Goal: Task Accomplishment & Management: Manage account settings

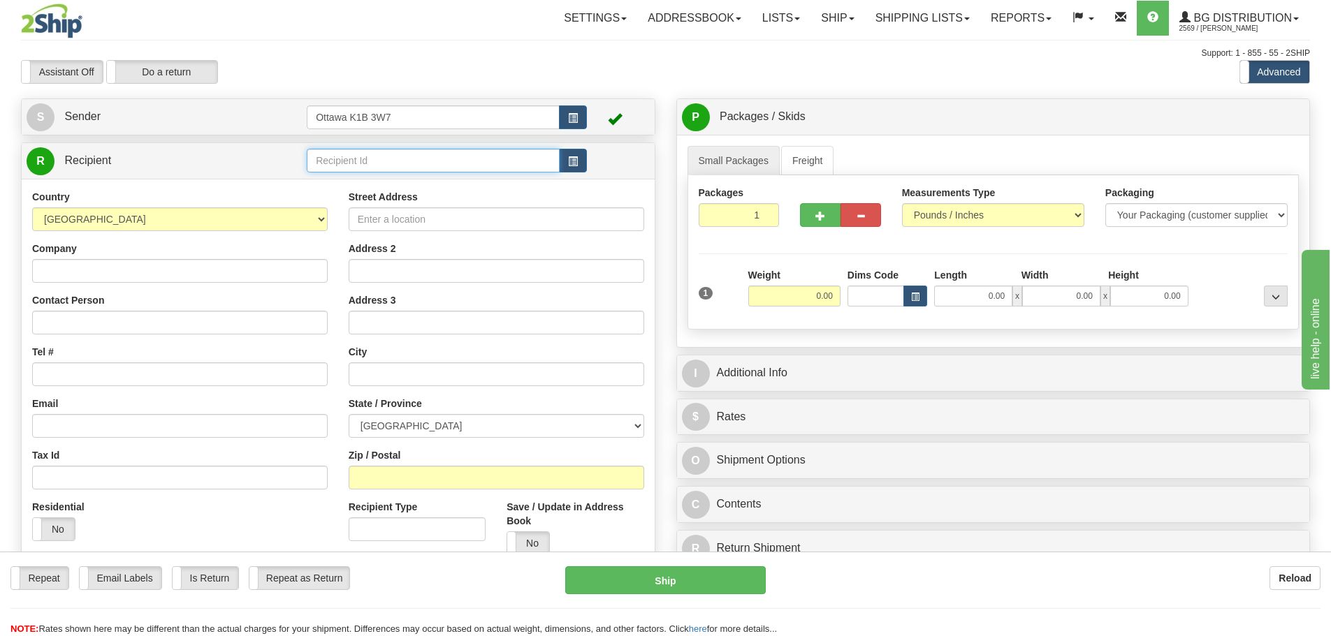
click at [437, 163] on input "text" at bounding box center [433, 161] width 253 height 24
type input "7024"
click at [488, 66] on div "Assistant On Assistant Off Do a return Do a return" at bounding box center [283, 72] width 546 height 24
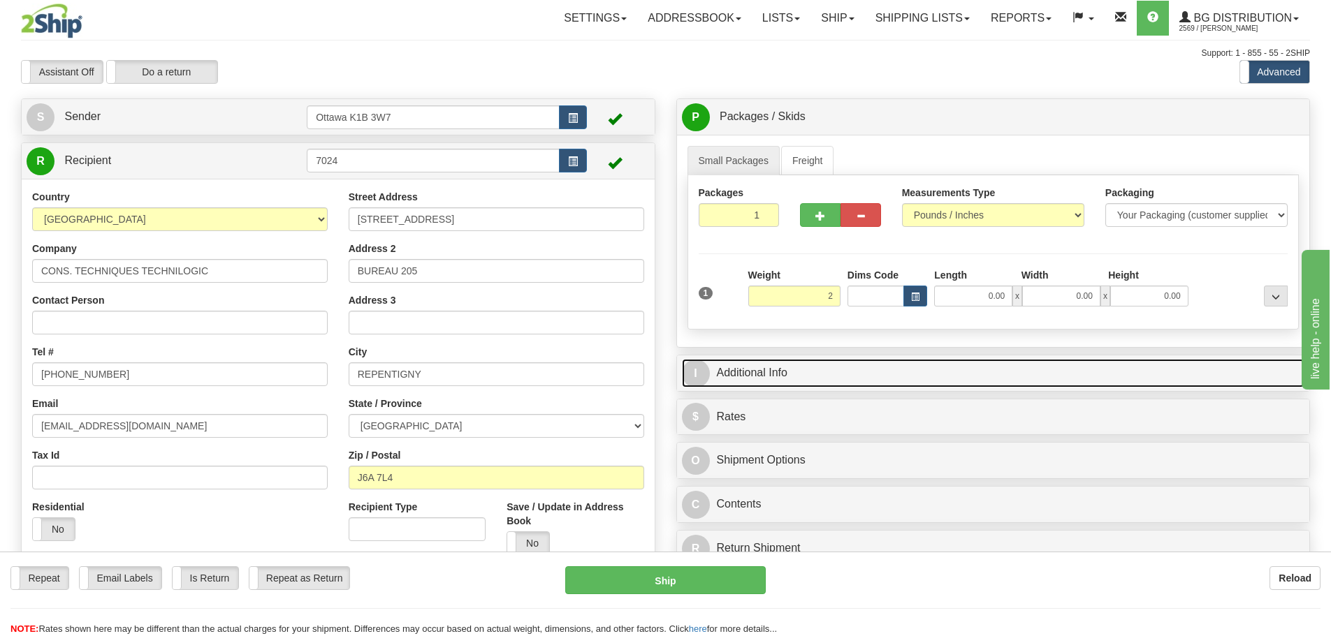
click at [944, 368] on link "I Additional Info" at bounding box center [993, 373] width 623 height 29
type input "2.00"
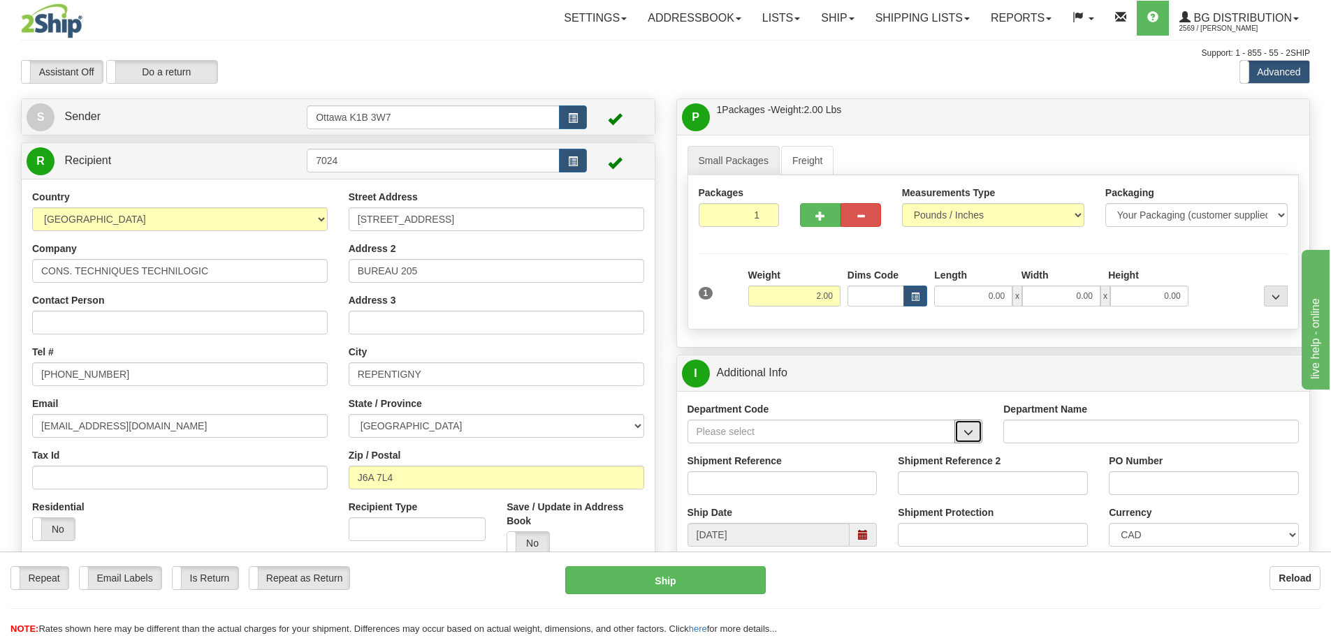
click at [963, 432] on span "button" at bounding box center [968, 432] width 10 height 9
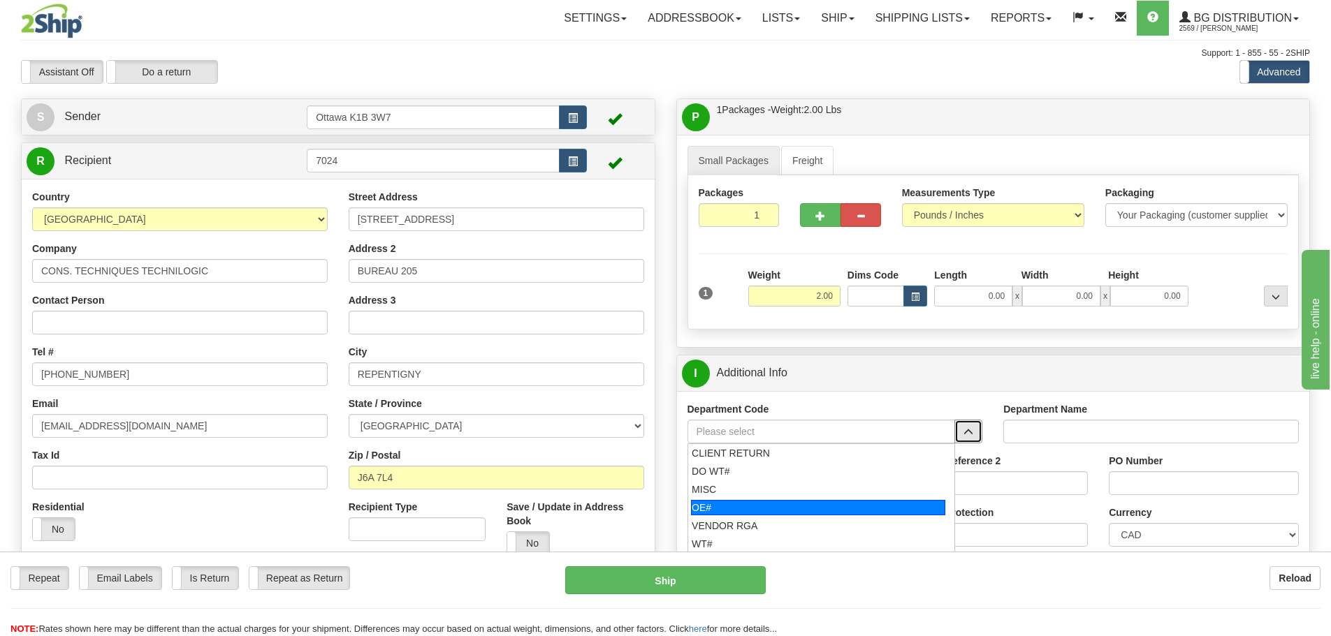
click at [825, 513] on div "OE#" at bounding box center [818, 507] width 254 height 15
type input "OE#"
type input "ORDERS"
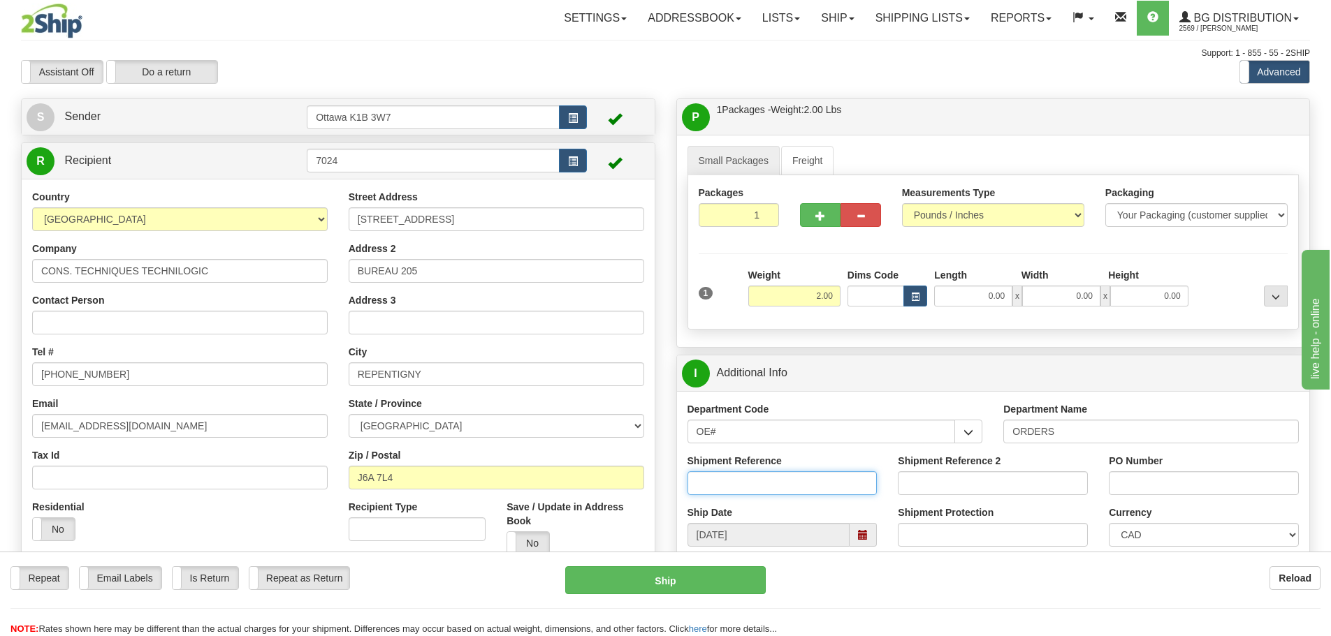
click at [814, 481] on input "Shipment Reference" at bounding box center [782, 484] width 190 height 24
type input "10203133-00"
click at [1190, 481] on input "PO Number" at bounding box center [1204, 484] width 190 height 24
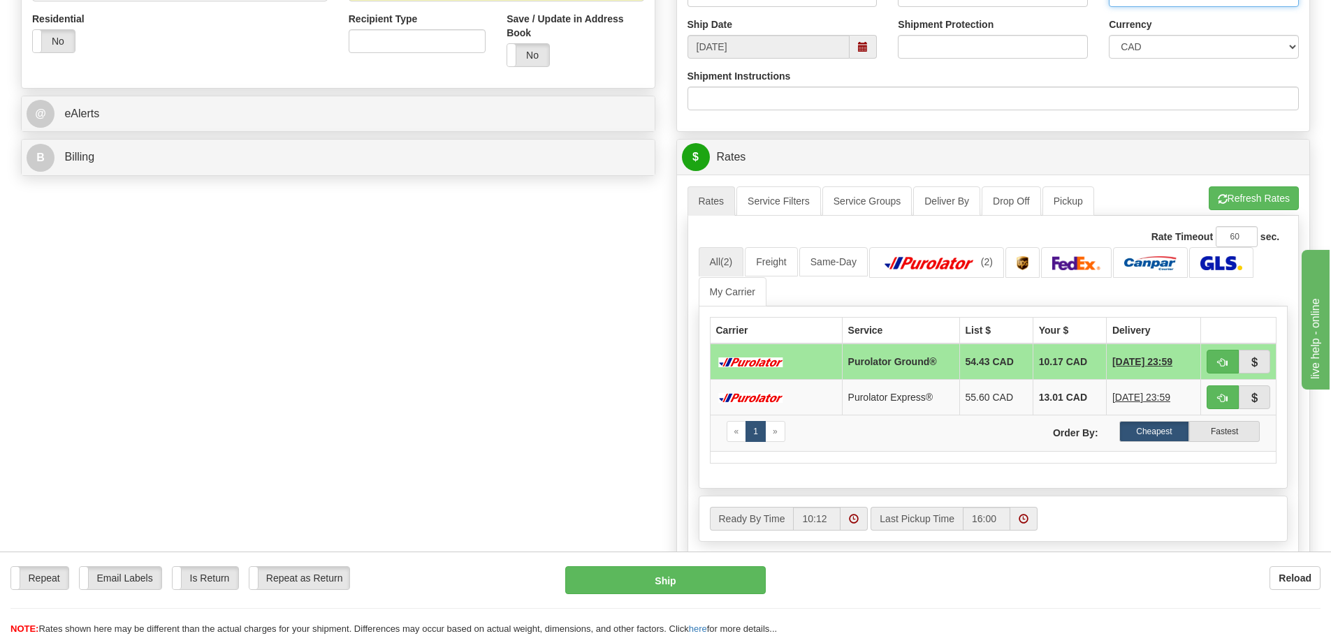
scroll to position [489, 0]
type input "13056"
click at [1219, 358] on span "button" at bounding box center [1223, 362] width 10 height 9
type input "260"
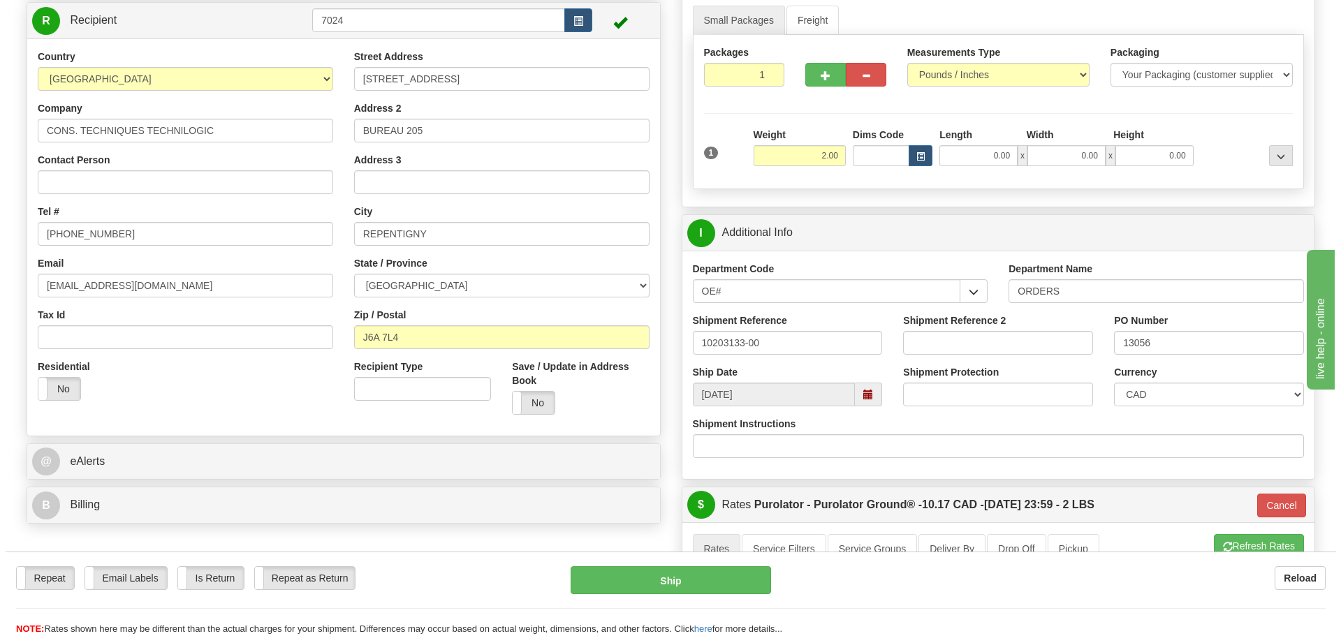
scroll to position [140, 0]
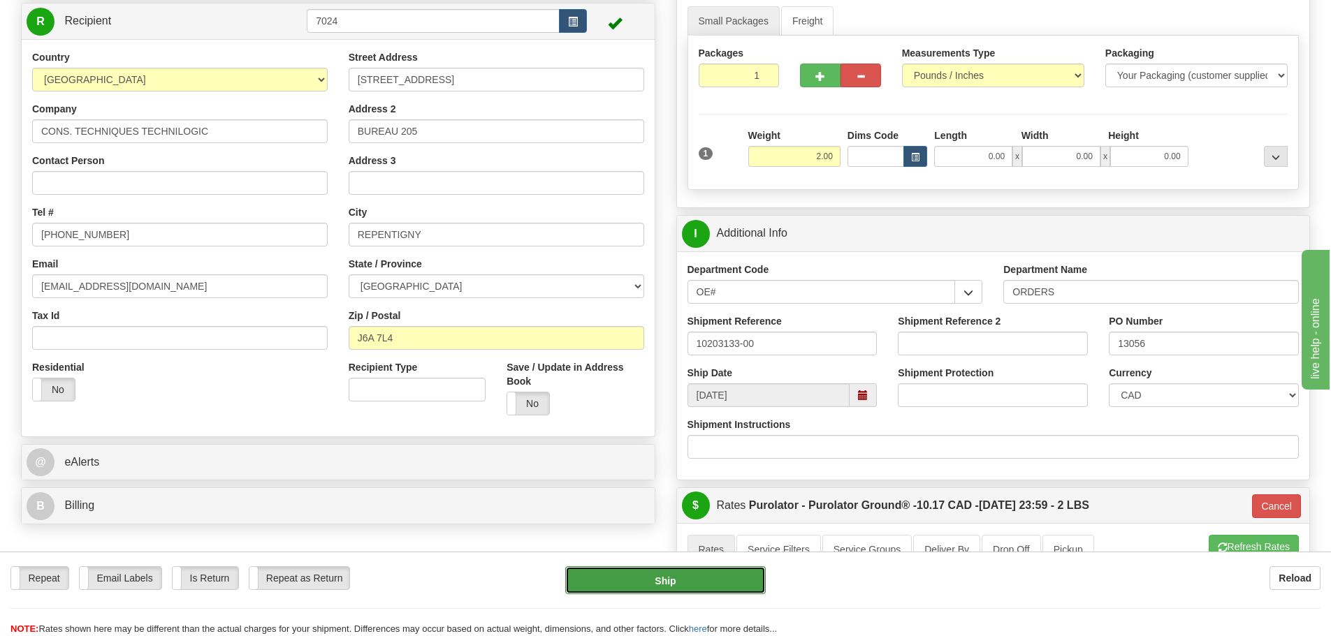
click at [734, 573] on button "Ship" at bounding box center [665, 581] width 200 height 28
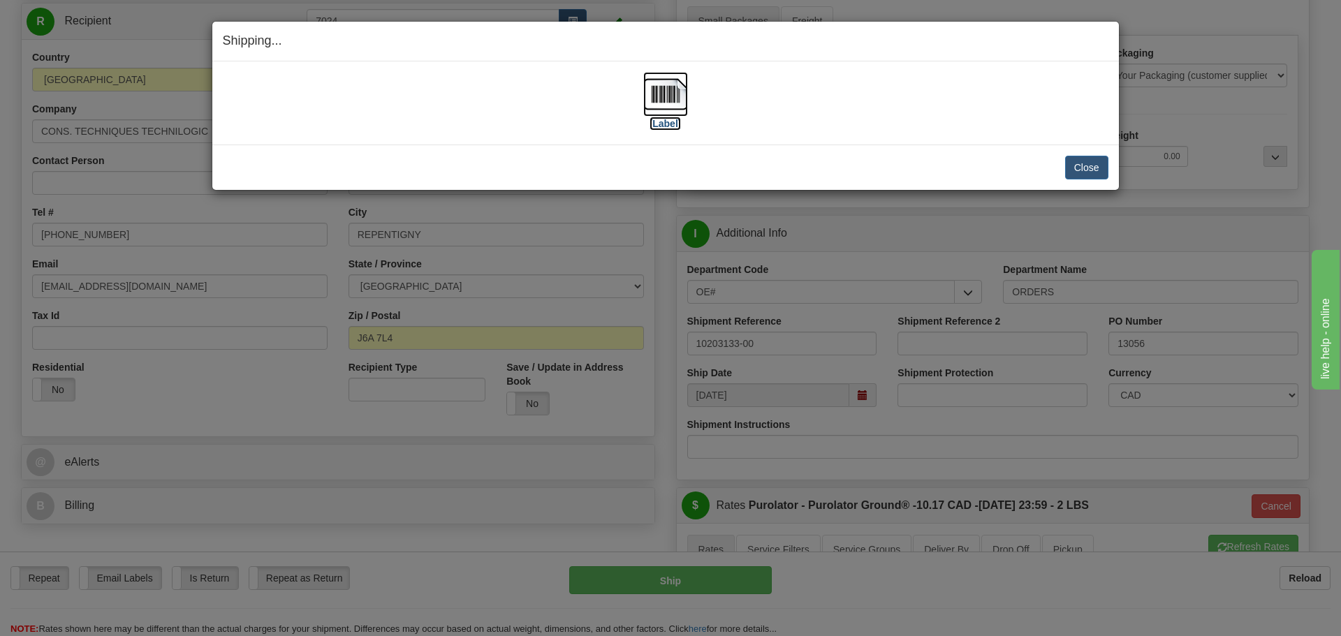
click at [673, 122] on label "[Label]" at bounding box center [666, 124] width 32 height 14
click at [1081, 168] on button "Close" at bounding box center [1086, 168] width 43 height 24
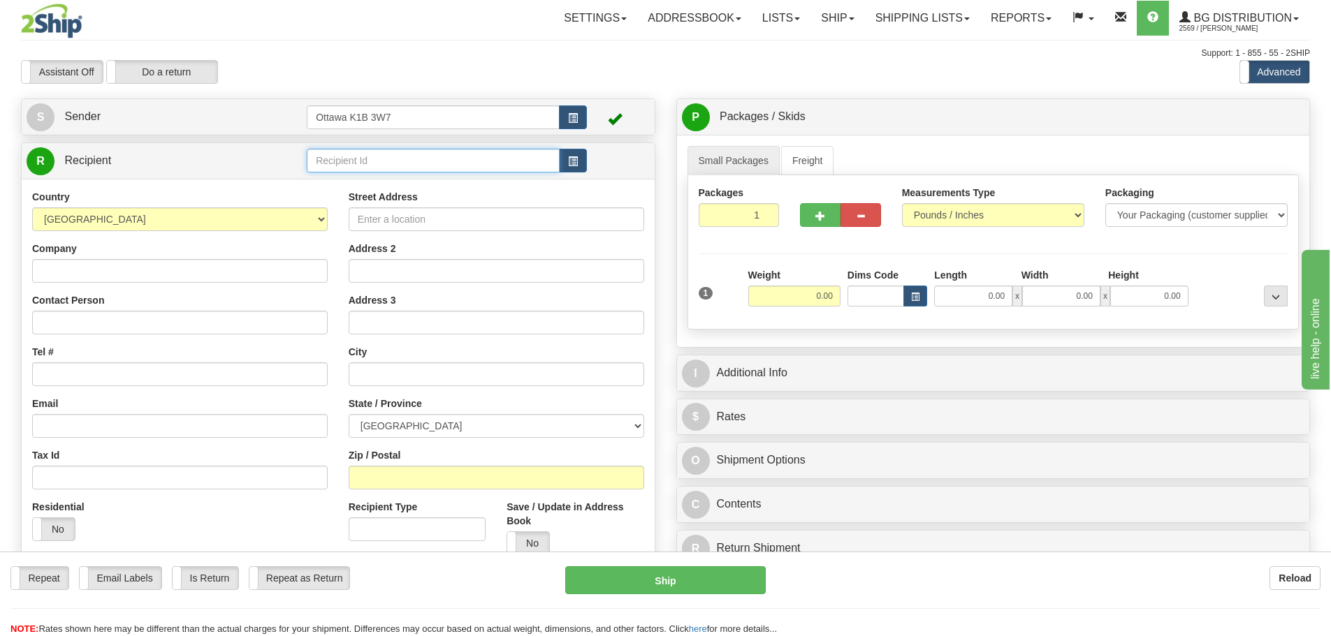
click at [428, 163] on input "text" at bounding box center [433, 161] width 253 height 24
type input "910909"
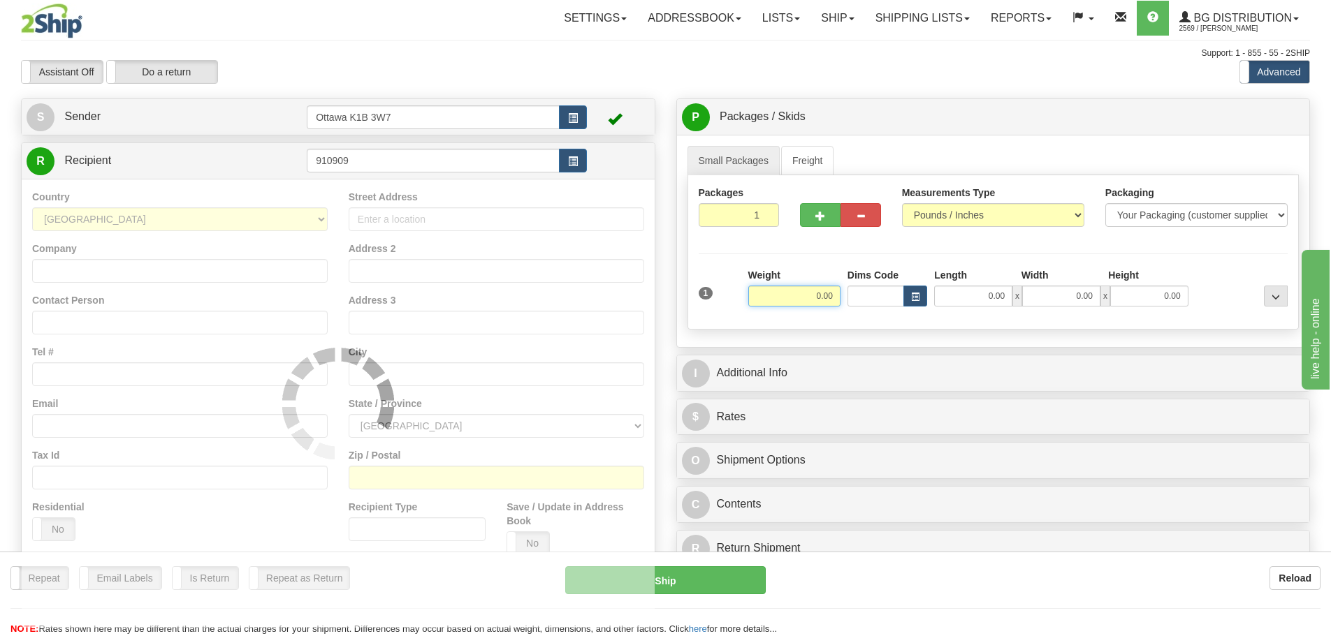
click at [607, 47] on div "Toggle navigation Settings Shipping Preferences Fields Preferences New" at bounding box center [665, 397] width 1331 height 794
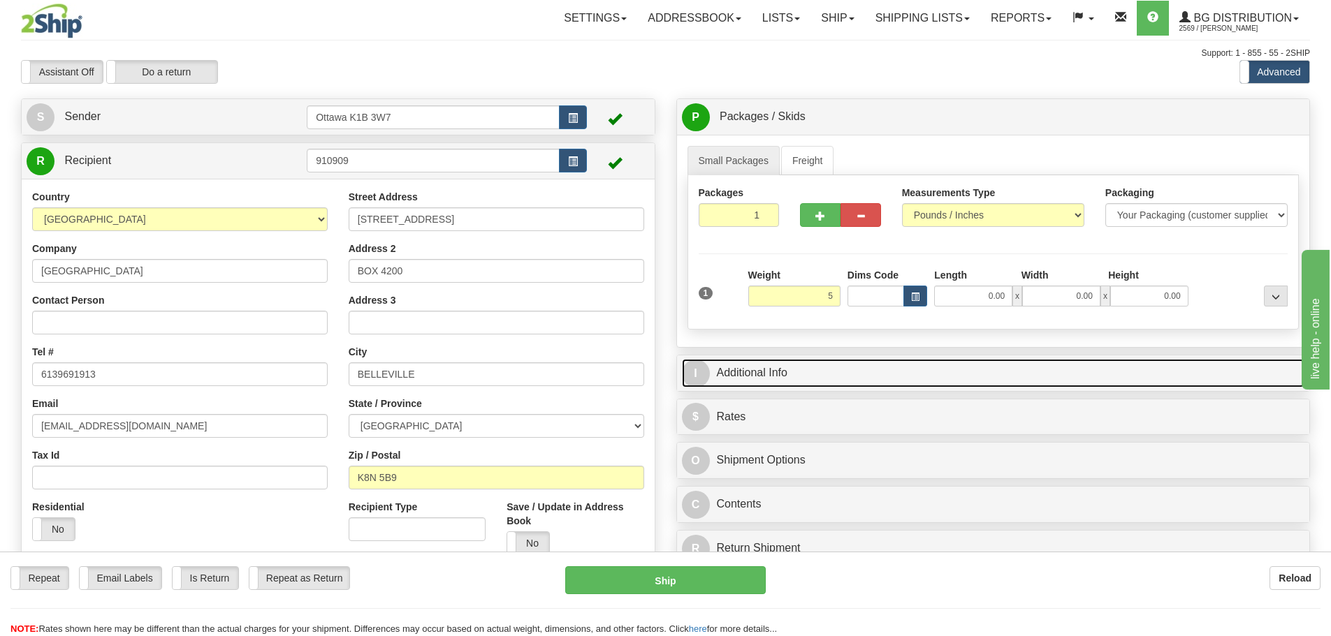
type input "5.00"
click at [903, 377] on link "I Additional Info" at bounding box center [993, 373] width 623 height 29
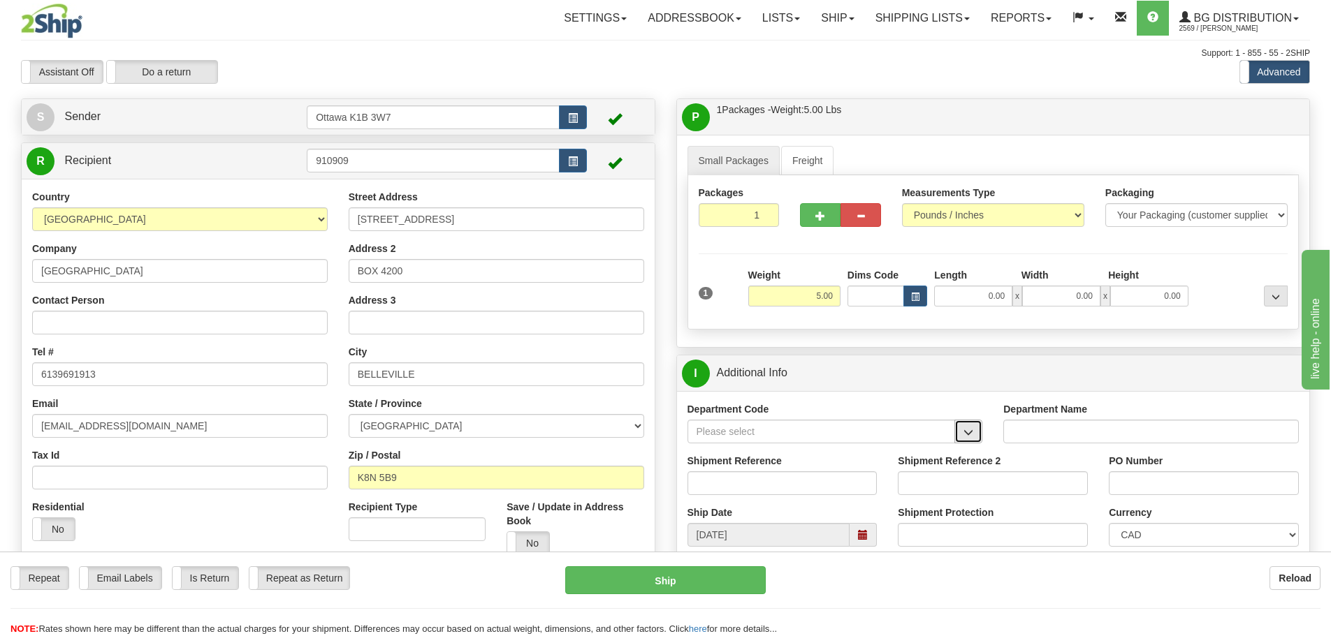
click at [963, 441] on button "button" at bounding box center [968, 432] width 28 height 24
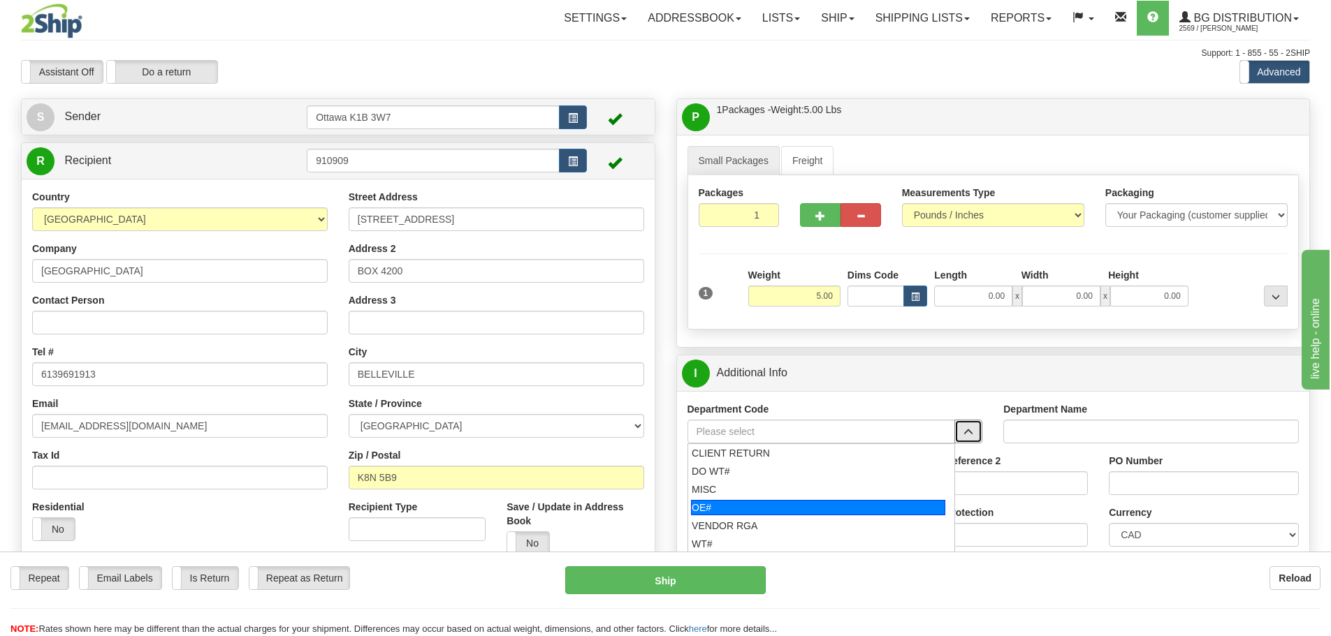
click at [734, 501] on div "OE#" at bounding box center [818, 507] width 254 height 15
type input "OE#"
type input "ORDERS"
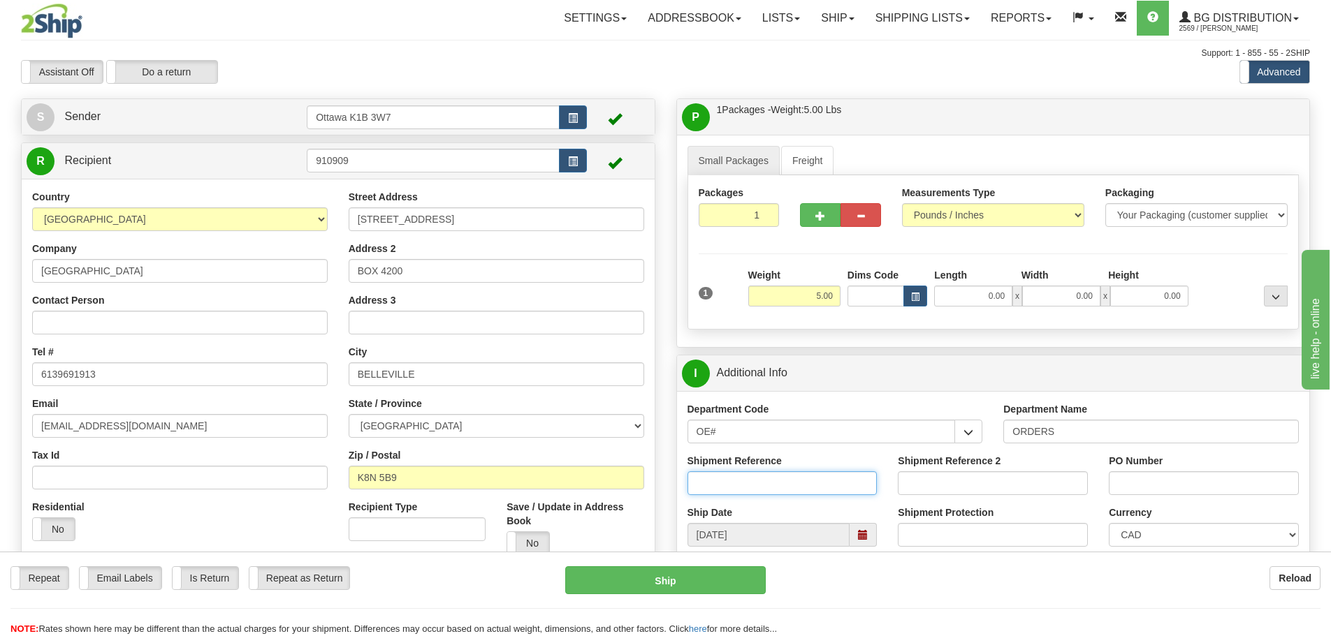
click at [744, 488] on input "Shipment Reference" at bounding box center [782, 484] width 190 height 24
type input "10199191-00"
click at [1200, 490] on input "PO Number" at bounding box center [1204, 484] width 190 height 24
type input "N/A"
click at [940, 295] on input "0.00" at bounding box center [973, 296] width 78 height 21
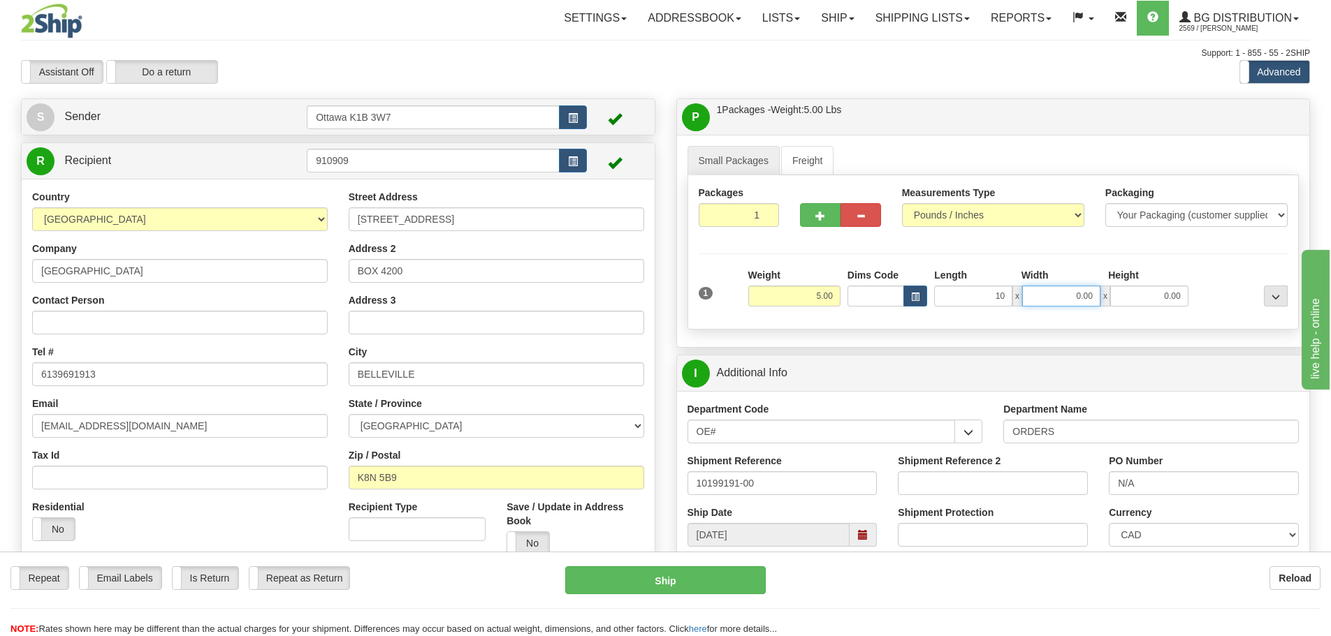
type input "10.00"
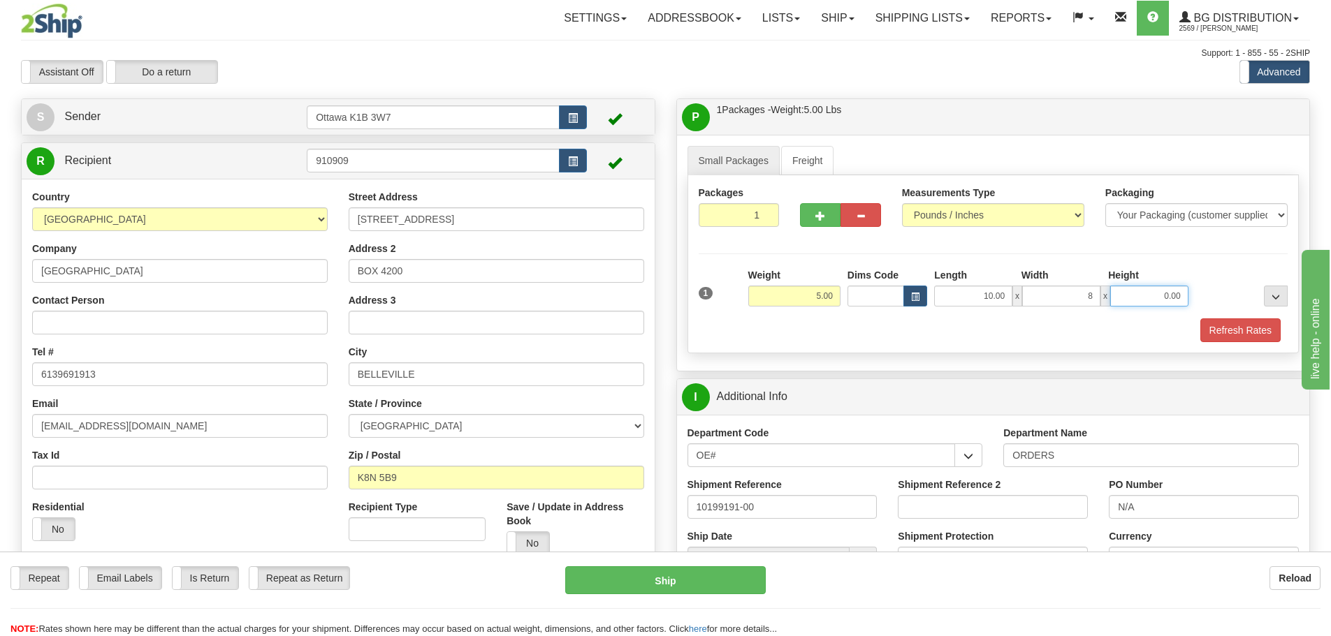
type input "8.00"
type input "3.00"
click at [1245, 335] on button "Refresh Rates" at bounding box center [1240, 331] width 80 height 24
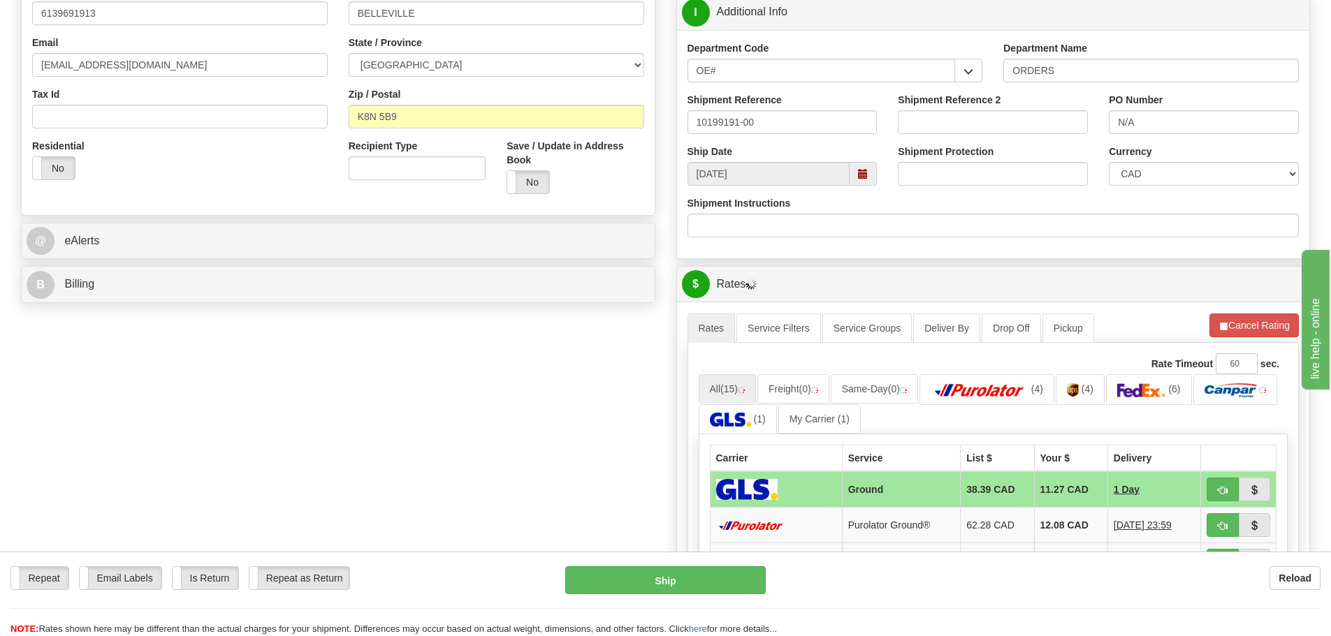
scroll to position [489, 0]
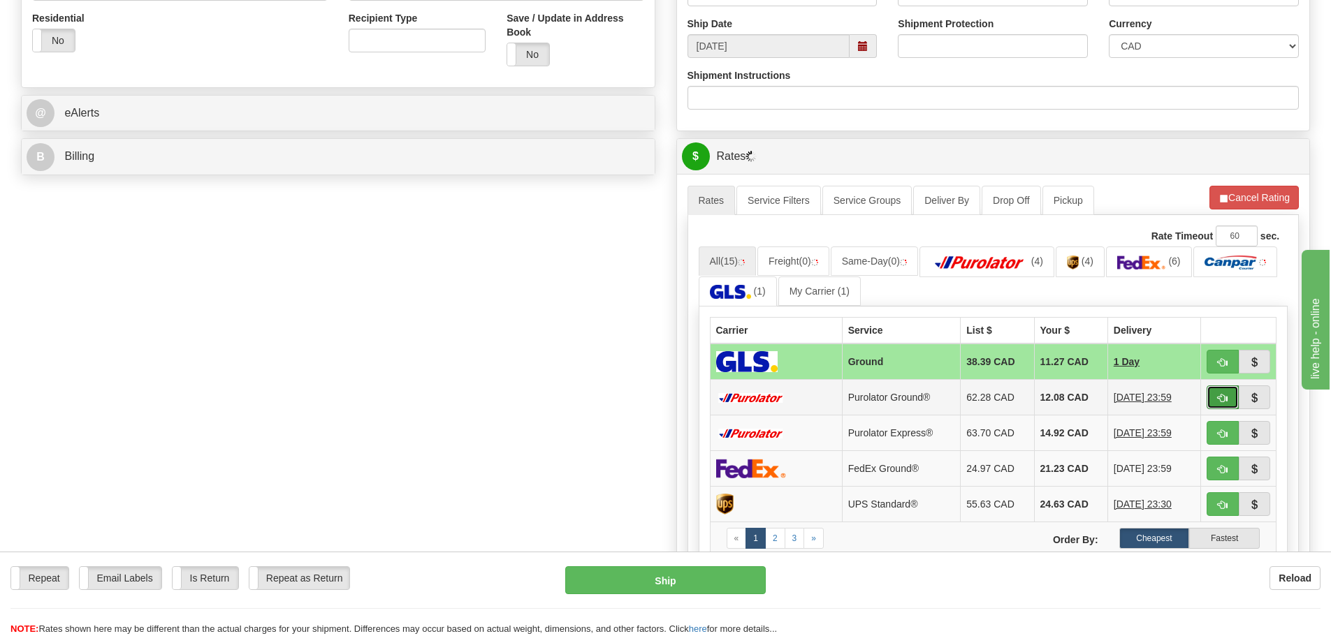
click at [1218, 402] on span "button" at bounding box center [1223, 398] width 10 height 9
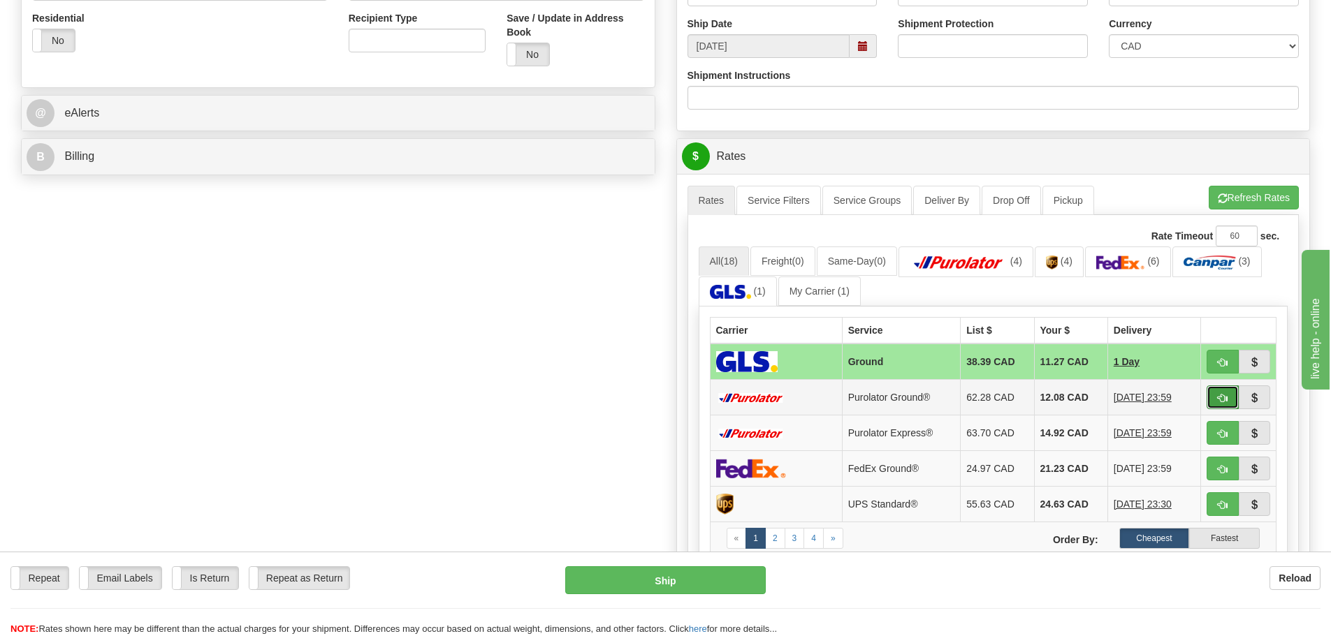
click at [1220, 397] on span "button" at bounding box center [1223, 398] width 10 height 9
type input "260"
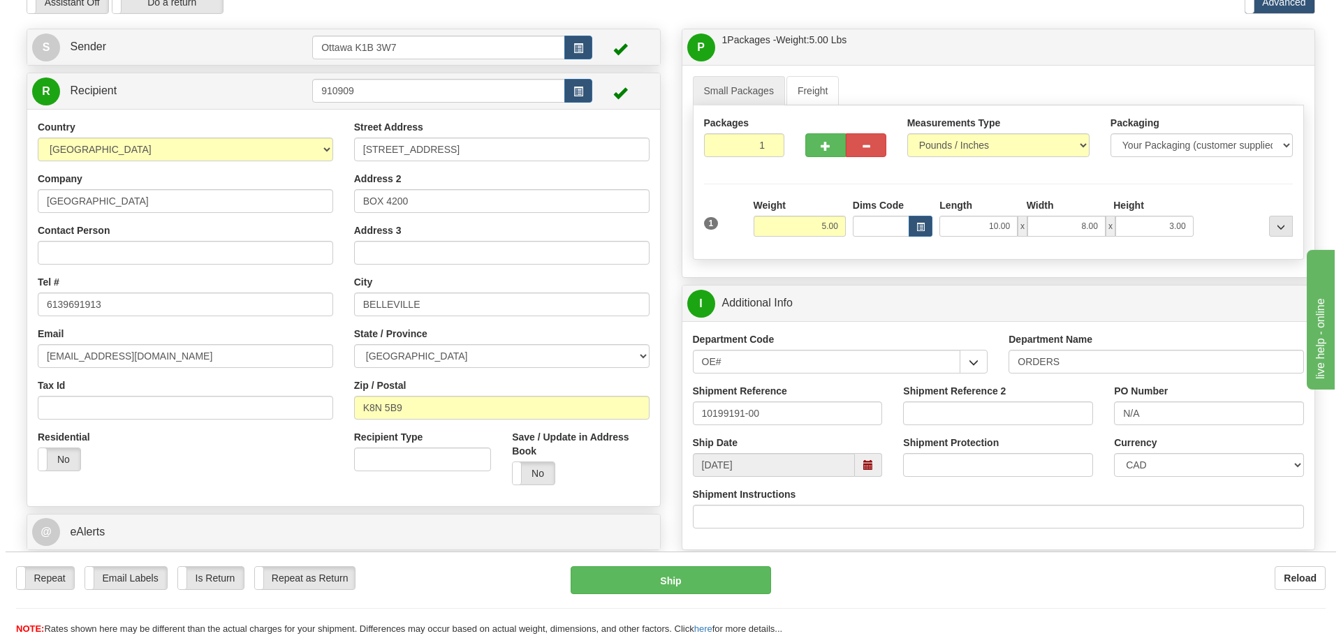
scroll to position [140, 0]
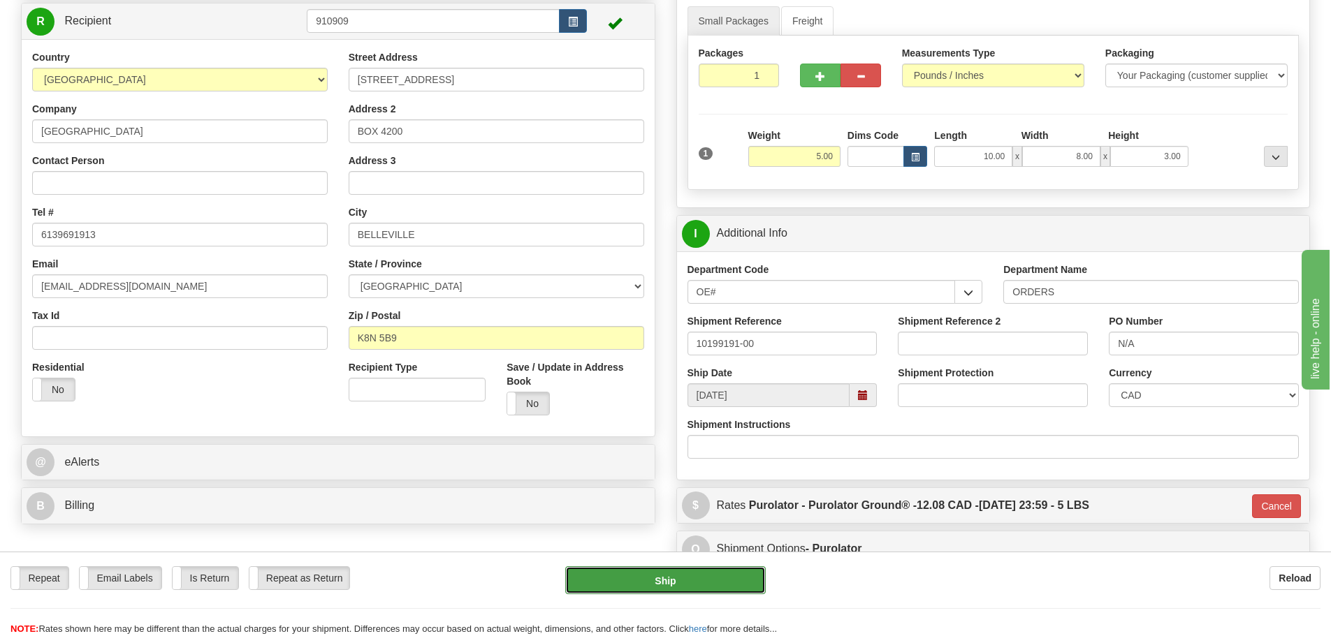
click at [718, 586] on button "Ship" at bounding box center [665, 581] width 200 height 28
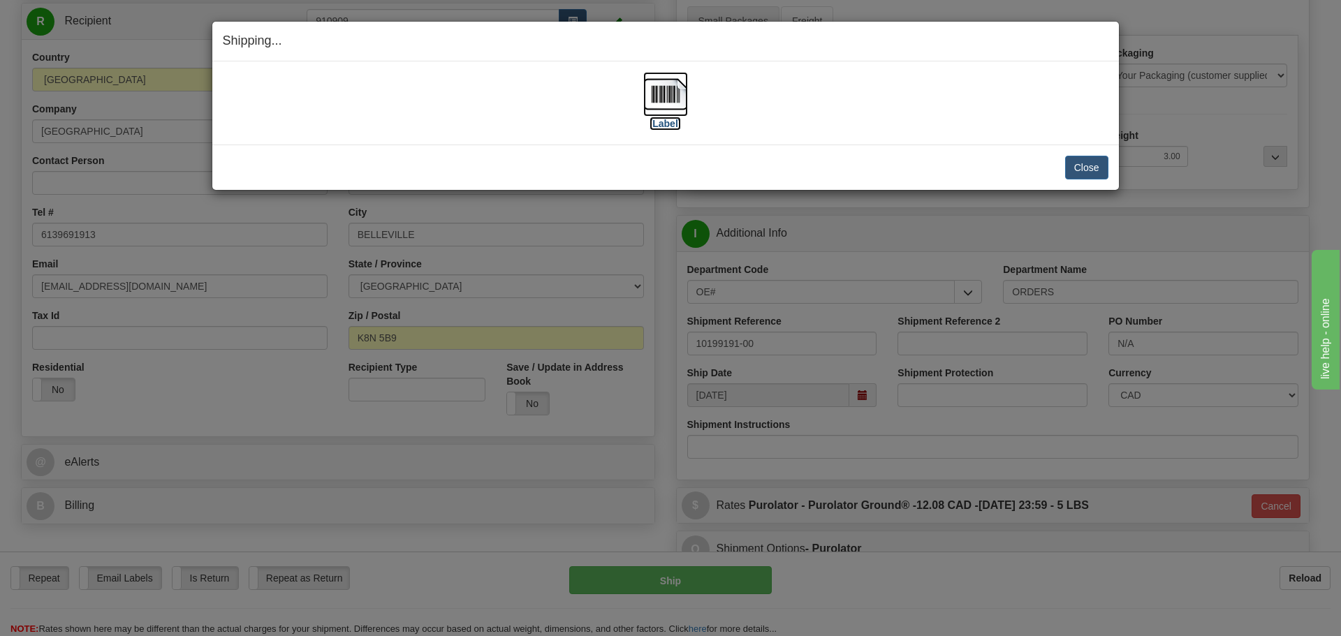
click at [676, 114] on img at bounding box center [665, 94] width 45 height 45
click at [1102, 161] on button "Close" at bounding box center [1086, 168] width 43 height 24
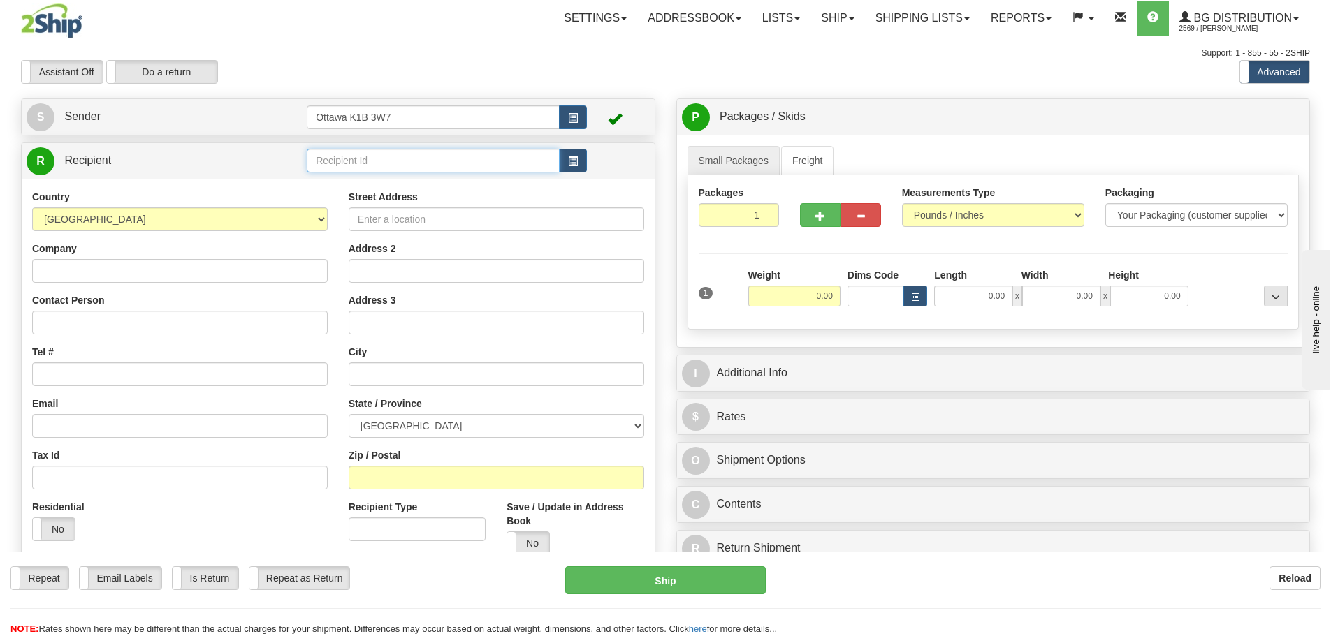
click at [450, 159] on input "text" at bounding box center [433, 161] width 253 height 24
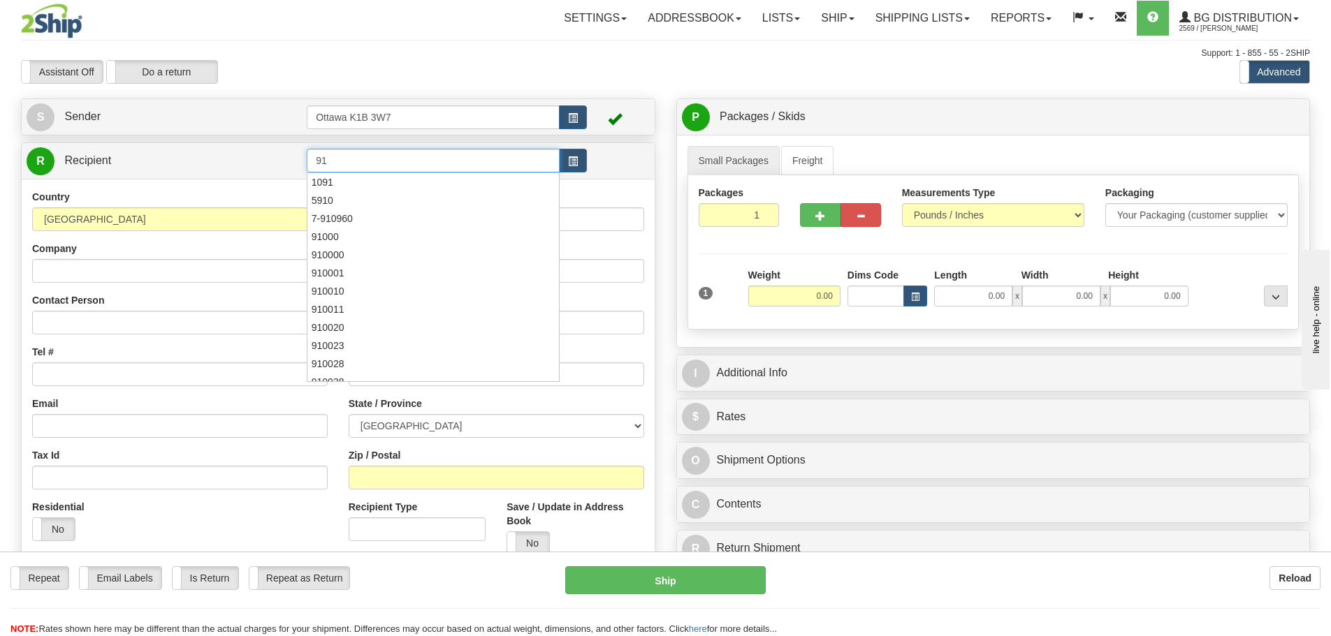
type input "9"
type input "60377"
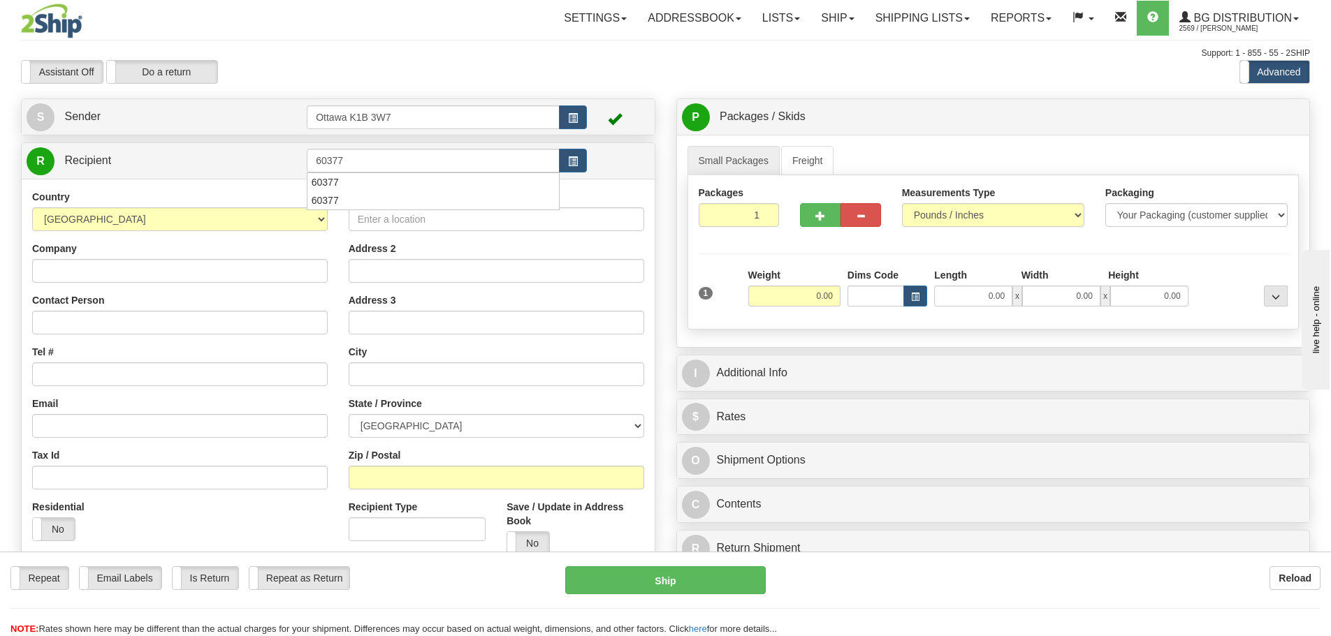
click at [485, 59] on div at bounding box center [665, 59] width 1289 height 1
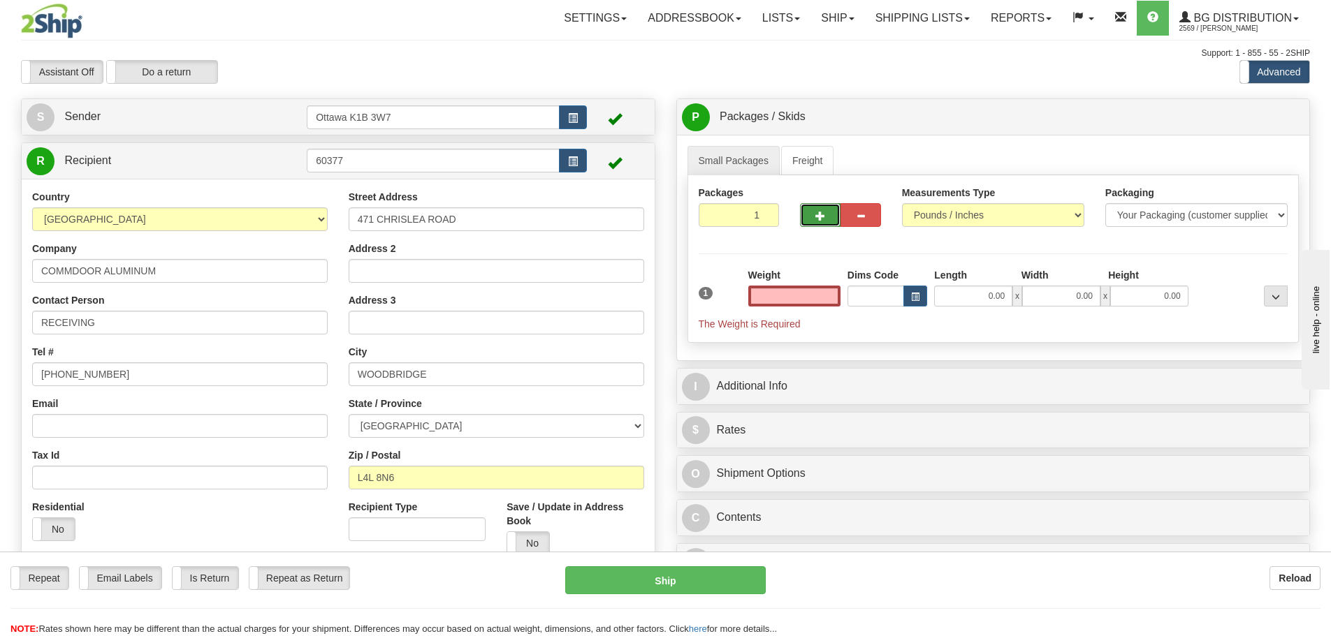
type input "0.00"
click at [817, 210] on button "button" at bounding box center [820, 215] width 41 height 24
type input "2"
click at [1249, 117] on span "Pack / Skid Level" at bounding box center [1264, 117] width 64 height 10
radio input "true"
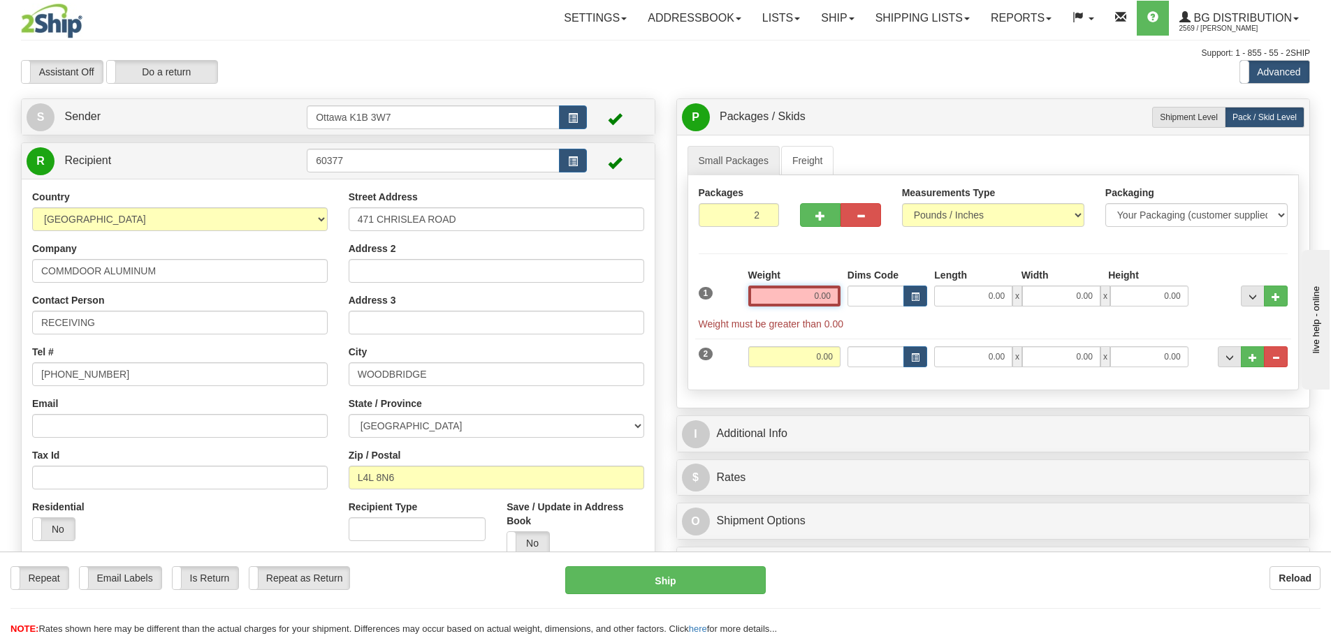
click at [810, 295] on input "0.00" at bounding box center [794, 296] width 92 height 21
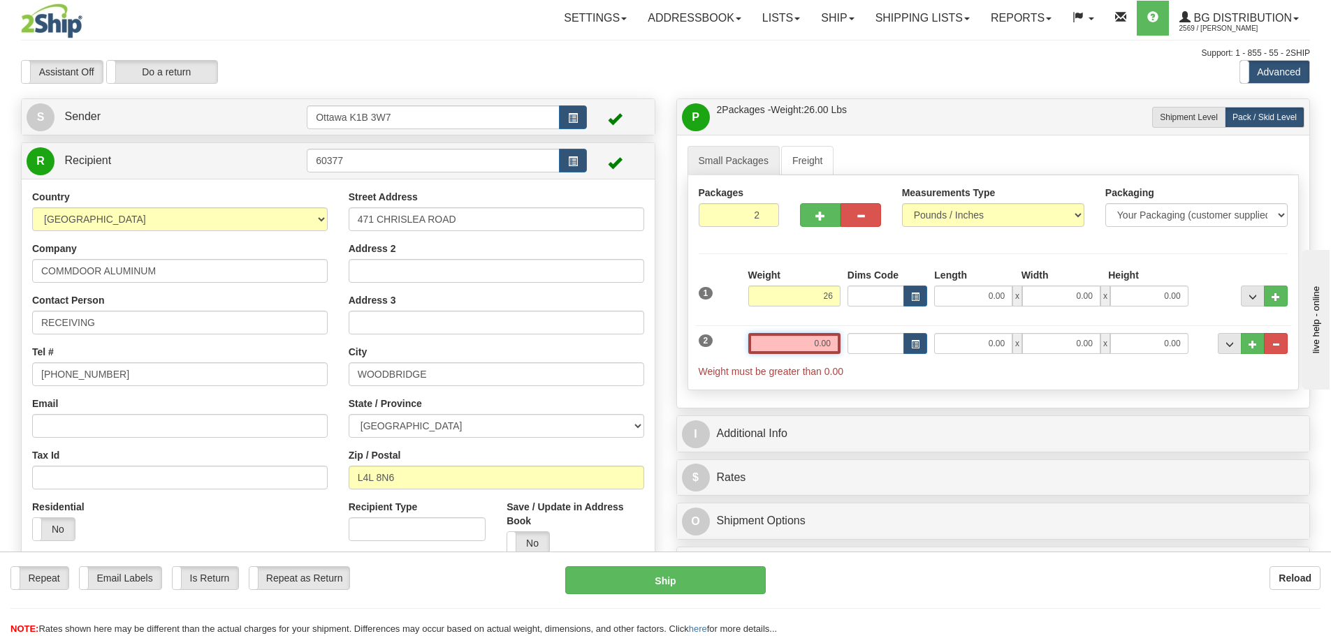
type input "26.00"
click at [817, 352] on input "0.00" at bounding box center [794, 343] width 92 height 21
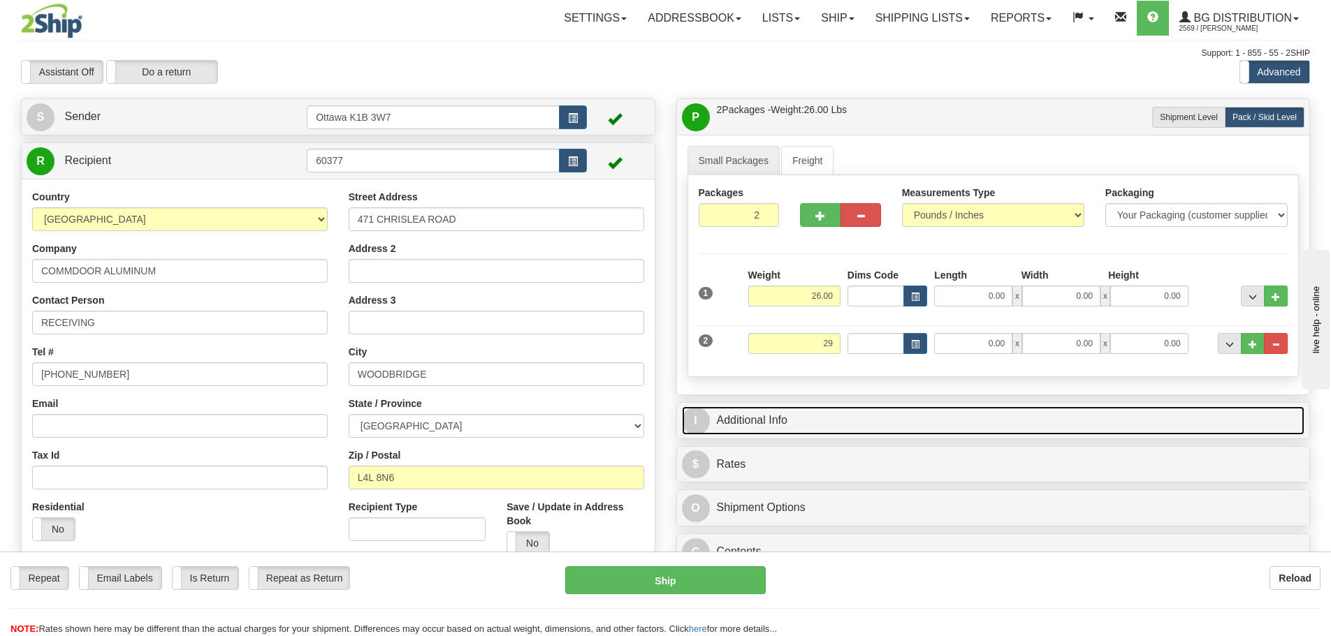
type input "29.00"
click at [837, 409] on link "I Additional Info" at bounding box center [993, 421] width 623 height 29
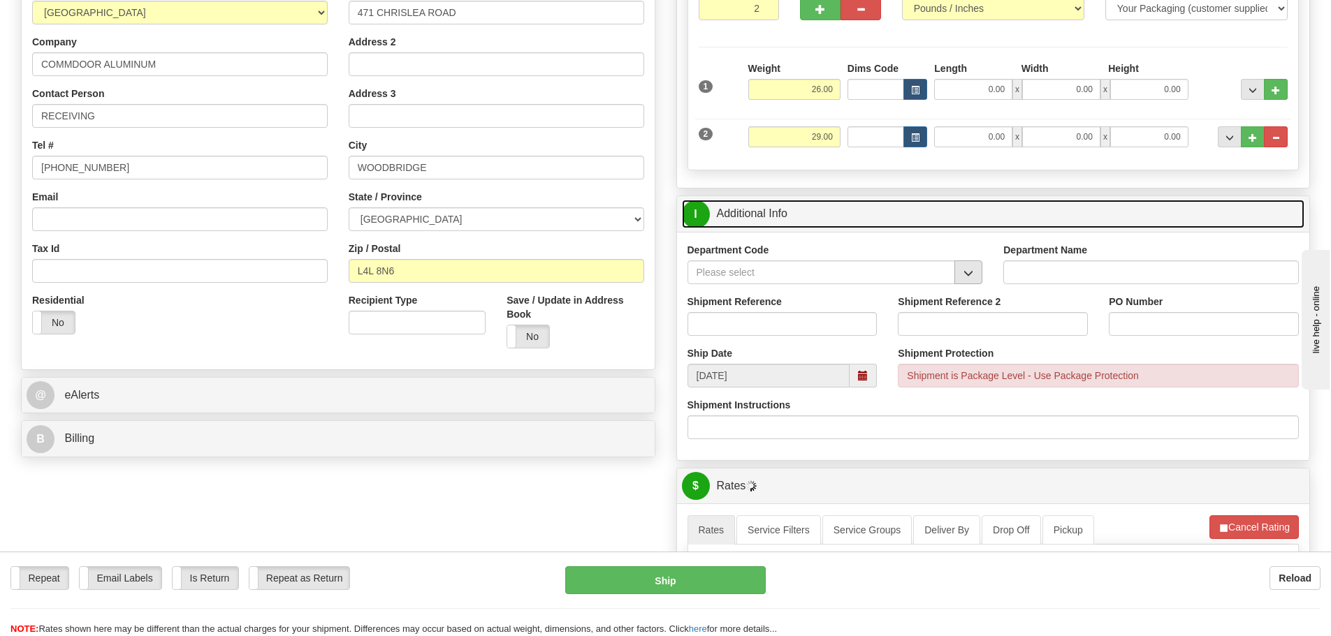
scroll to position [210, 0]
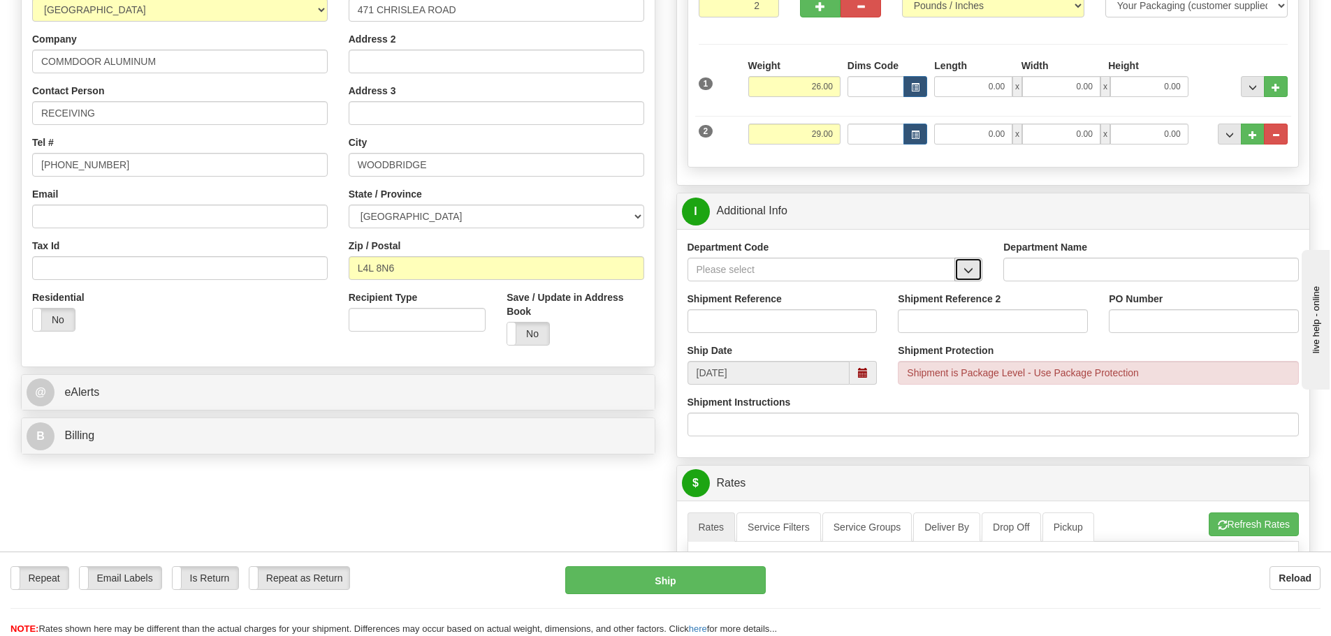
click at [967, 266] on span "button" at bounding box center [968, 270] width 10 height 9
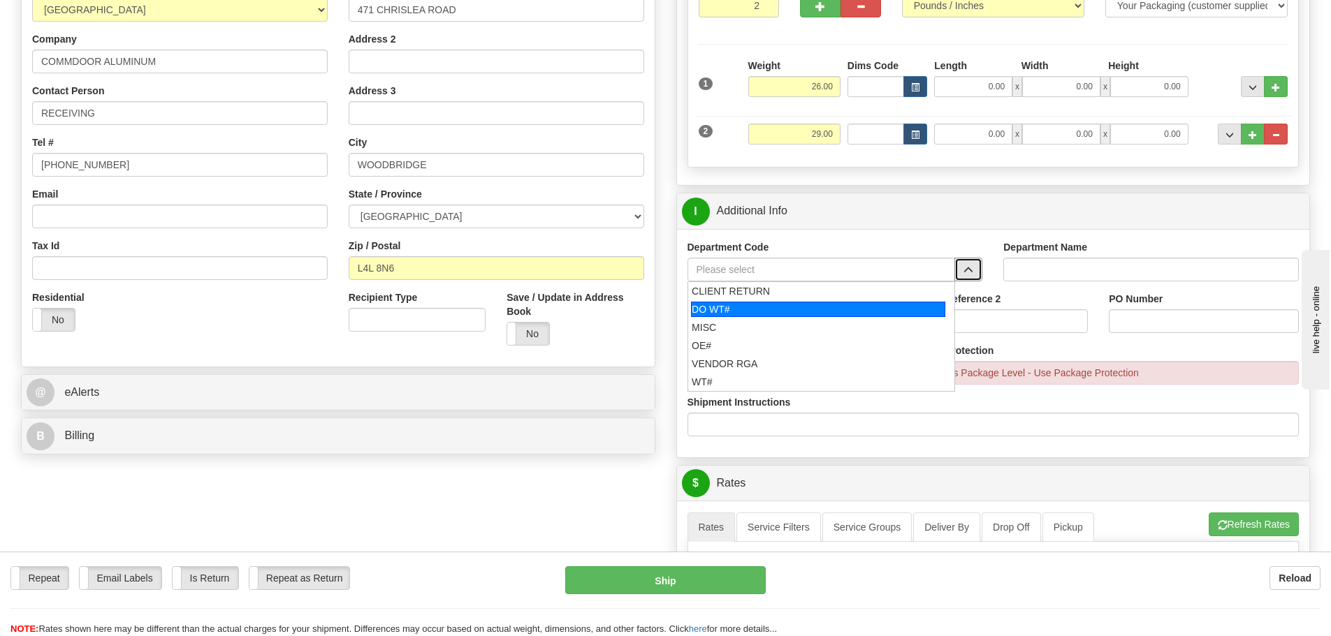
click at [837, 312] on div "DO WT#" at bounding box center [818, 309] width 254 height 15
type input "DO WT#"
type input "DIRECT ORDERS"
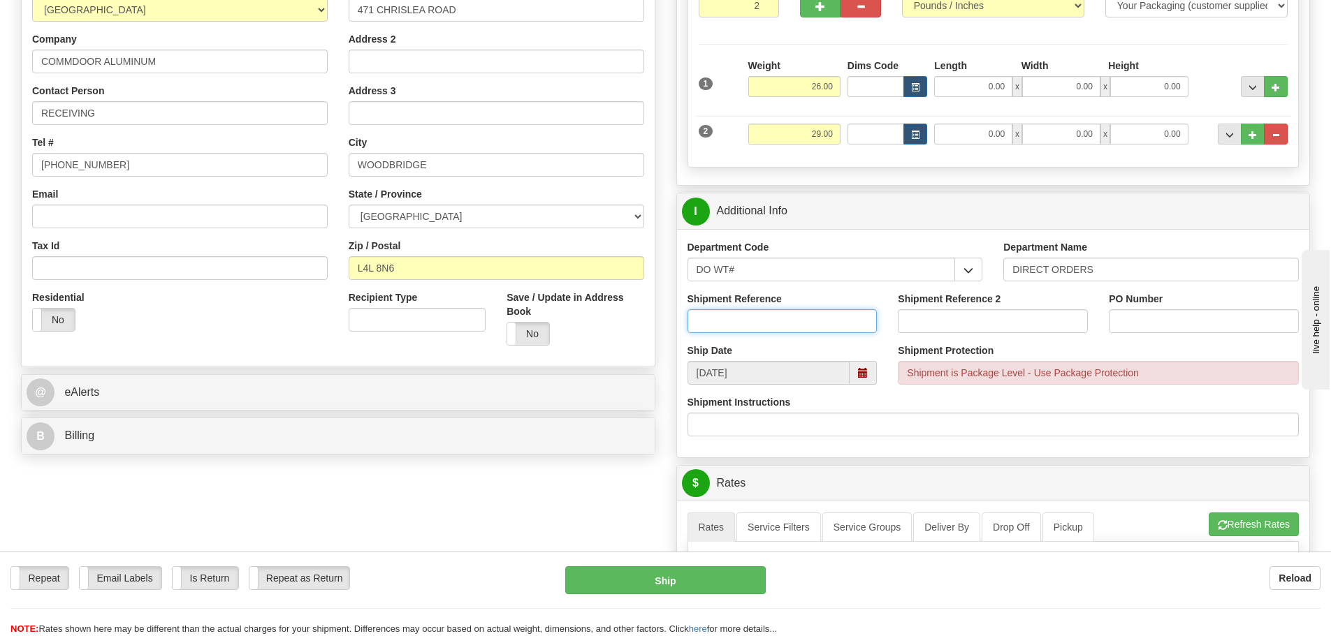
click at [837, 312] on input "Shipment Reference" at bounding box center [782, 321] width 190 height 24
type input "164951-00"
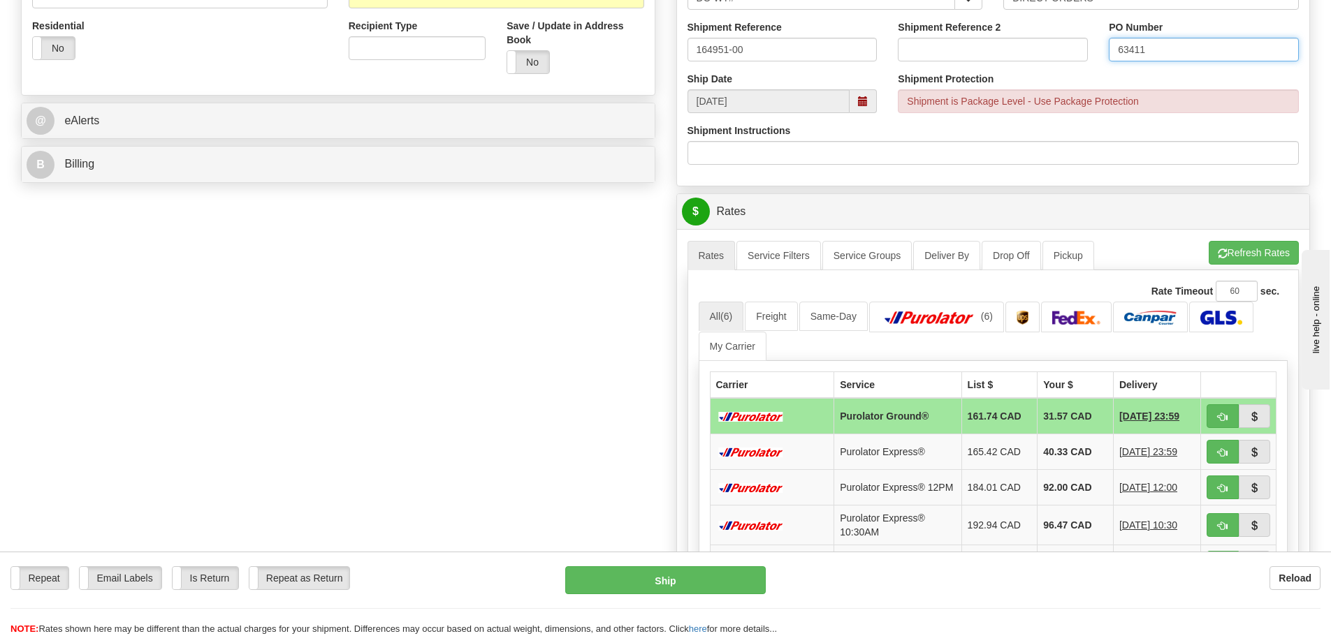
scroll to position [489, 0]
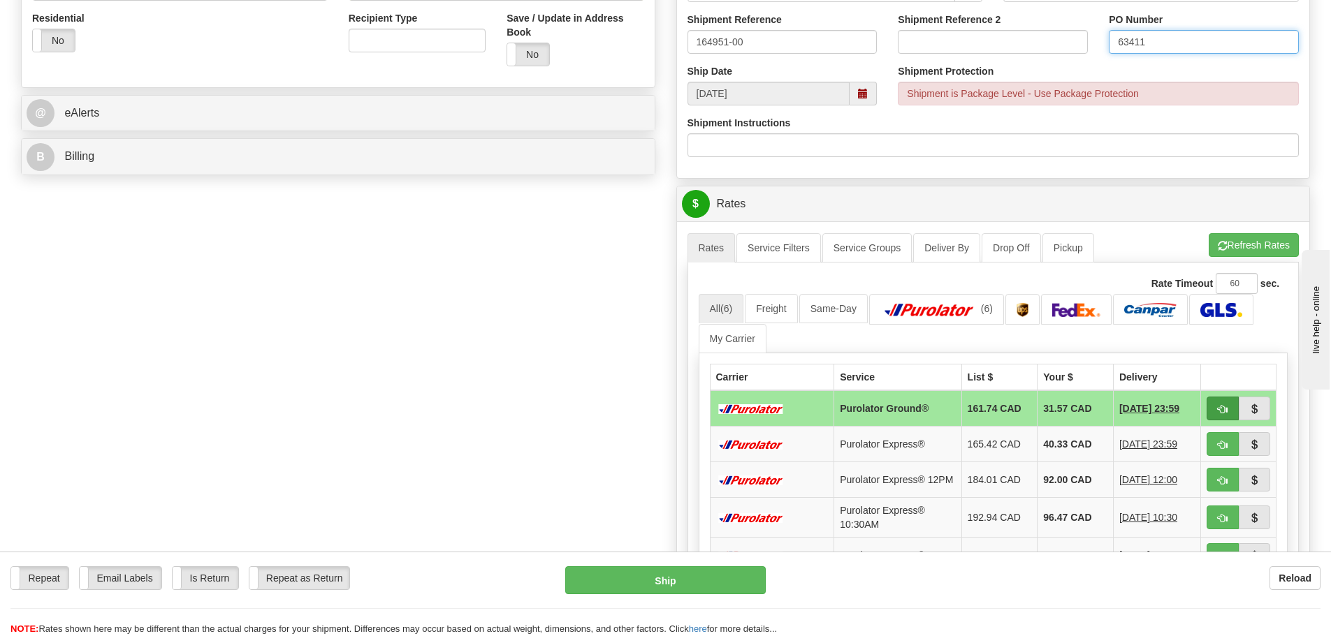
type input "63411"
click at [1216, 411] on button "button" at bounding box center [1222, 409] width 32 height 24
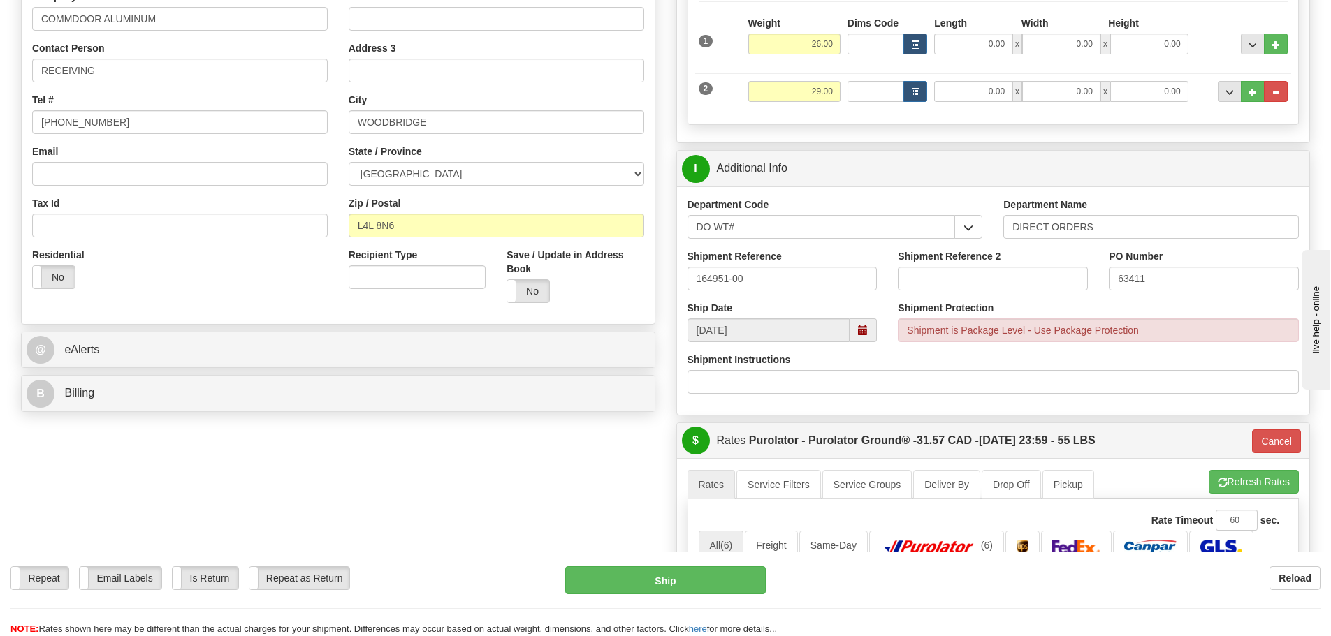
scroll to position [419, 0]
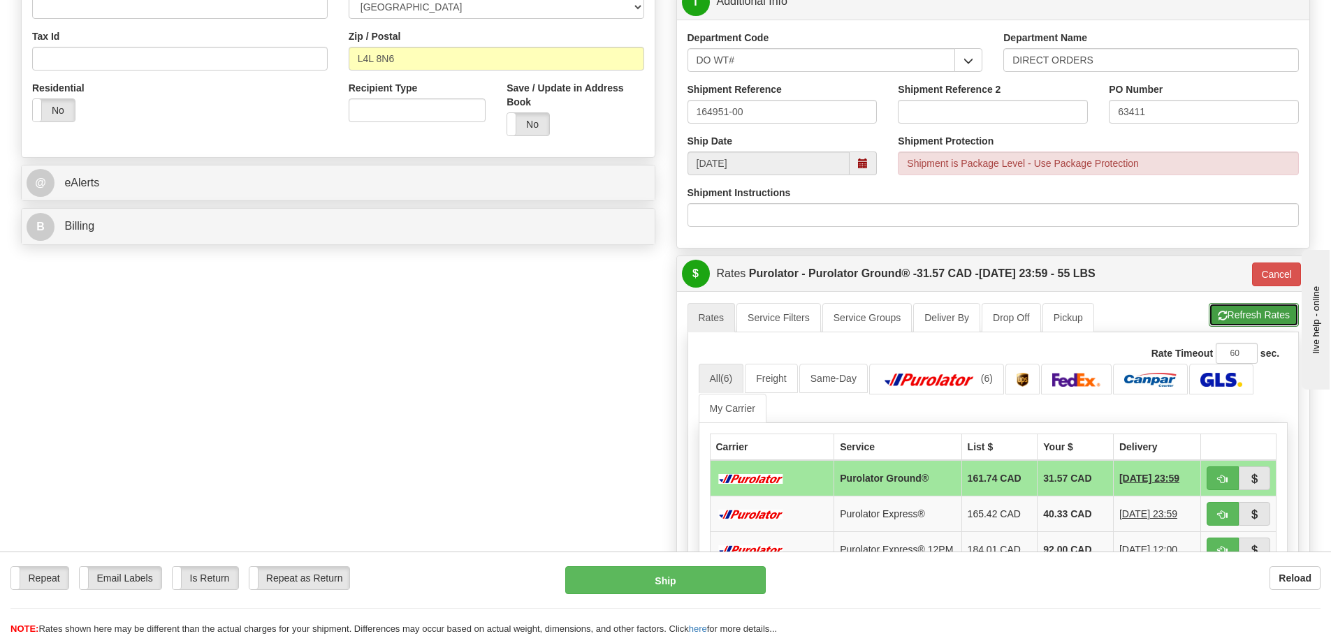
click at [1220, 310] on button "Refresh Rates" at bounding box center [1253, 315] width 90 height 24
type input "260"
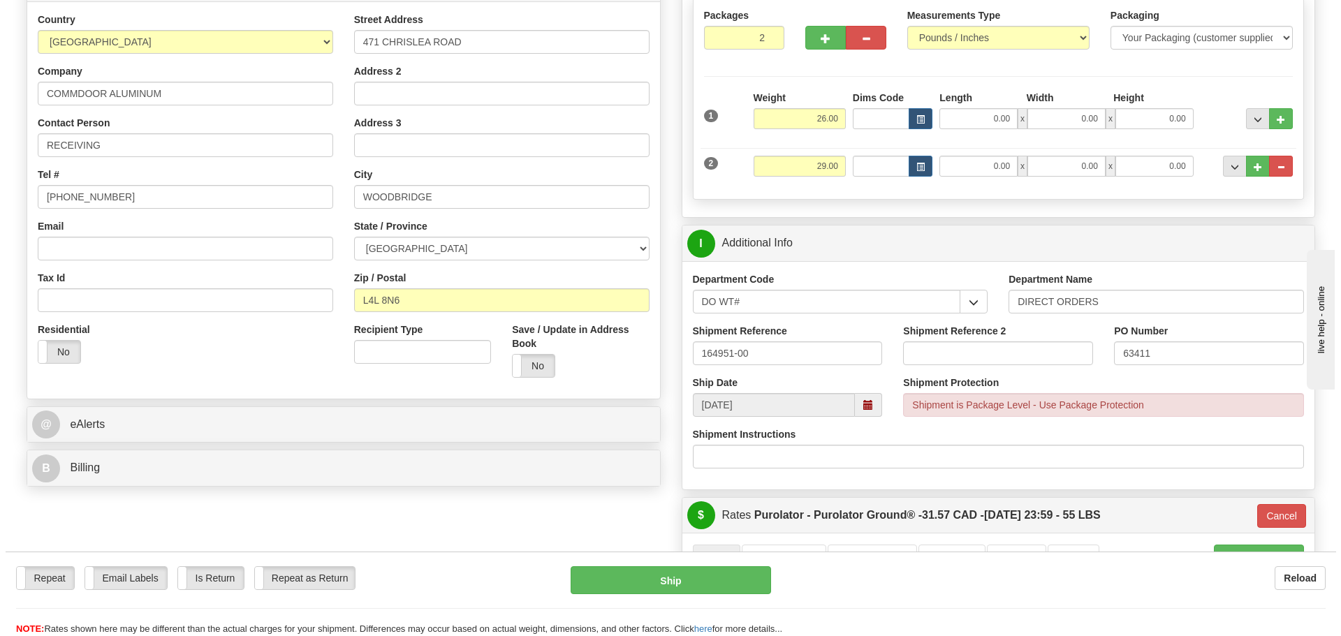
scroll to position [210, 0]
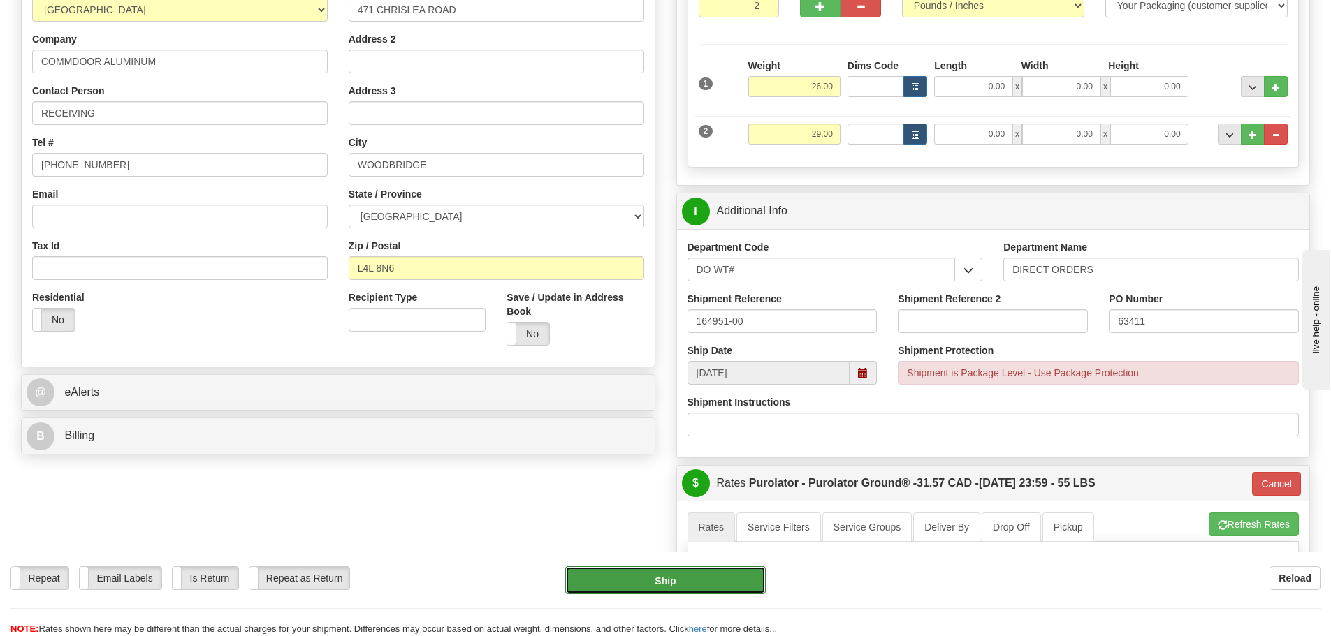
click at [685, 573] on button "Ship" at bounding box center [665, 581] width 200 height 28
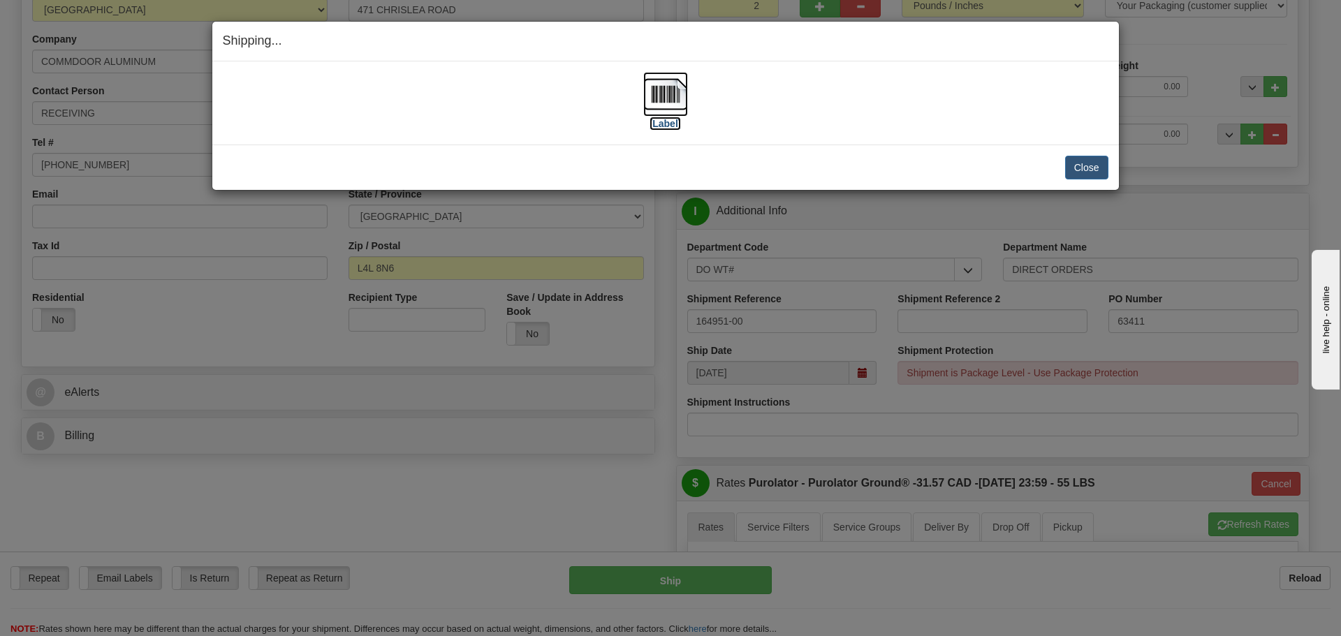
click at [666, 125] on label "[Label]" at bounding box center [666, 124] width 32 height 14
click at [1081, 174] on button "Close" at bounding box center [1086, 168] width 43 height 24
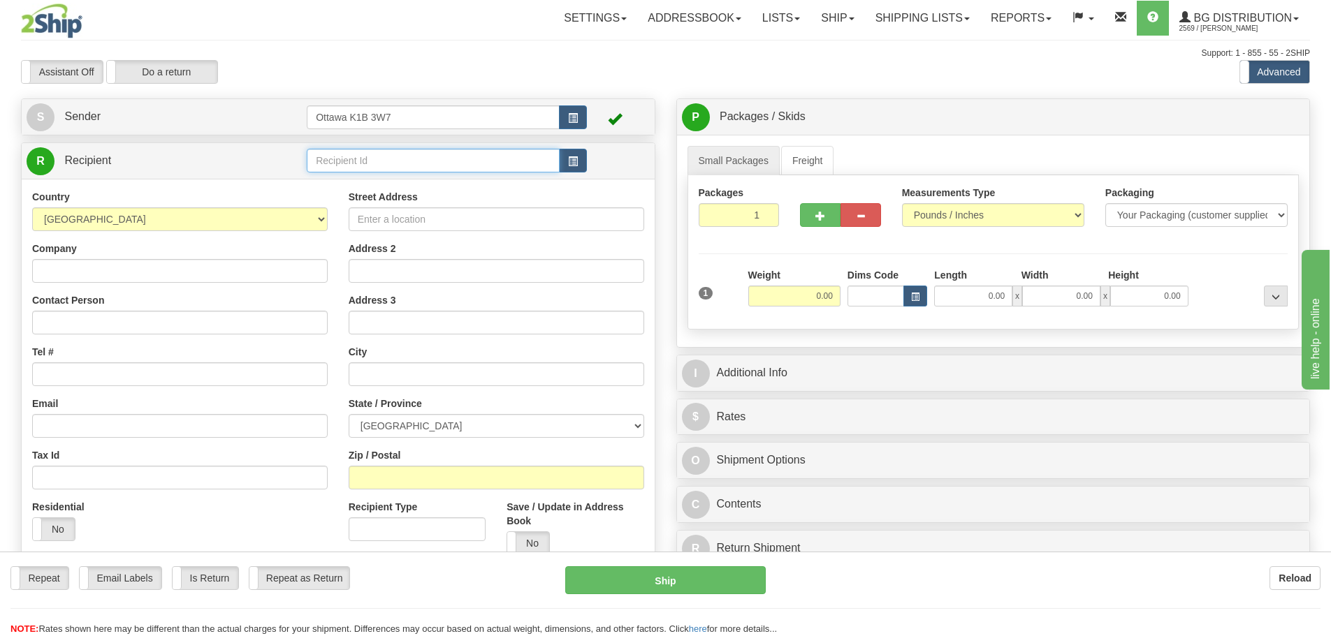
click at [424, 158] on input "text" at bounding box center [433, 161] width 253 height 24
type input "5007"
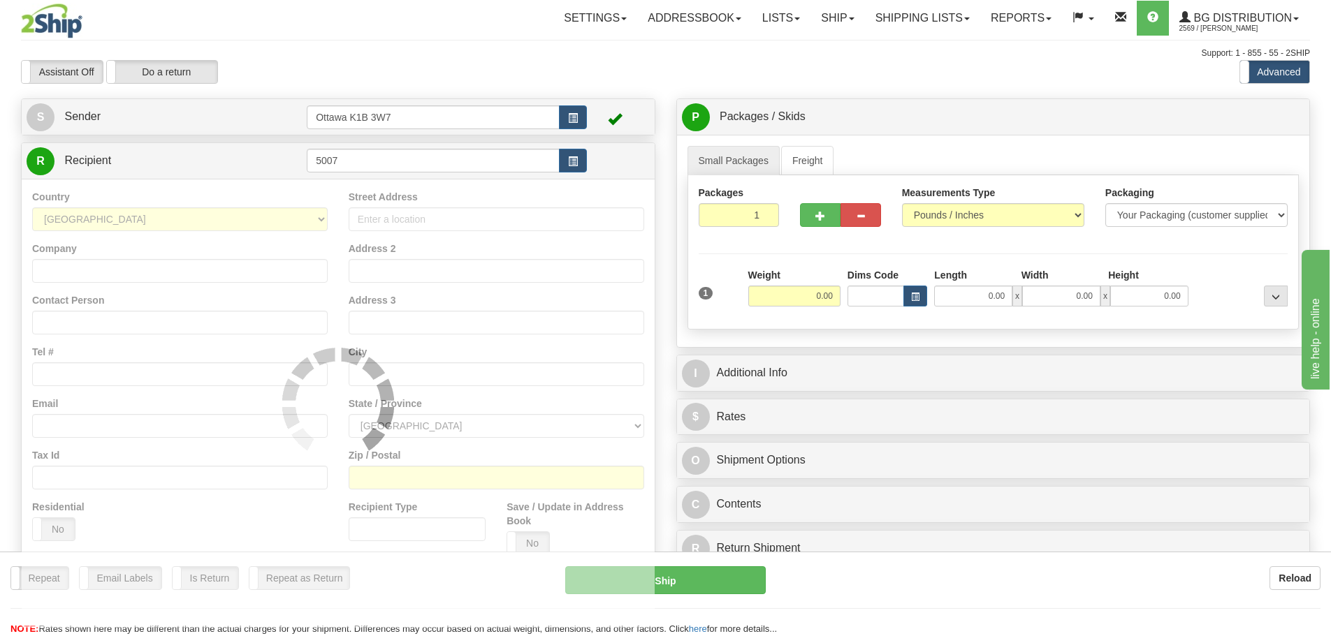
click at [448, 67] on div "Assistant On Assistant Off Do a return Do a return" at bounding box center [283, 72] width 546 height 24
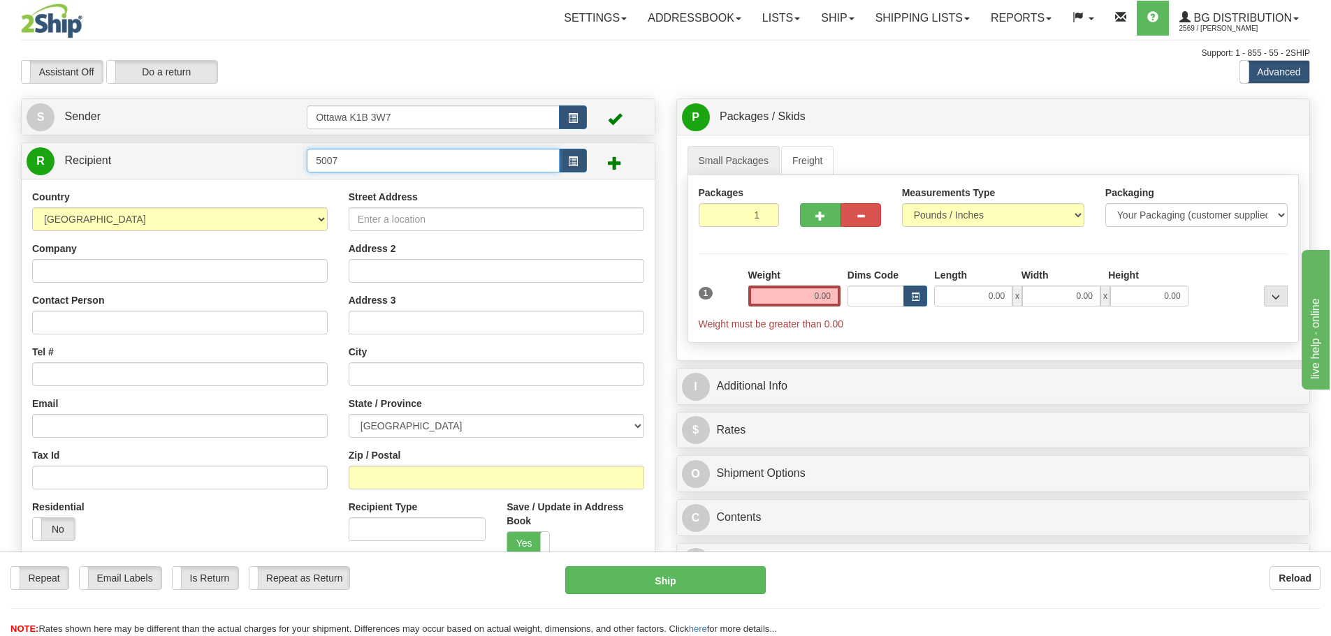
drag, startPoint x: 408, startPoint y: 164, endPoint x: 263, endPoint y: 164, distance: 144.6
click at [267, 163] on tr "R Recipient 5007" at bounding box center [338, 161] width 623 height 29
click at [430, 67] on div "Assistant On Assistant Off Do a return Do a return" at bounding box center [283, 72] width 546 height 24
click at [832, 21] on link "Ship" at bounding box center [837, 18] width 54 height 35
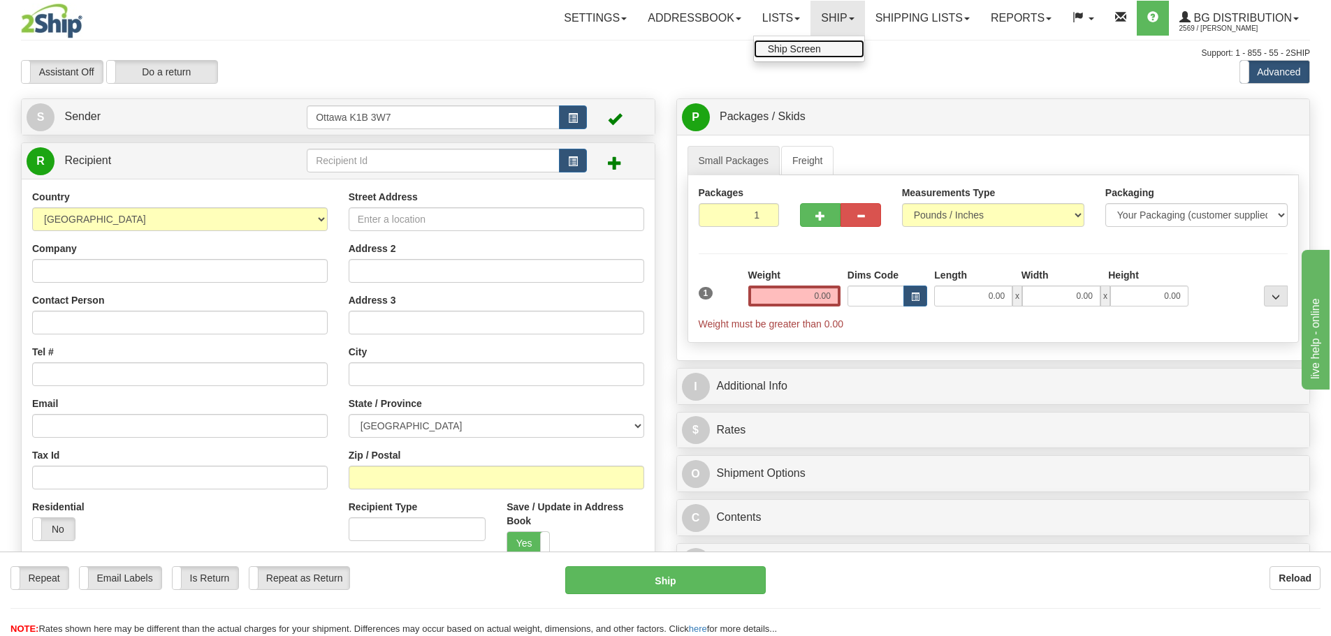
click at [819, 46] on link "Ship Screen" at bounding box center [809, 49] width 110 height 18
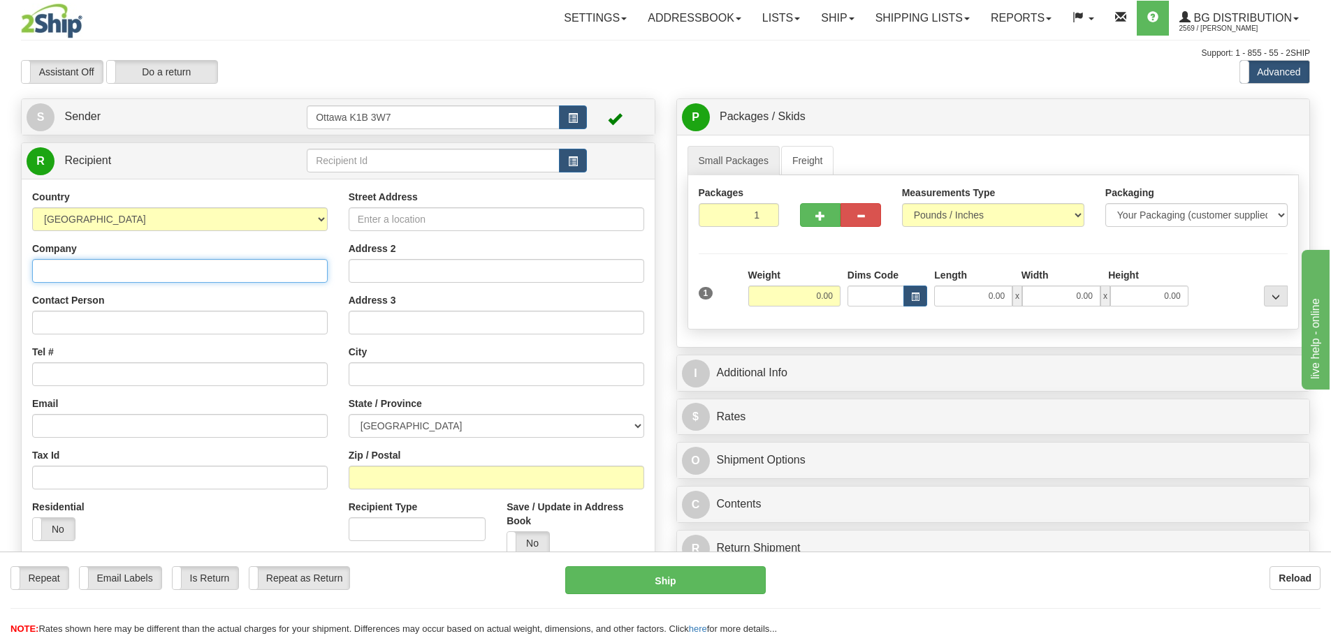
click at [148, 260] on input "Company" at bounding box center [179, 271] width 295 height 24
type input "RED DEER LOCK AND SAFE"
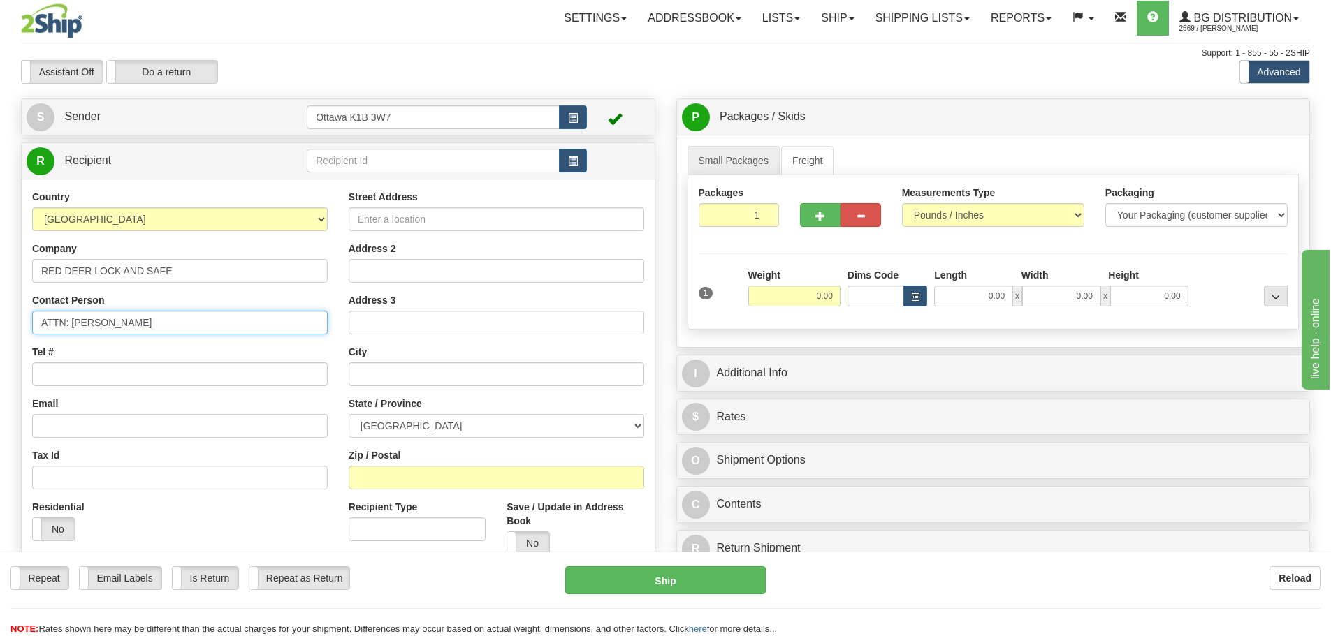
type input "ATTN: [PERSON_NAME]"
type input "[PHONE_NUMBER]"
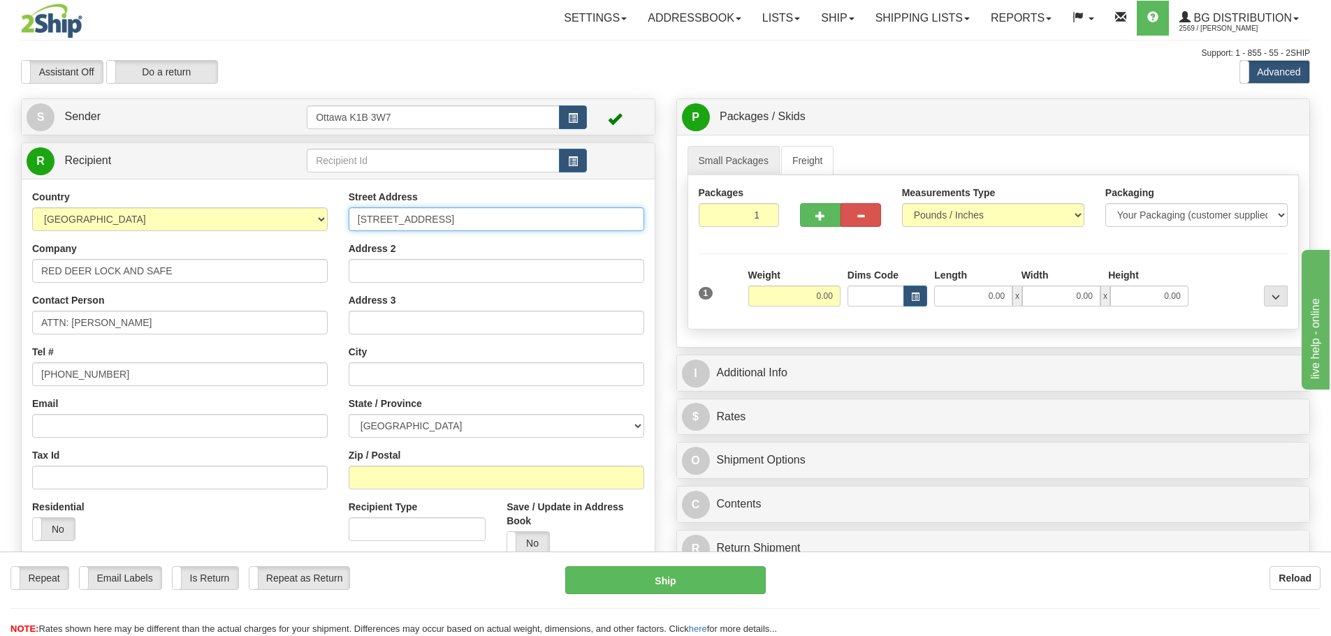
type input "[STREET_ADDRESS]"
type input "RED DEER"
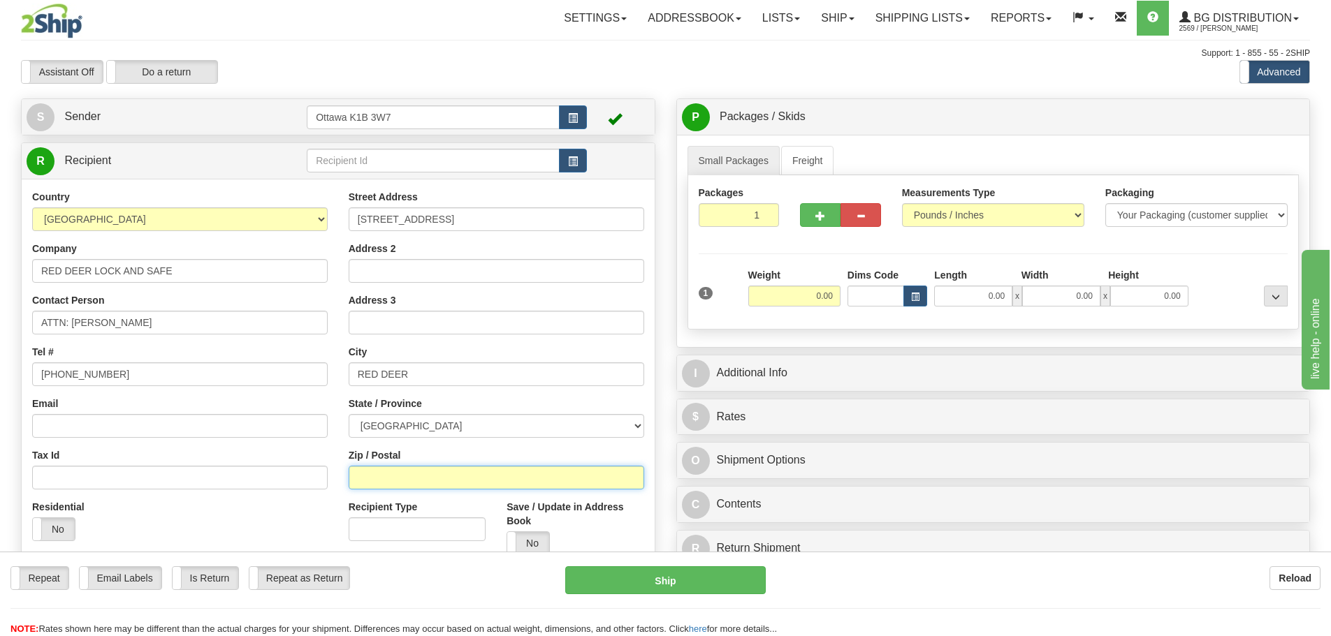
click at [450, 471] on input "Zip / Postal" at bounding box center [496, 478] width 295 height 24
type input "P4P 3E8"
click at [817, 296] on input "0.00" at bounding box center [794, 296] width 92 height 21
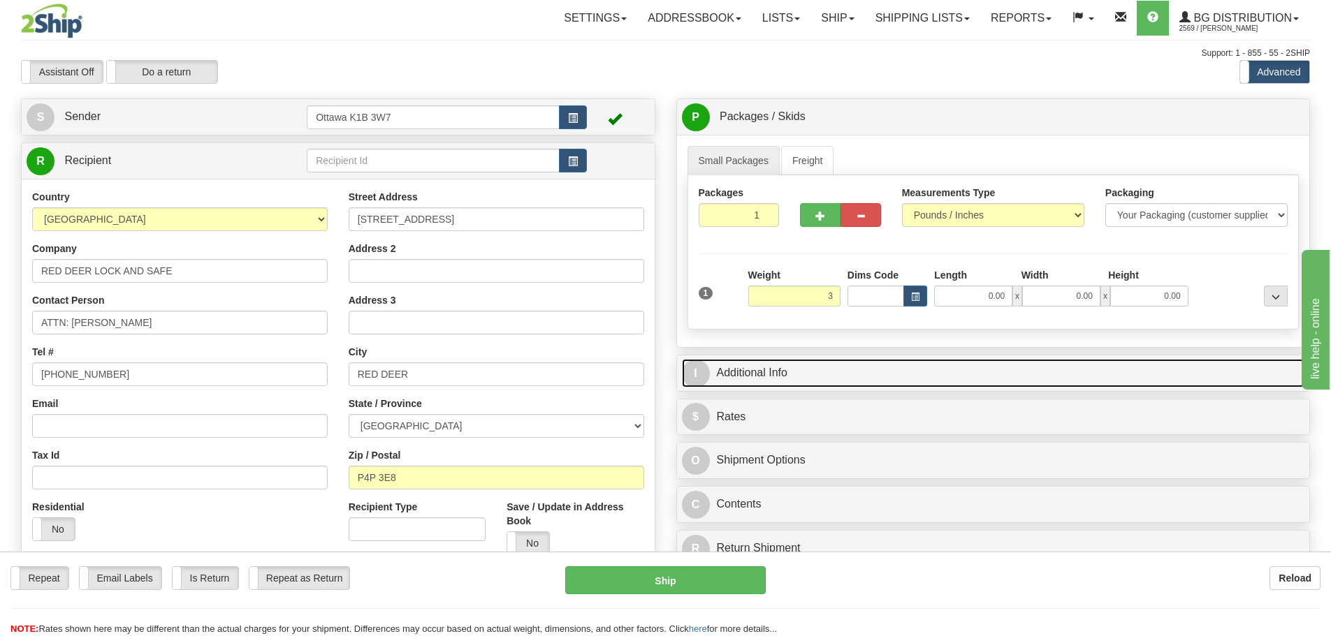
type input "3.00"
click at [881, 370] on link "I Additional Info" at bounding box center [993, 373] width 623 height 29
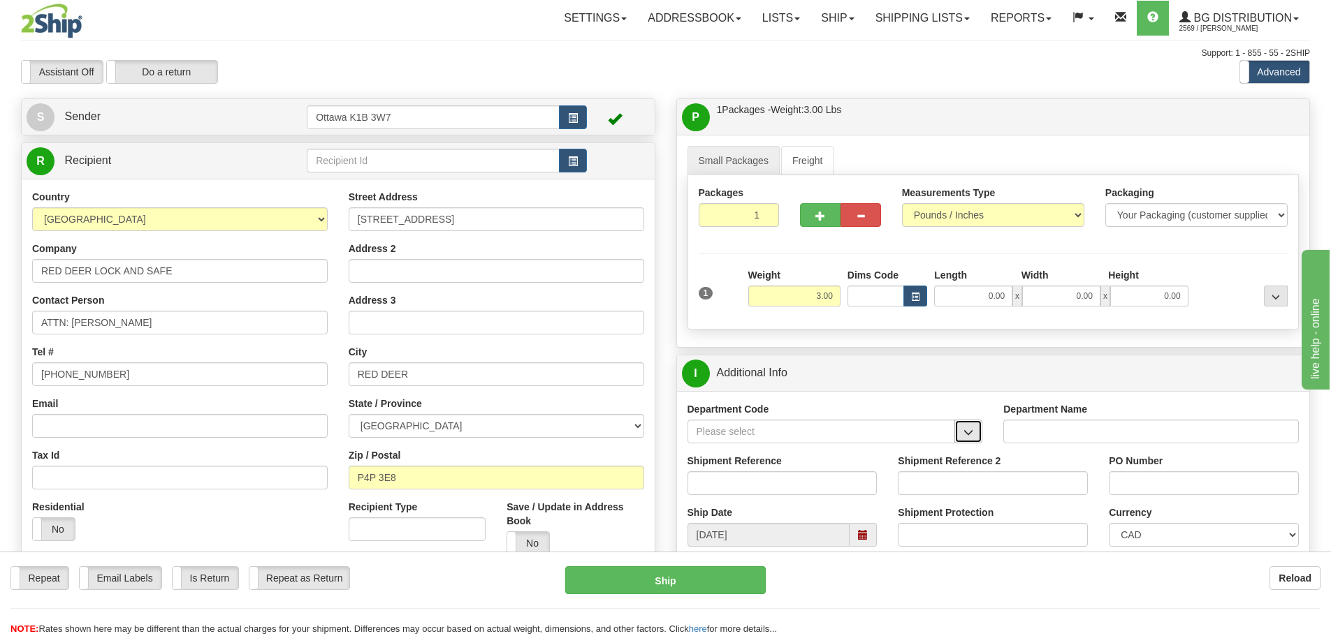
click at [975, 428] on button "button" at bounding box center [968, 432] width 28 height 24
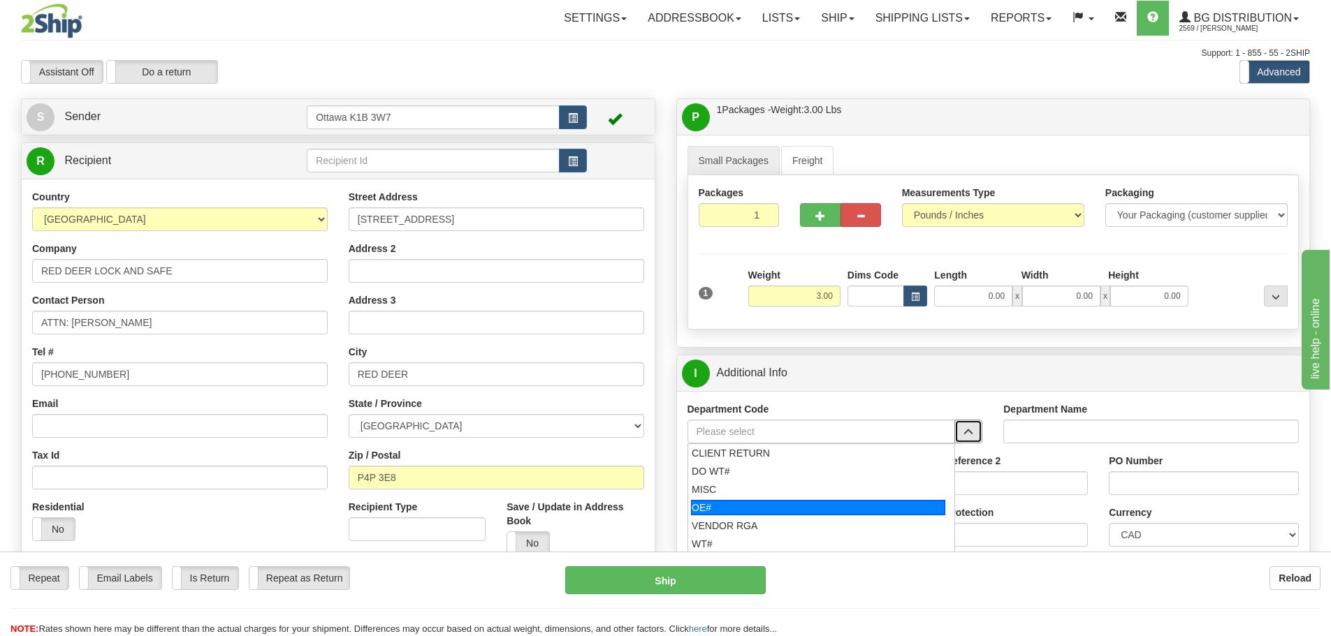
click at [852, 502] on div "OE#" at bounding box center [818, 507] width 254 height 15
type input "OE#"
type input "ORDERS"
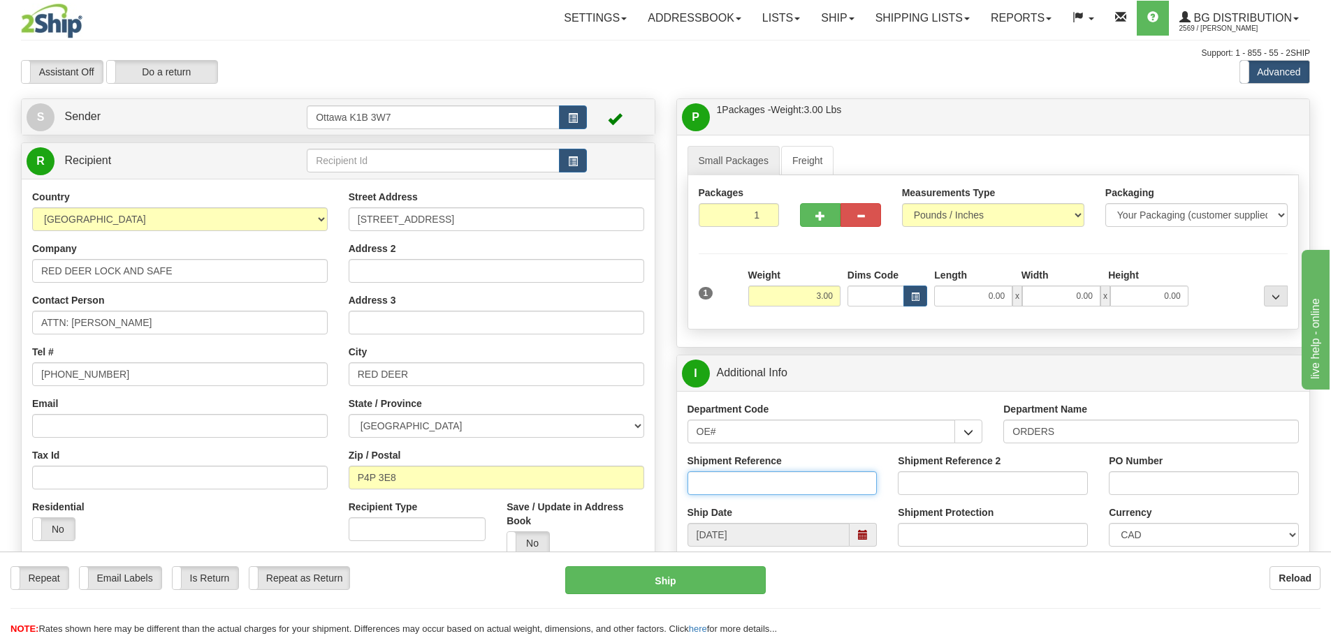
click at [821, 482] on input "Shipment Reference" at bounding box center [782, 484] width 190 height 24
type input "10203099-00"
click at [1154, 479] on input "PO Number" at bounding box center [1204, 484] width 190 height 24
type input "17728"
click at [972, 295] on input "0.00" at bounding box center [973, 296] width 78 height 21
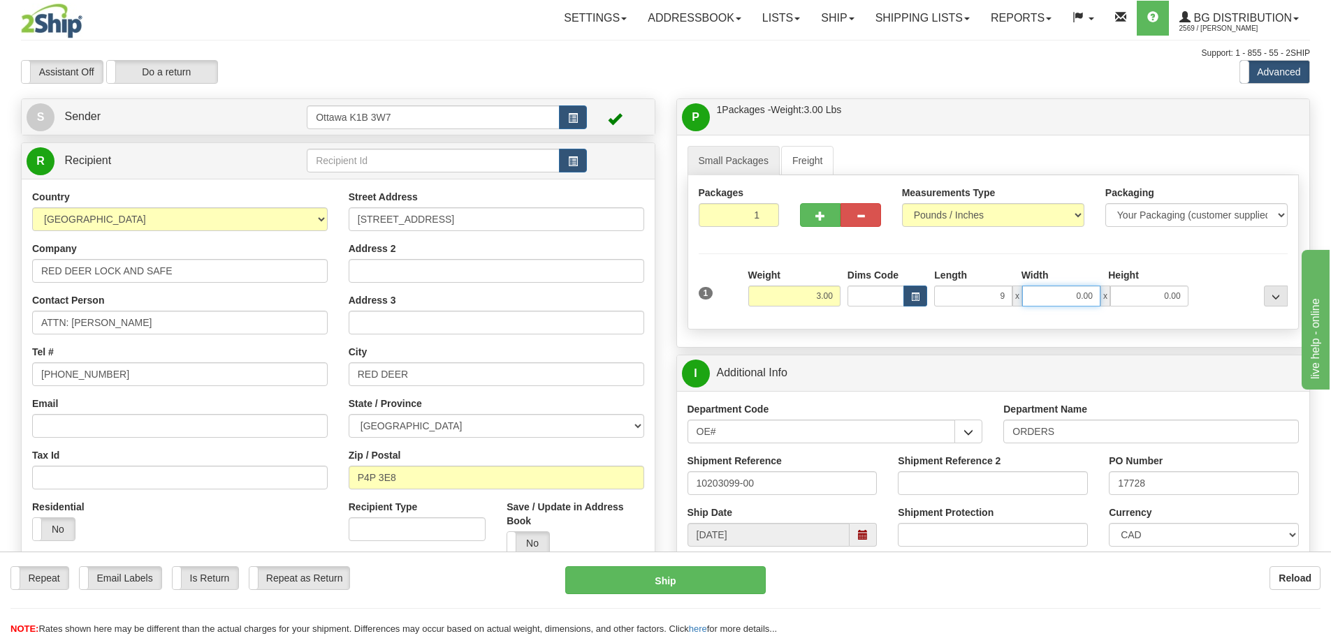
type input "9.00"
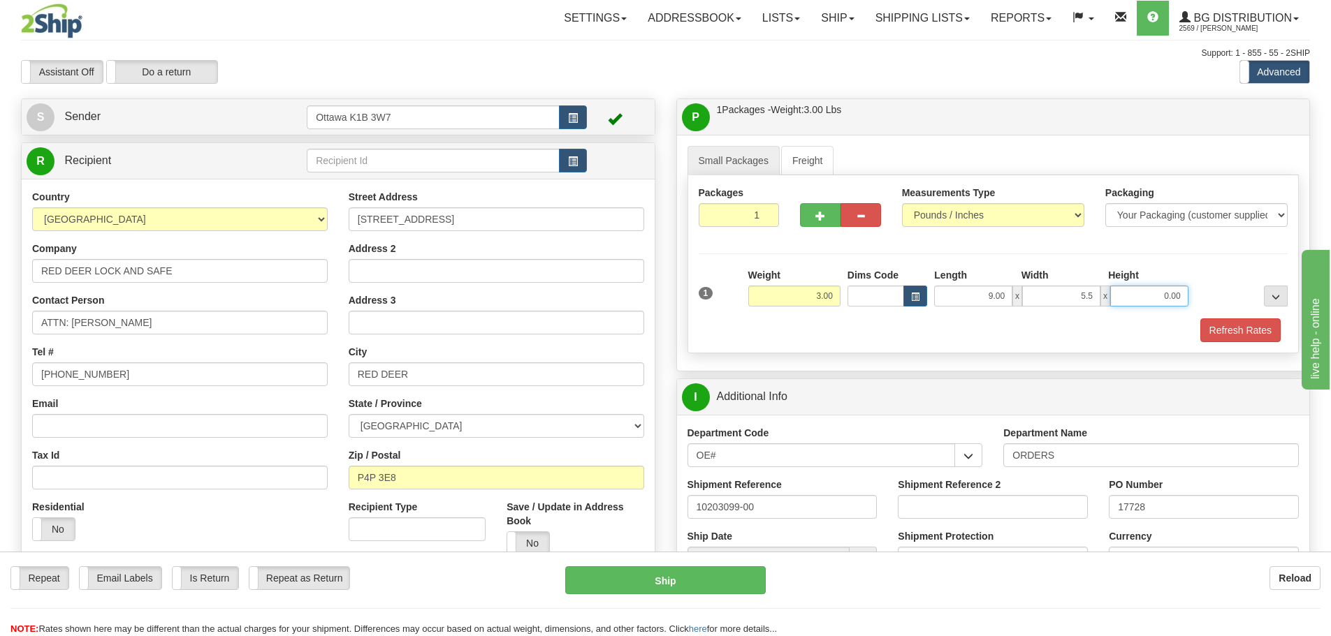
type input "5.50"
type input "5.00"
click at [1212, 320] on button "Refresh Rates" at bounding box center [1240, 331] width 80 height 24
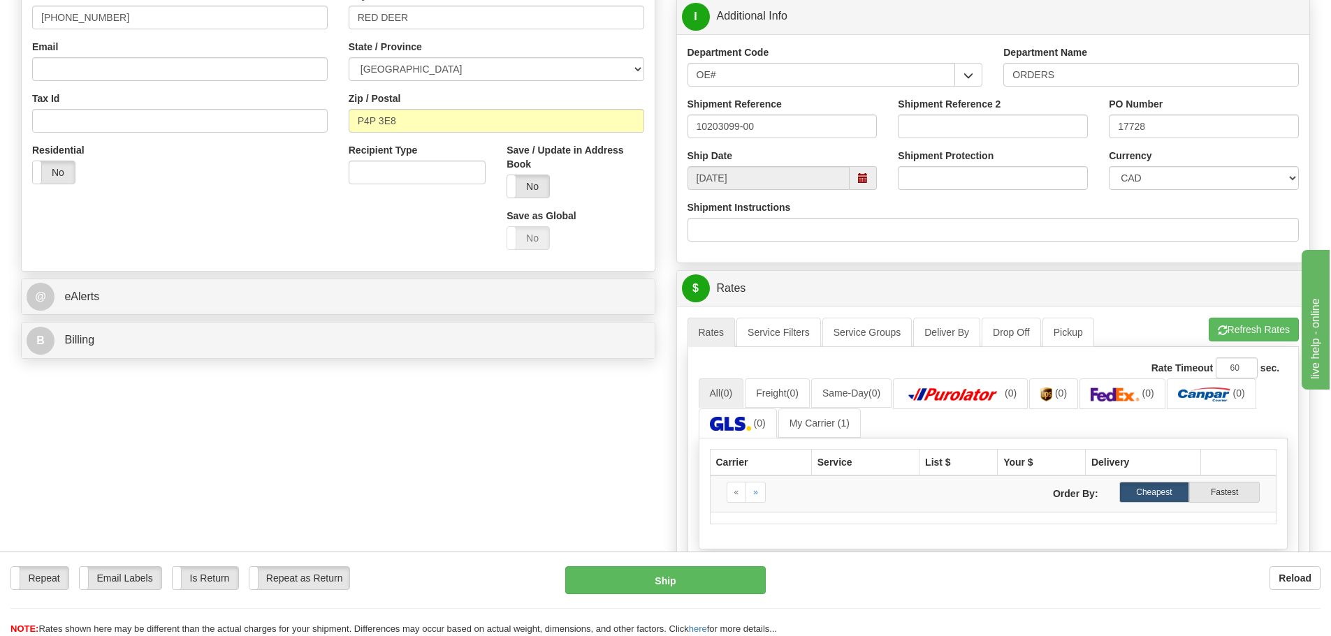
scroll to position [489, 0]
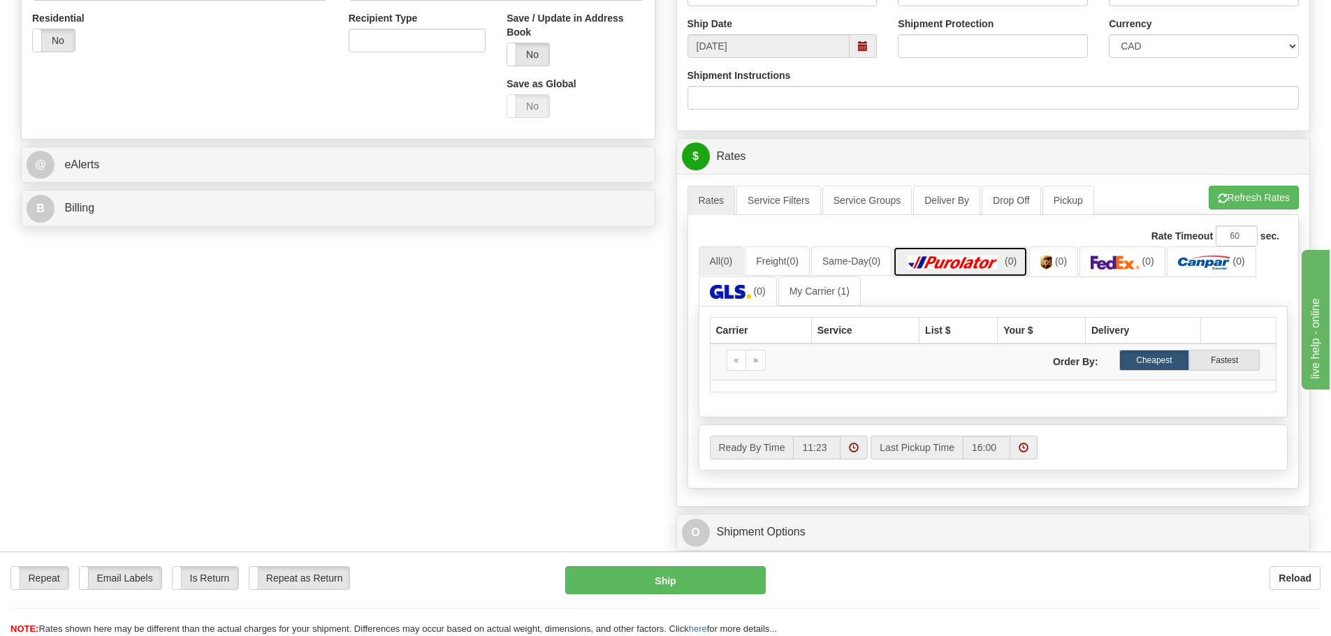
click at [947, 263] on img at bounding box center [953, 263] width 98 height 14
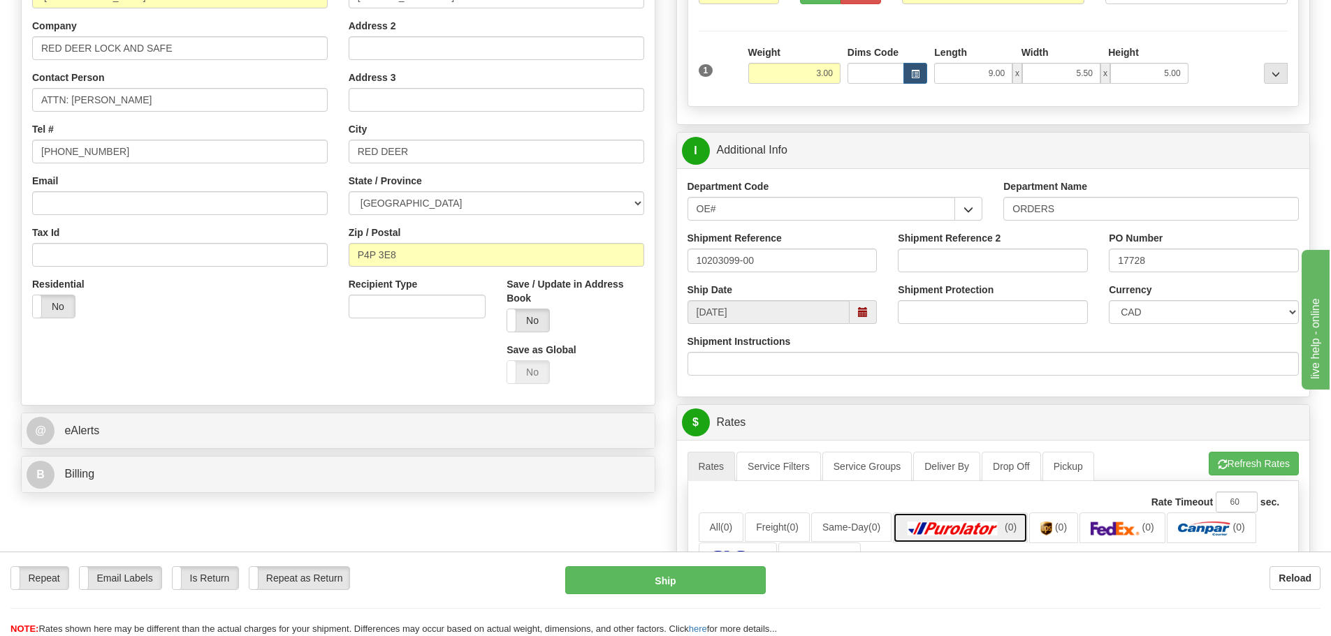
scroll to position [559, 0]
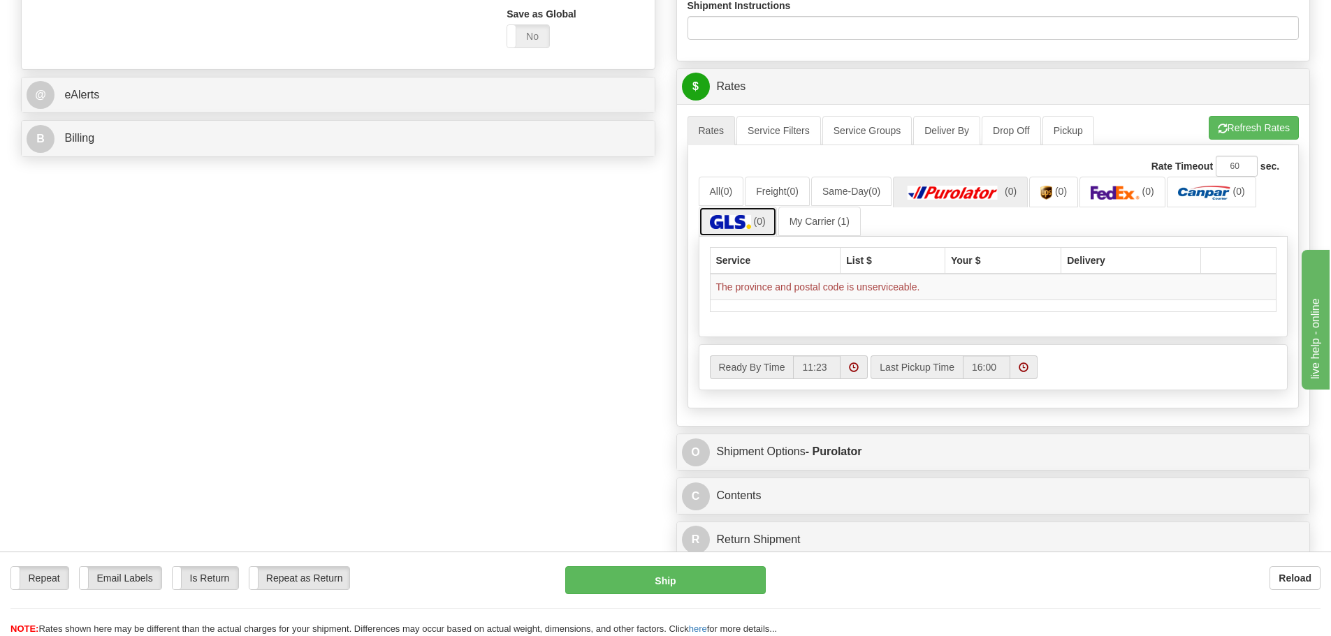
click at [760, 233] on link "(0)" at bounding box center [738, 222] width 78 height 30
click at [974, 204] on link "(0)" at bounding box center [960, 192] width 135 height 30
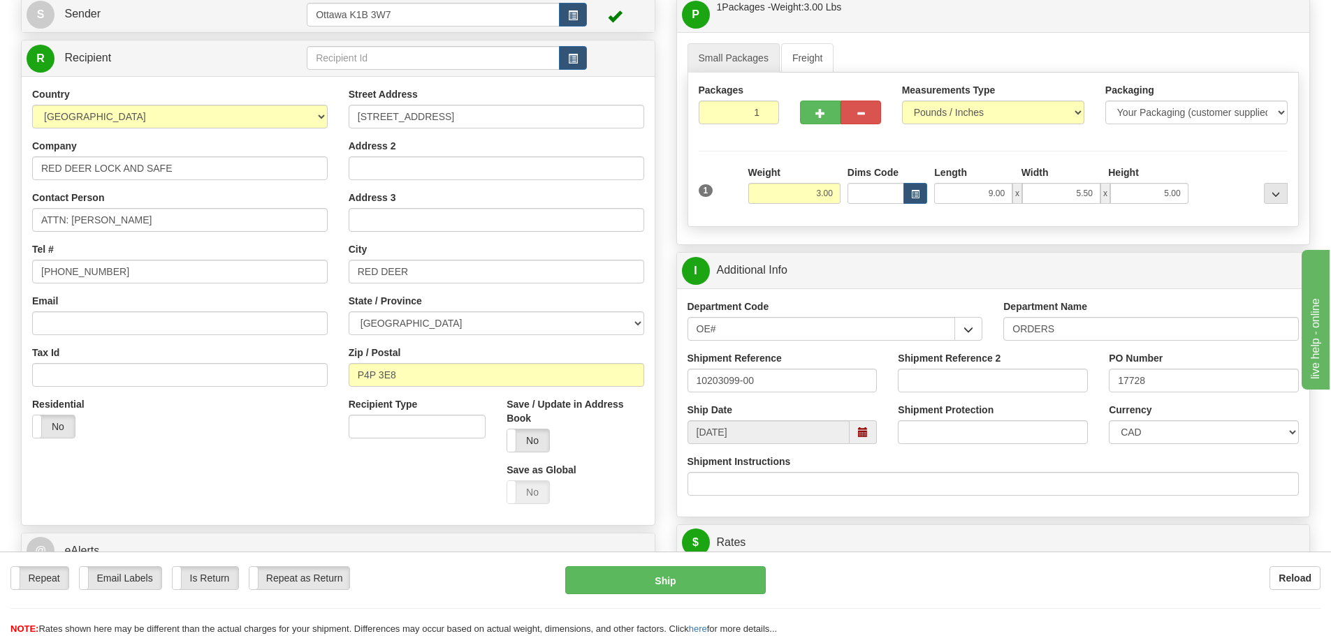
scroll to position [70, 0]
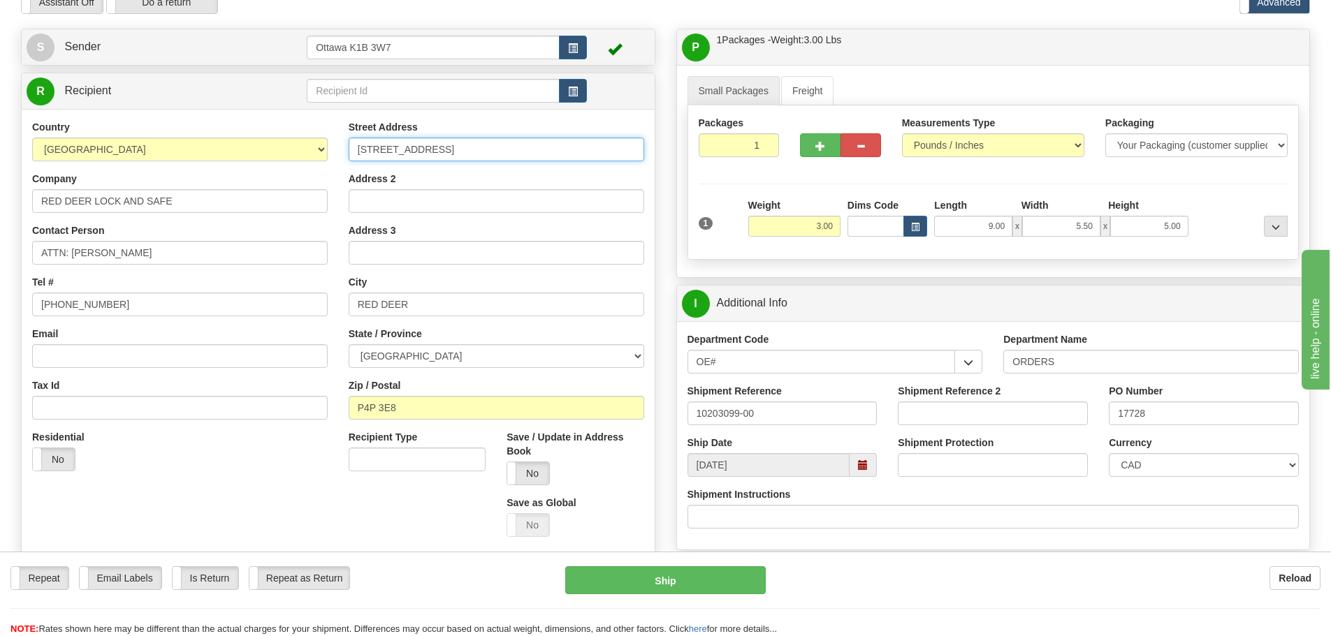
drag, startPoint x: 469, startPoint y: 147, endPoint x: 179, endPoint y: 140, distance: 290.0
click at [180, 140] on div "Country AFGHANISTAN ALAND ISLANDS ALBANIA ALGERIA AMERICAN SAMOA ANDORRA ANGOLA…" at bounding box center [338, 334] width 633 height 428
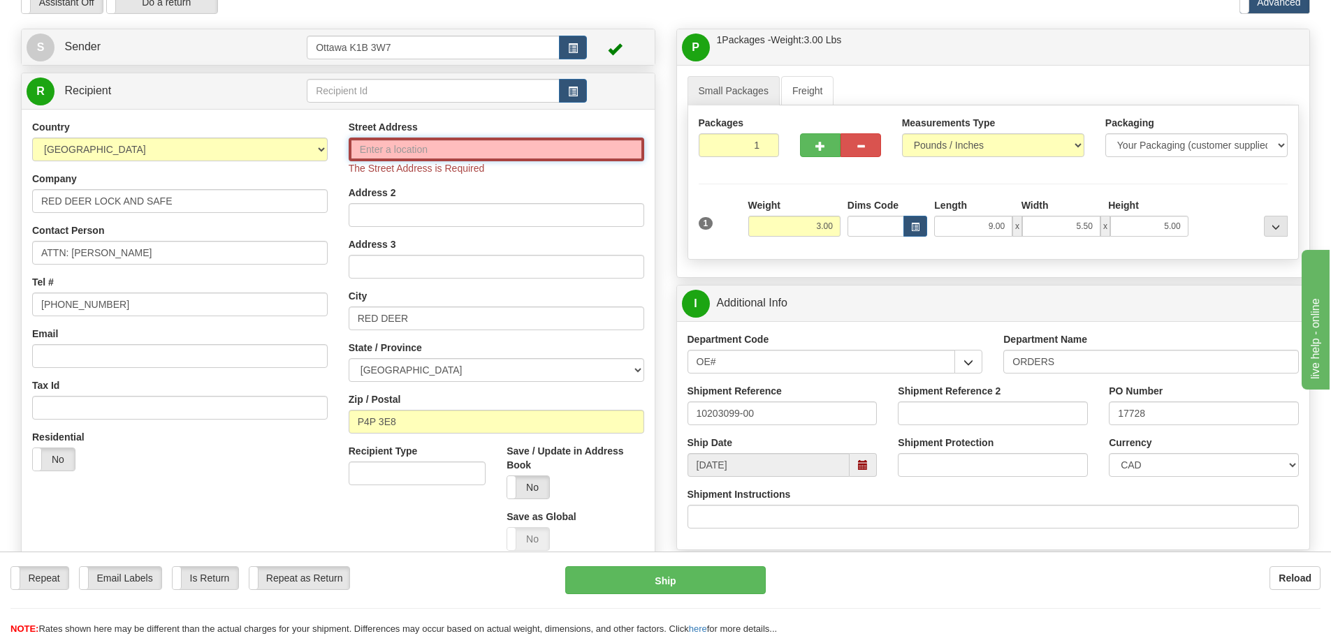
paste input "1-6264 67A STREET"
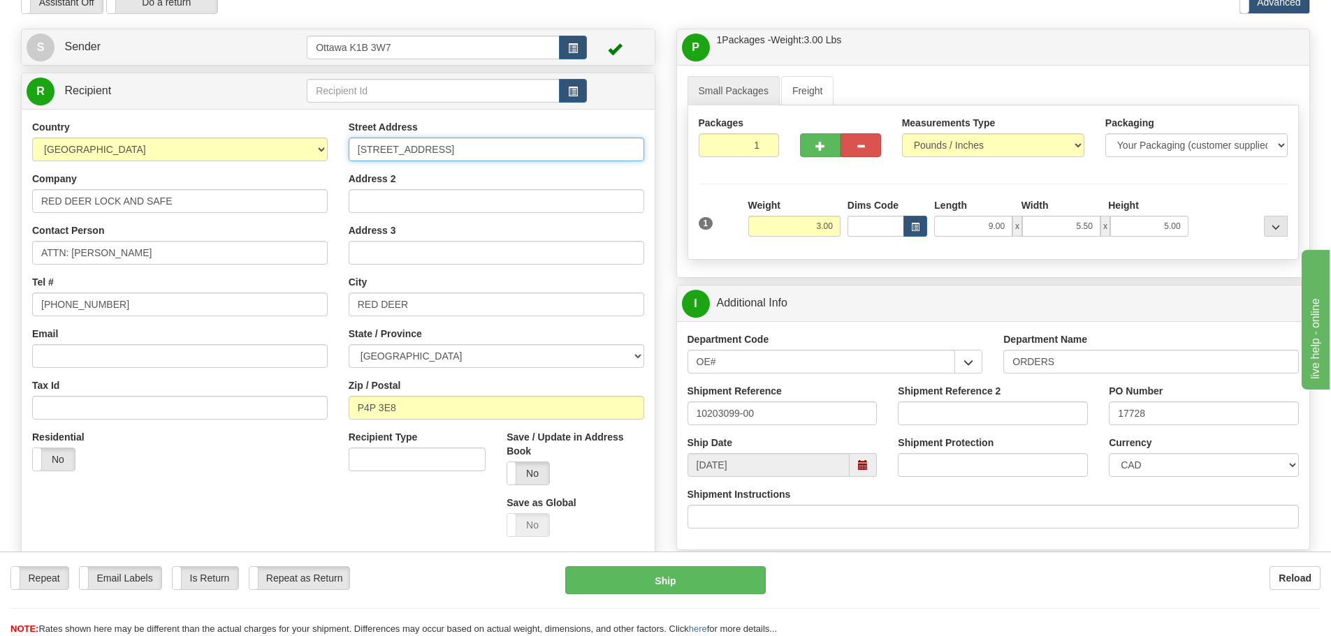
drag, startPoint x: 368, startPoint y: 147, endPoint x: 314, endPoint y: 146, distance: 54.5
click at [314, 146] on div "Country AFGHANISTAN ALAND ISLANDS ALBANIA ALGERIA AMERICAN SAMOA ANDORRA ANGOLA…" at bounding box center [338, 334] width 633 height 428
type input "6264 67A STREET"
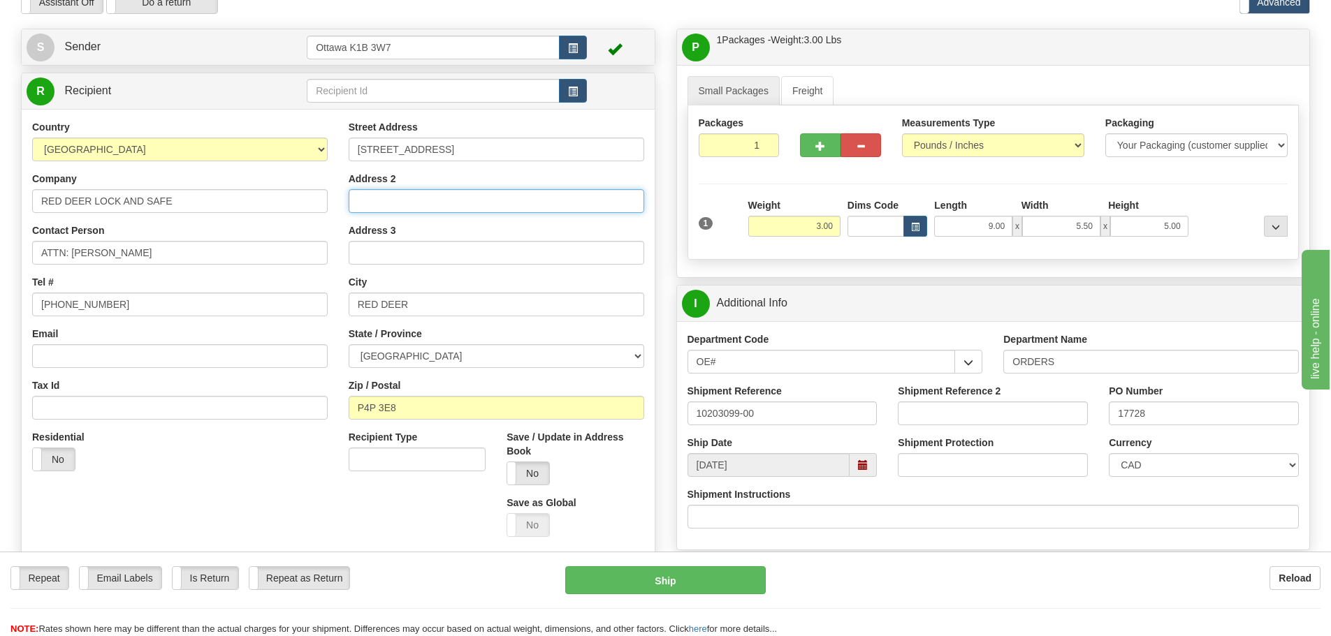
type input "u"
type input "UNIT 1"
click at [655, 291] on div "Create a label for the return Create Pickup Without Label S Sender Ottawa K1B 3…" at bounding box center [337, 341] width 655 height 624
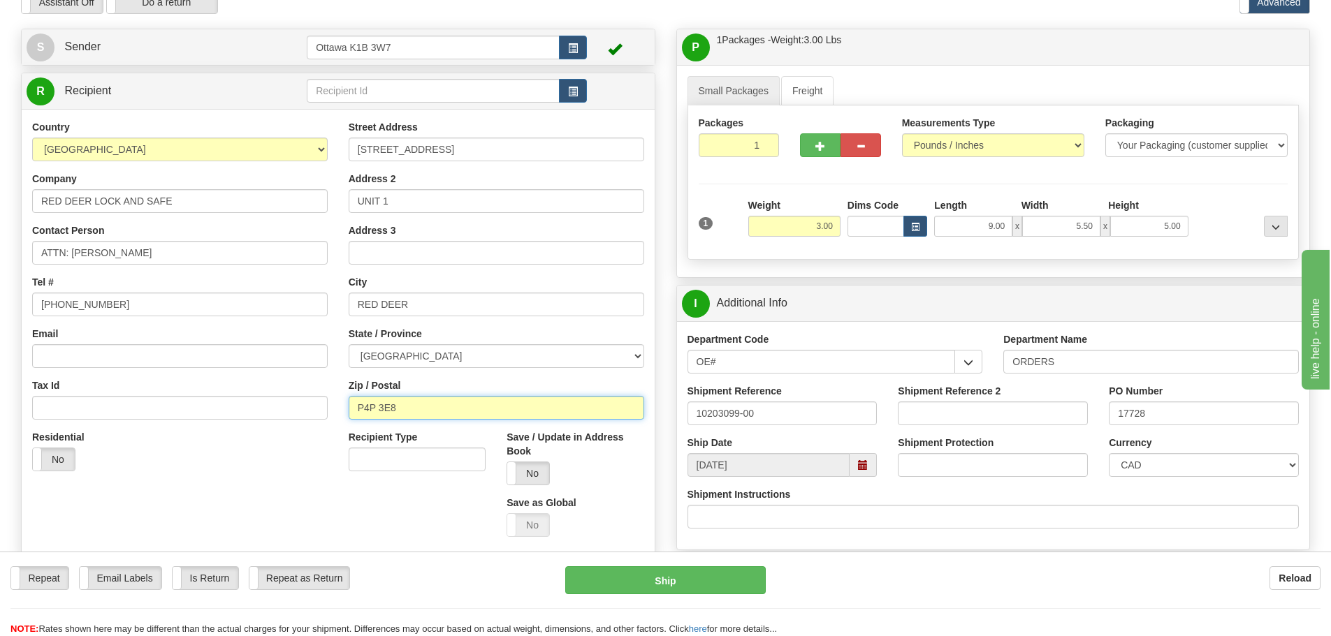
drag, startPoint x: 439, startPoint y: 406, endPoint x: 262, endPoint y: 395, distance: 177.8
click at [262, 395] on div "Country AFGHANISTAN ALAND ISLANDS ALBANIA ALGERIA AMERICAN SAMOA ANDORRA ANGOLA…" at bounding box center [338, 334] width 633 height 428
paste input "T"
type input "T4P 3E8"
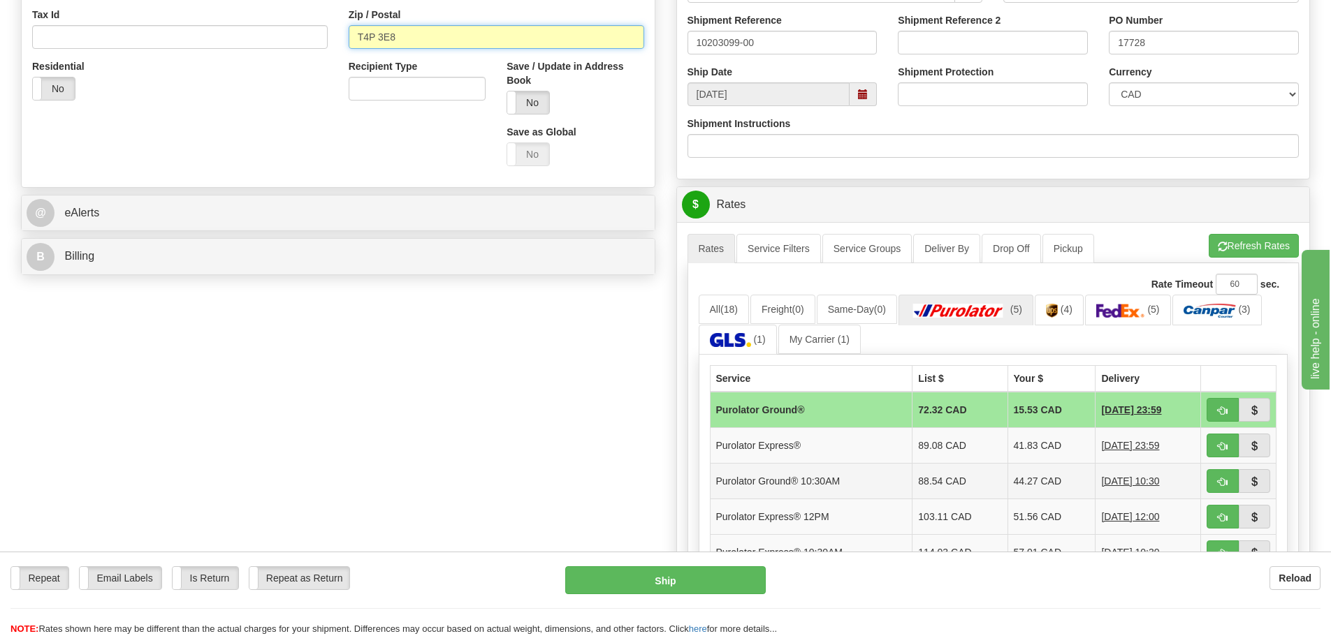
scroll to position [629, 0]
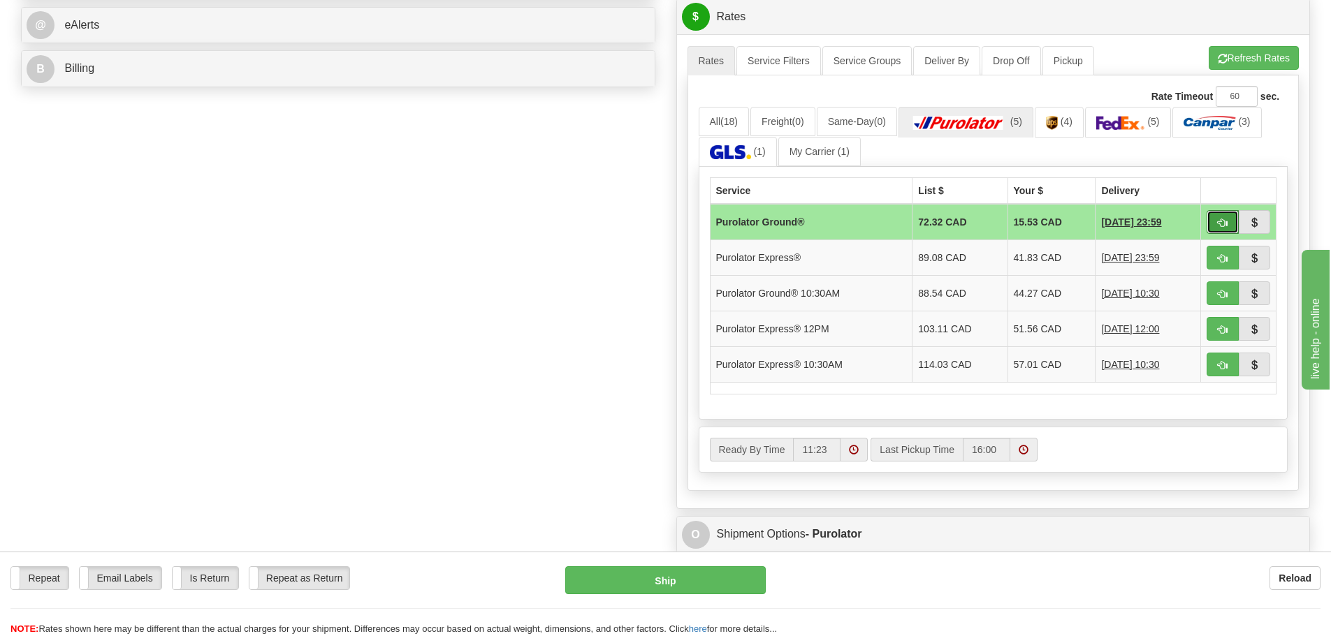
click at [1215, 227] on button "button" at bounding box center [1222, 222] width 32 height 24
type input "260"
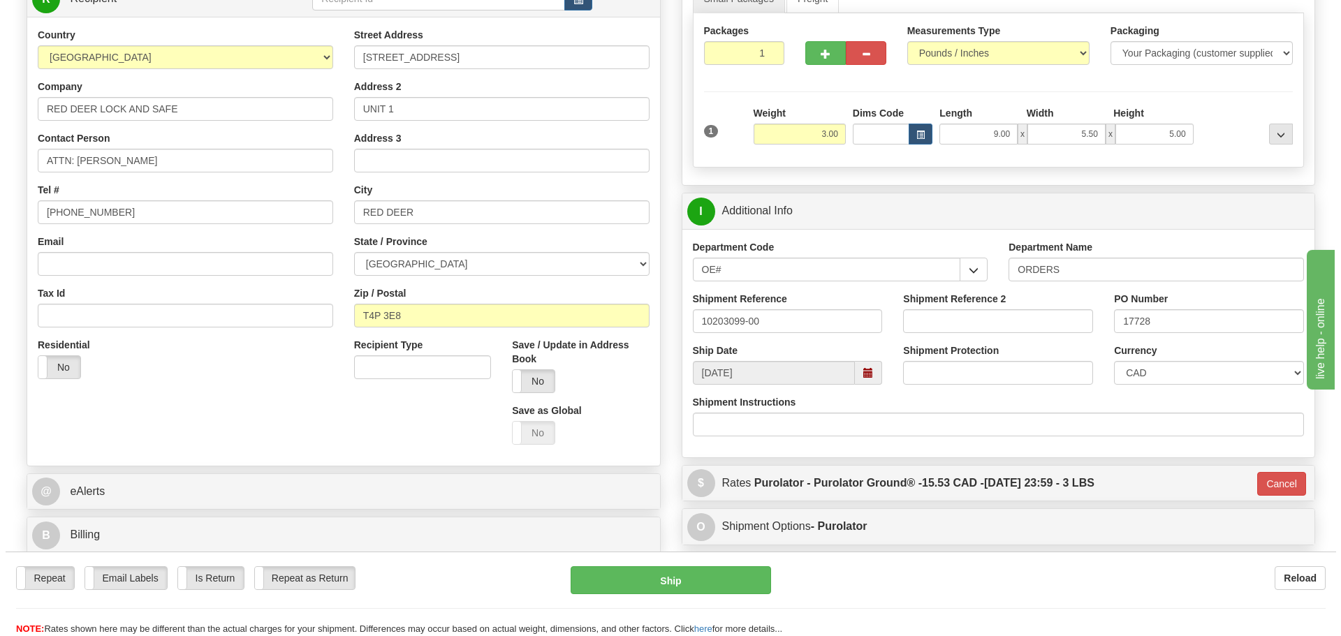
scroll to position [128, 0]
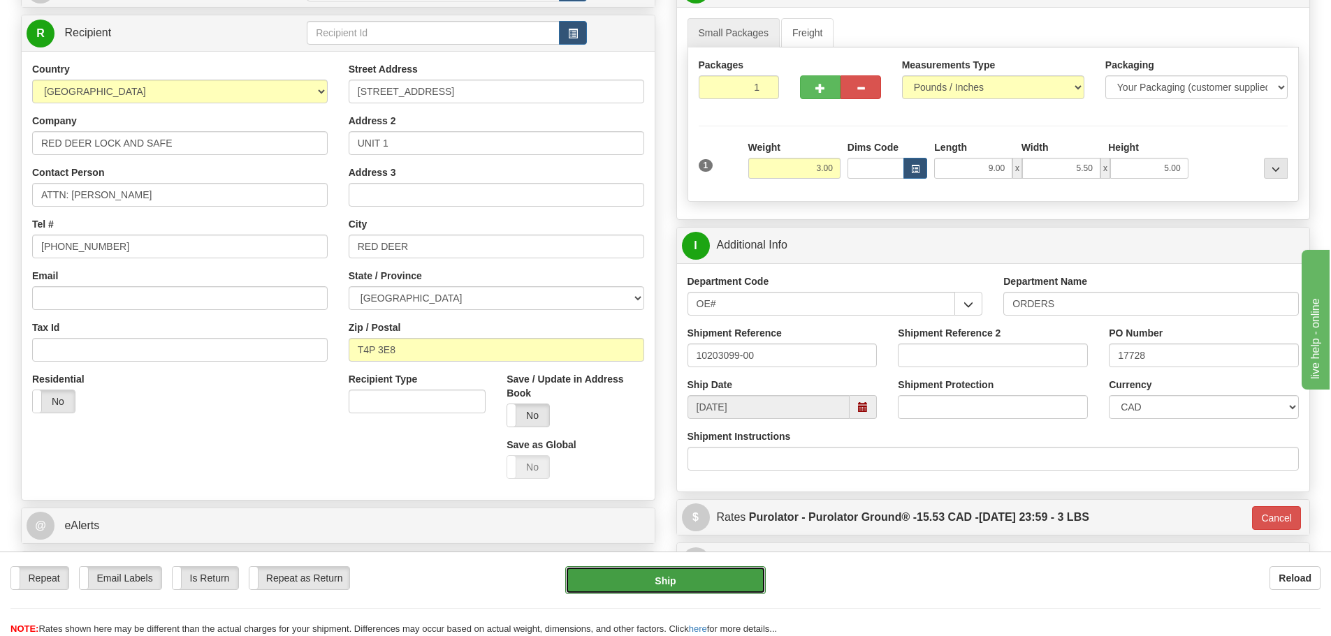
click at [636, 587] on button "Ship" at bounding box center [665, 581] width 200 height 28
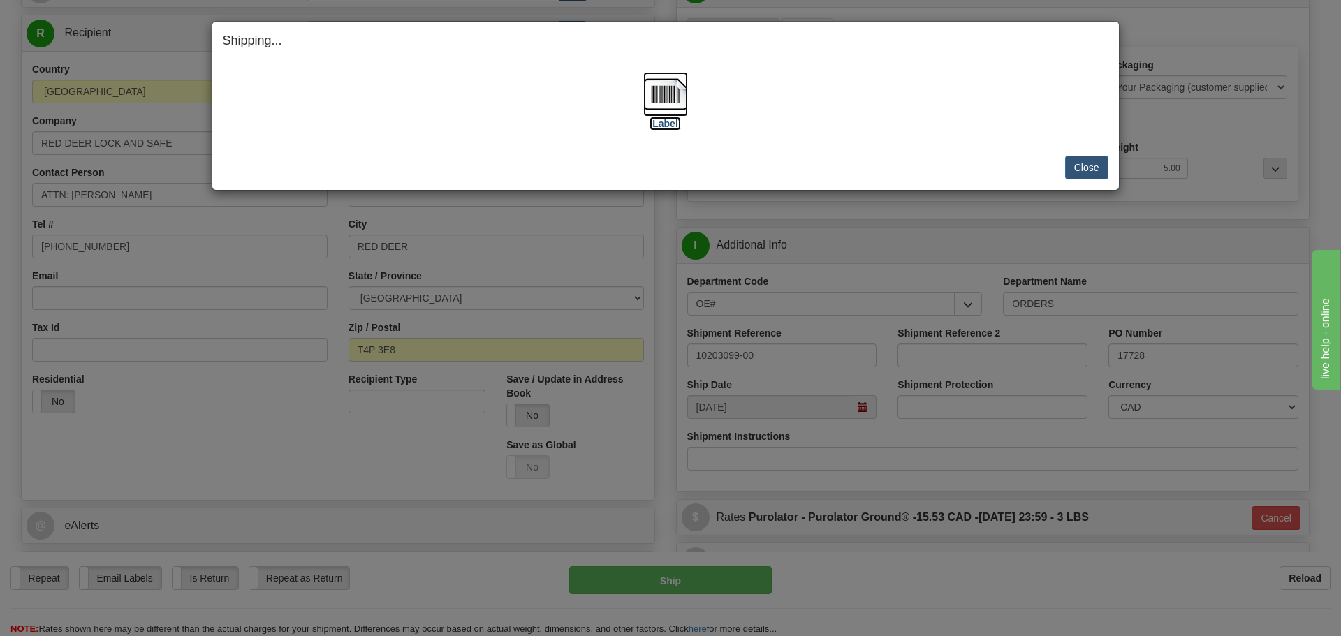
click at [668, 119] on label "[Label]" at bounding box center [666, 124] width 32 height 14
click at [1069, 164] on button "Close" at bounding box center [1086, 168] width 43 height 24
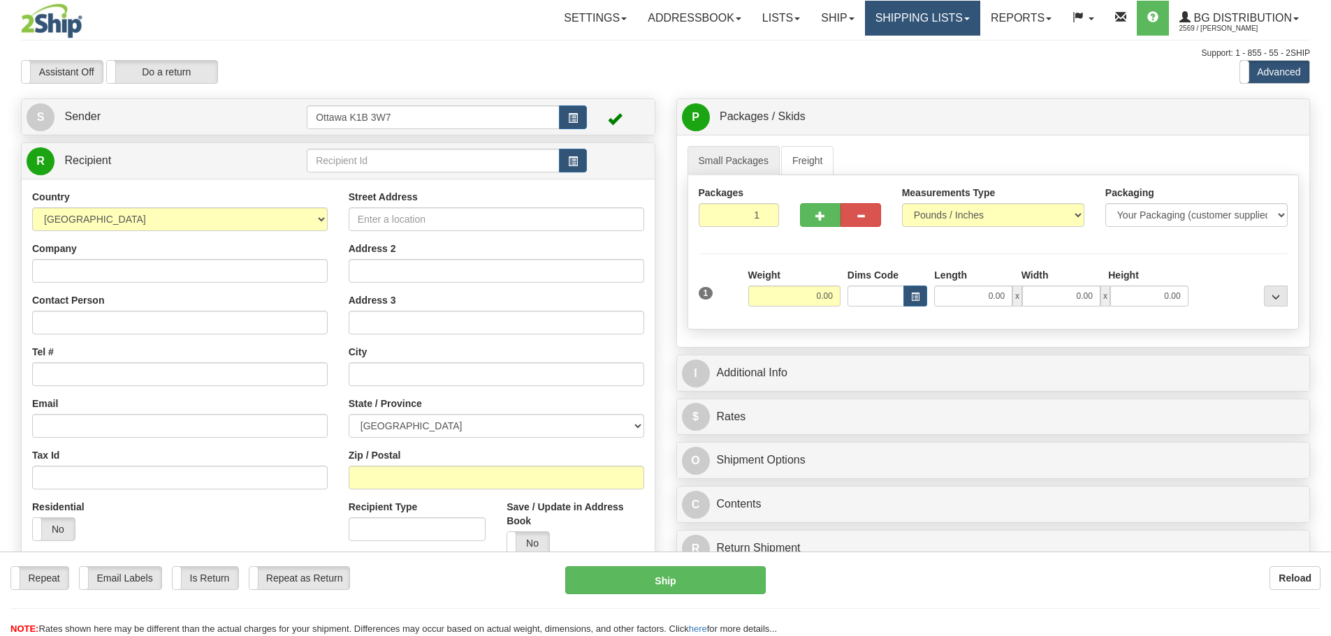
click at [902, 13] on link "Shipping lists" at bounding box center [922, 18] width 115 height 35
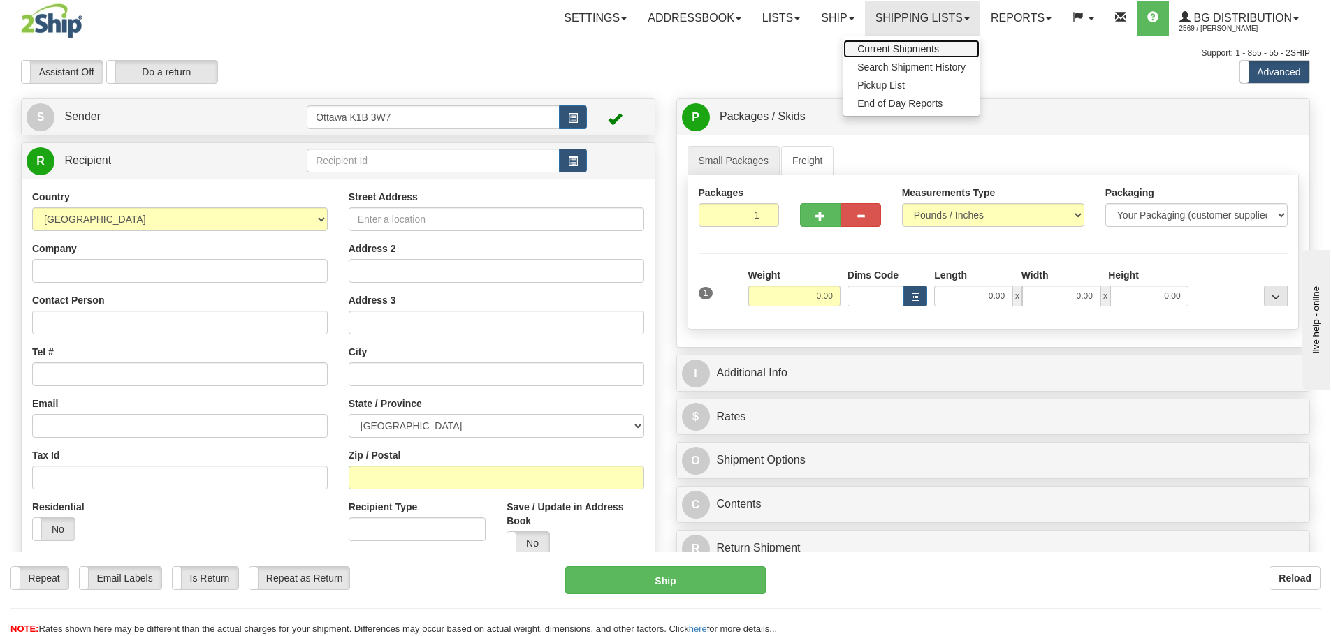
click at [889, 47] on span "Current Shipments" at bounding box center [898, 48] width 82 height 11
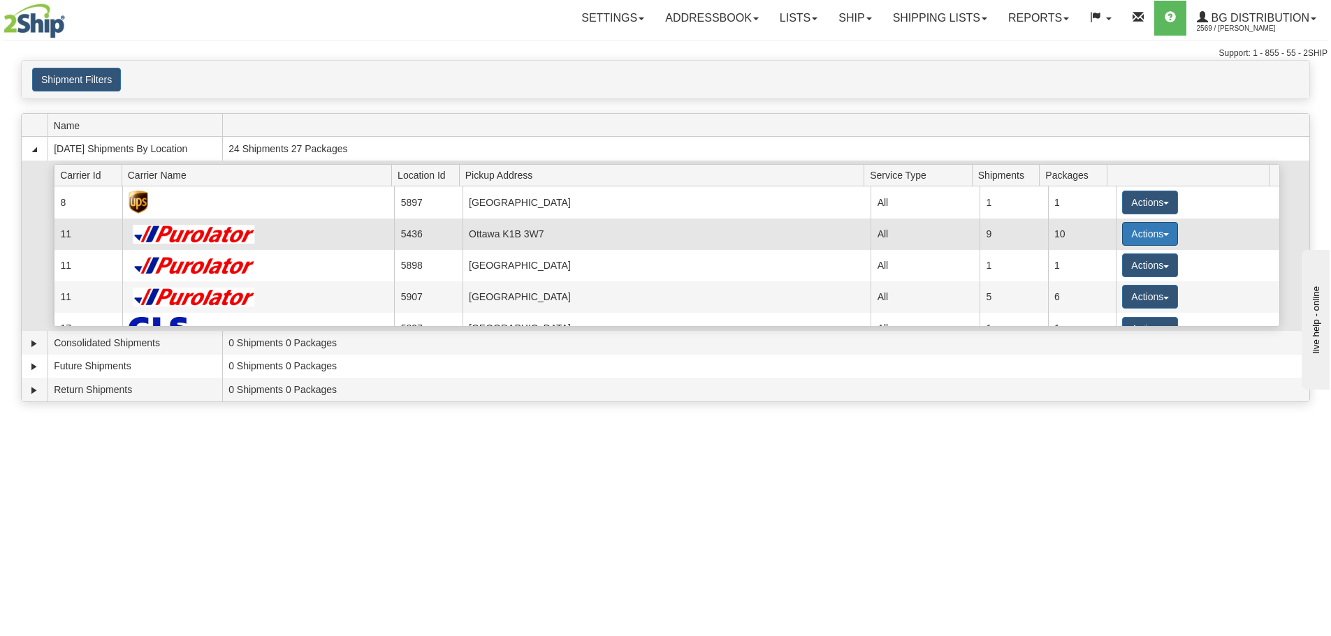
click at [1149, 238] on button "Actions" at bounding box center [1150, 234] width 56 height 24
click at [1116, 260] on span "Details" at bounding box center [1098, 260] width 38 height 10
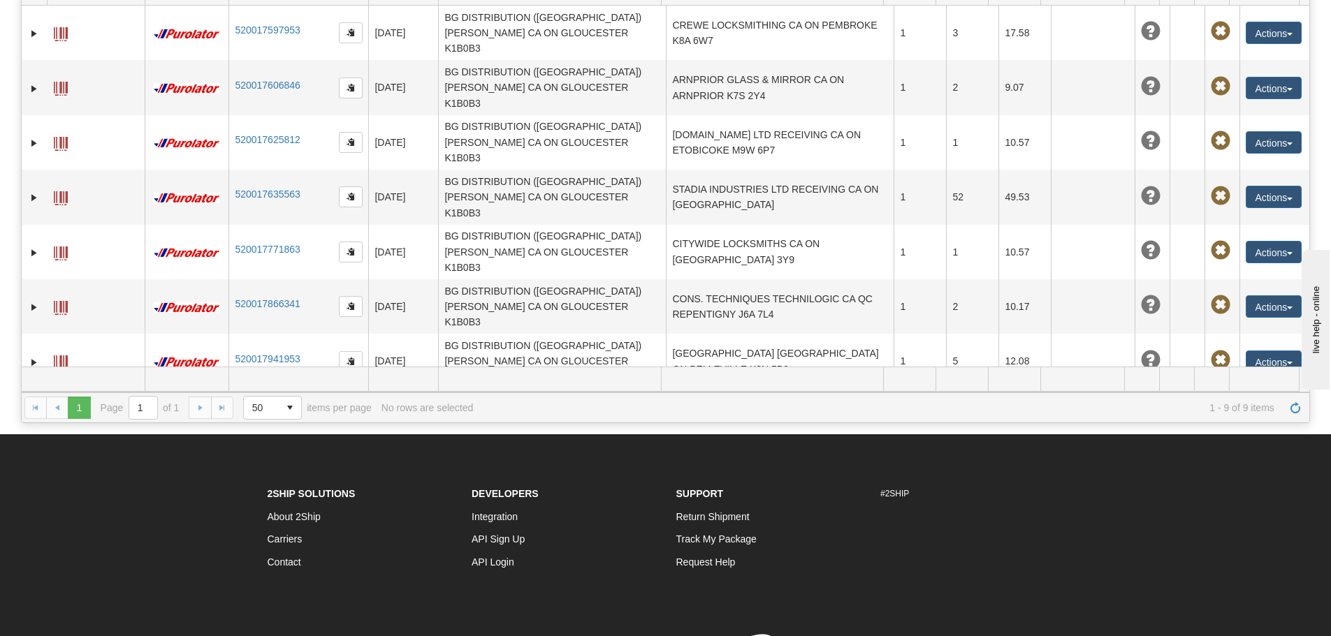
scroll to position [210, 0]
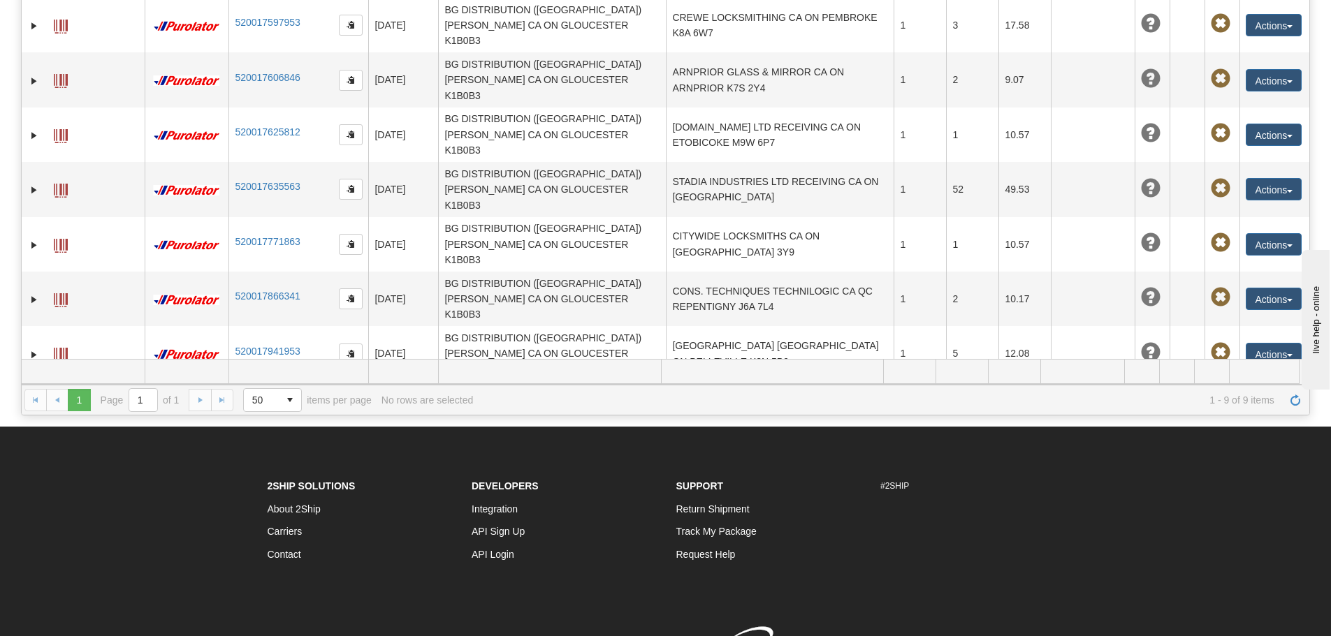
click at [818, 436] on td "RED DEER LOCK AND SAFE ATTN: [PERSON_NAME] CA AB RED DEER T4P 3E8" at bounding box center [780, 463] width 228 height 54
click at [1278, 452] on button "Actions" at bounding box center [1273, 463] width 56 height 22
click at [1222, 480] on link "Edit" at bounding box center [1245, 489] width 112 height 18
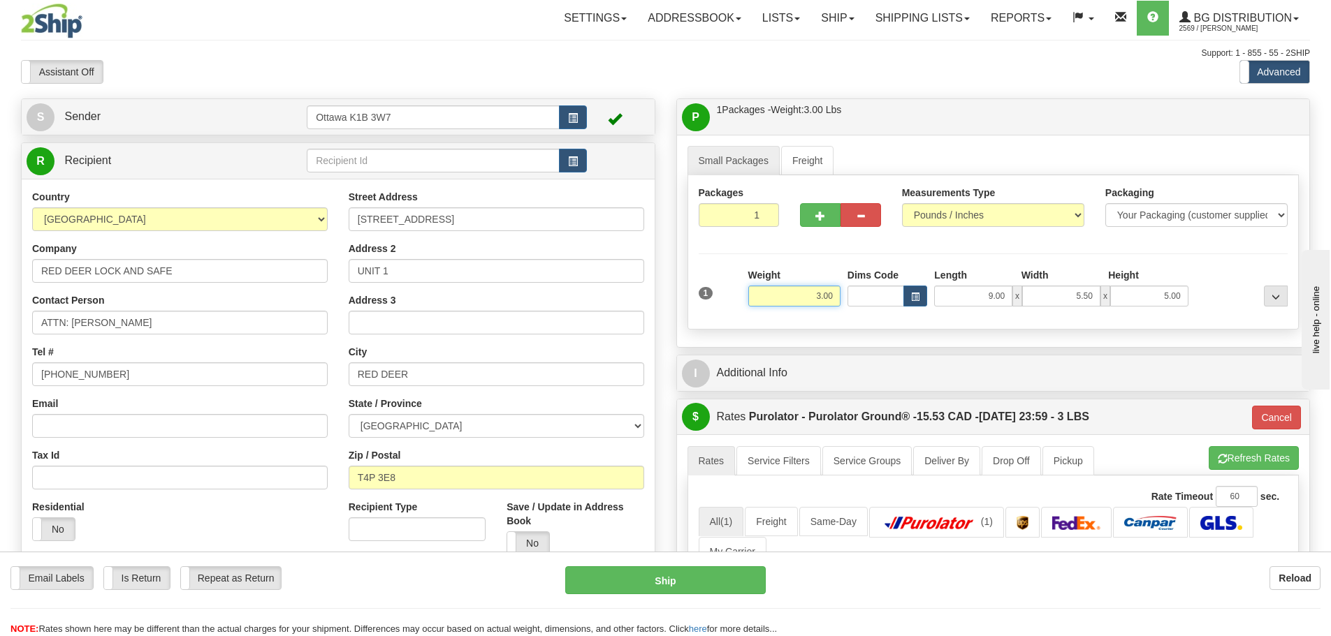
drag, startPoint x: 804, startPoint y: 298, endPoint x: 1007, endPoint y: 383, distance: 220.4
click at [912, 329] on div "Packages 1 1 Measurements Type" at bounding box center [993, 252] width 612 height 154
type input "4.00"
type input "260"
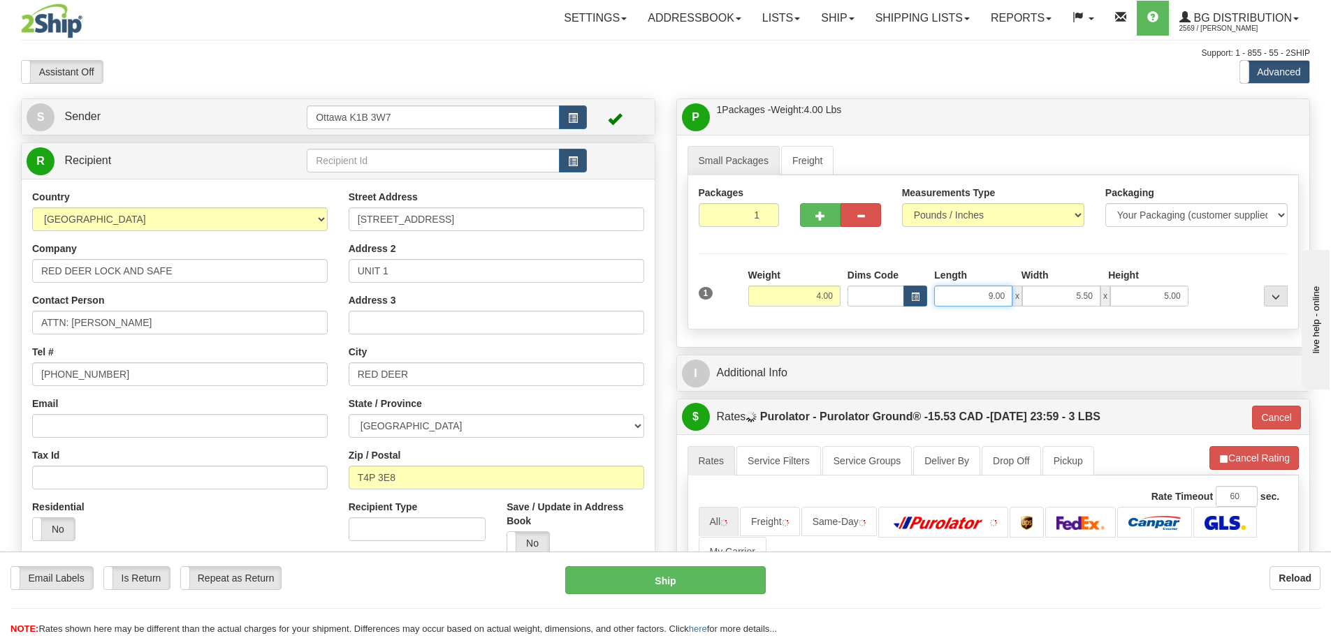
click at [977, 304] on input "9.00" at bounding box center [973, 296] width 78 height 21
drag, startPoint x: 977, startPoint y: 304, endPoint x: 1105, endPoint y: 308, distance: 128.6
click at [1098, 308] on div "1 Weight 4.00 Dims Code 9.00" at bounding box center [993, 293] width 597 height 50
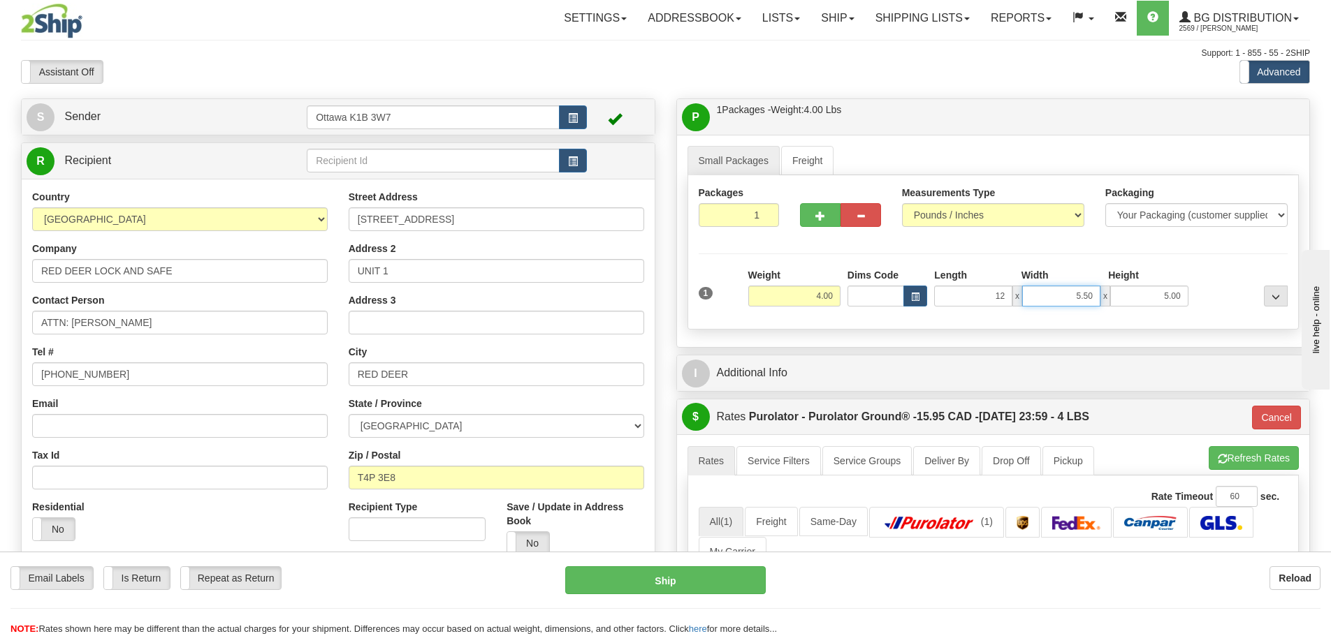
type input "12.00"
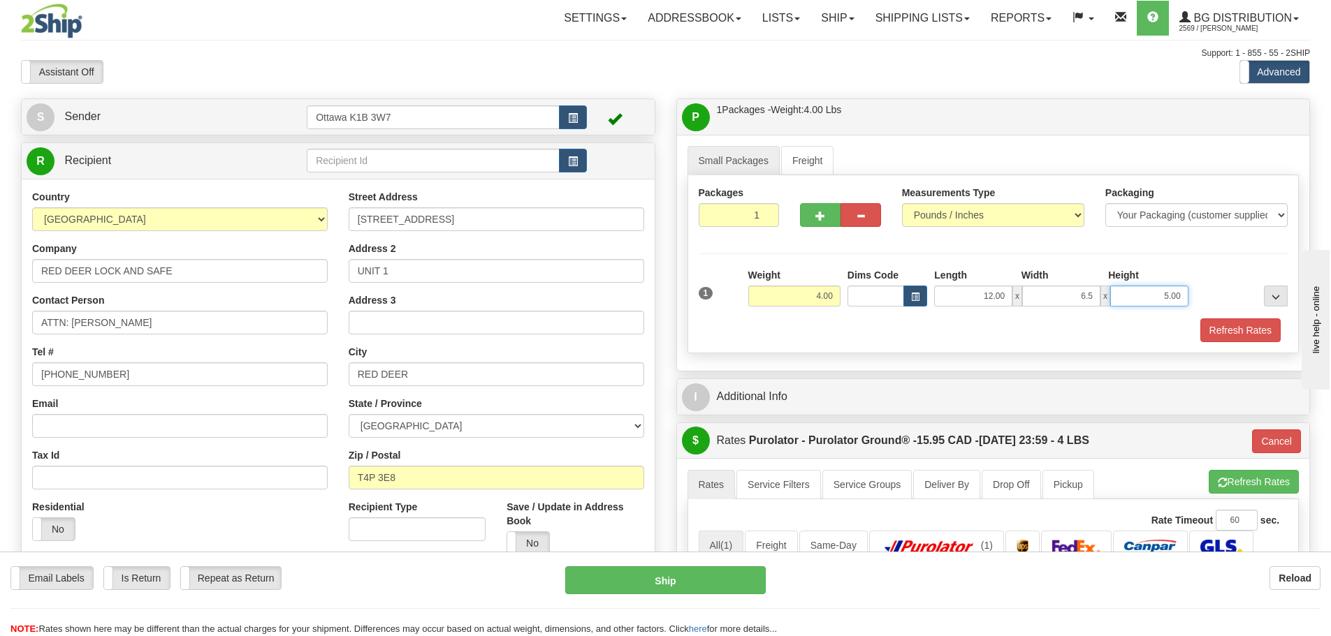
type input "6.50"
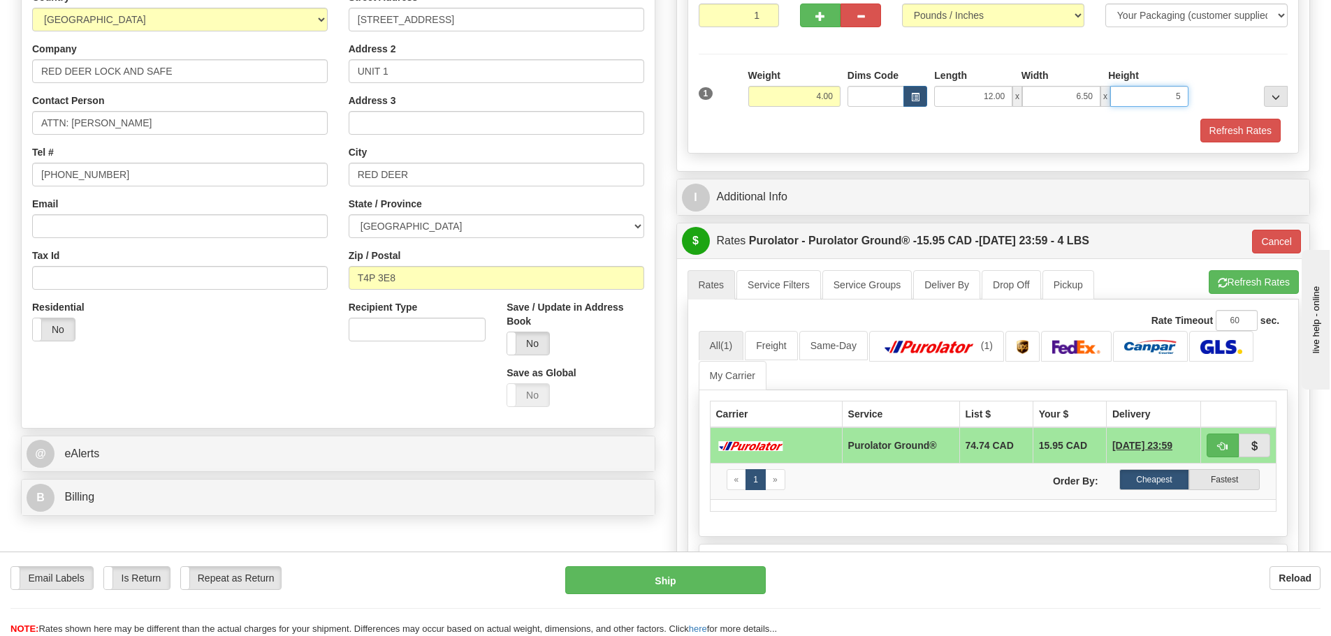
scroll to position [210, 0]
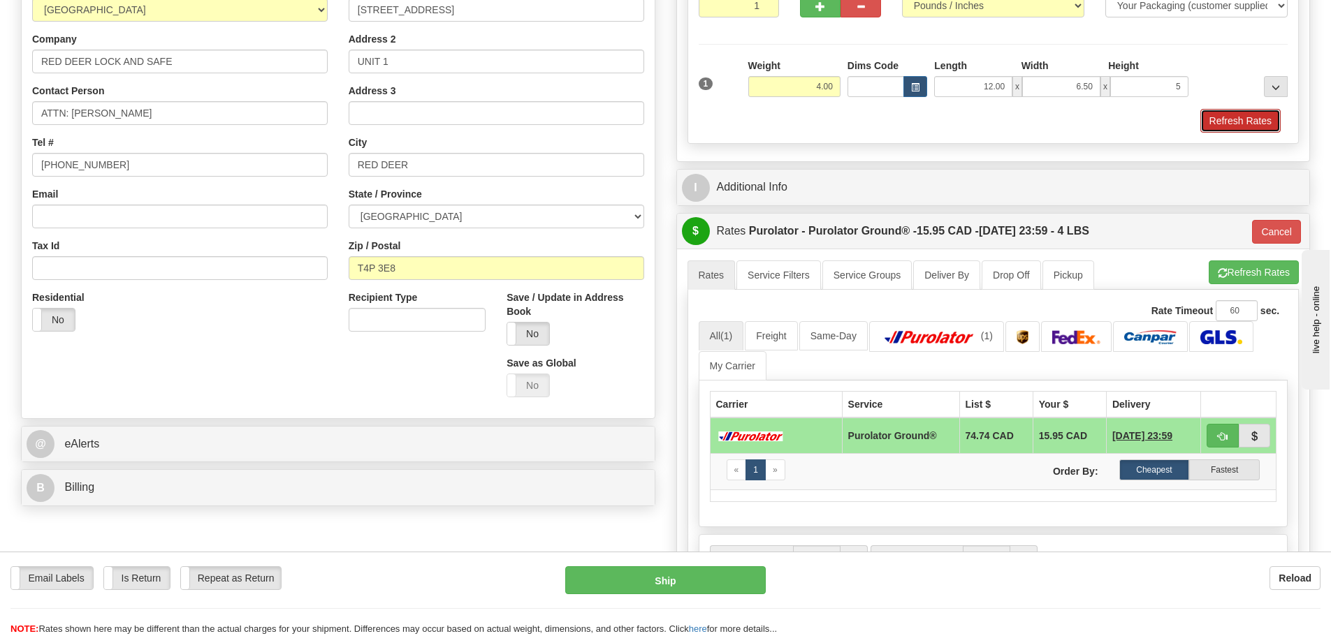
type input "5.00"
click at [1229, 124] on button "Refresh Rates" at bounding box center [1240, 121] width 80 height 24
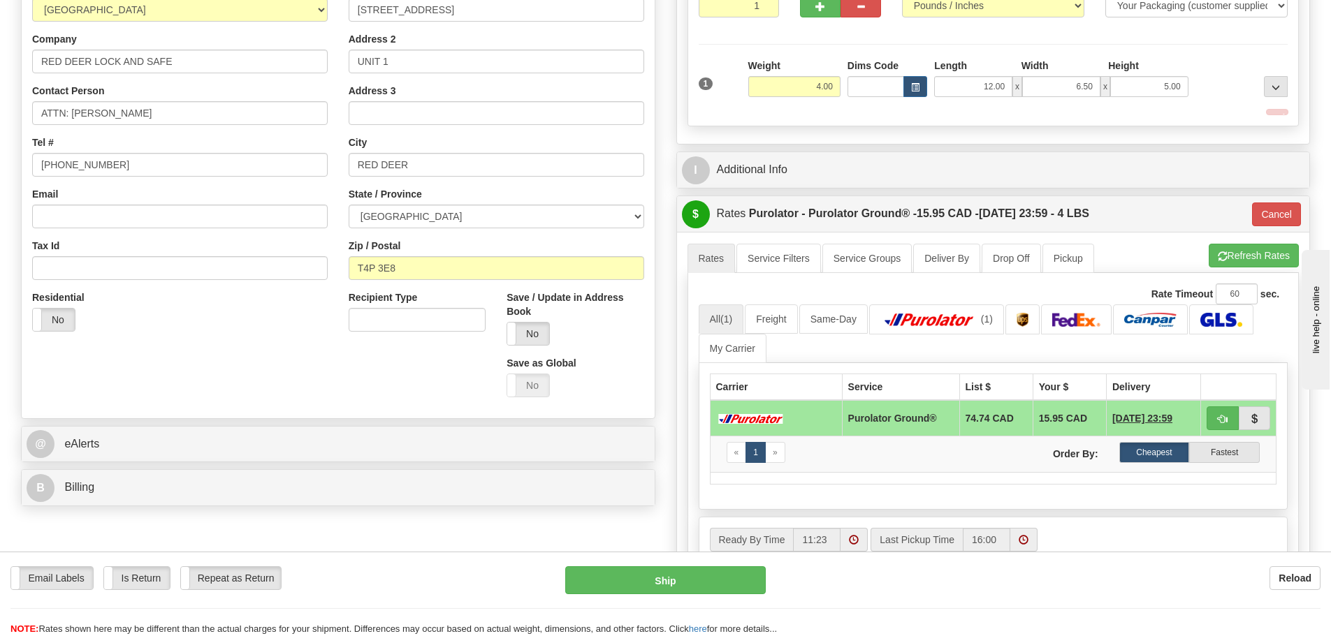
type input "260"
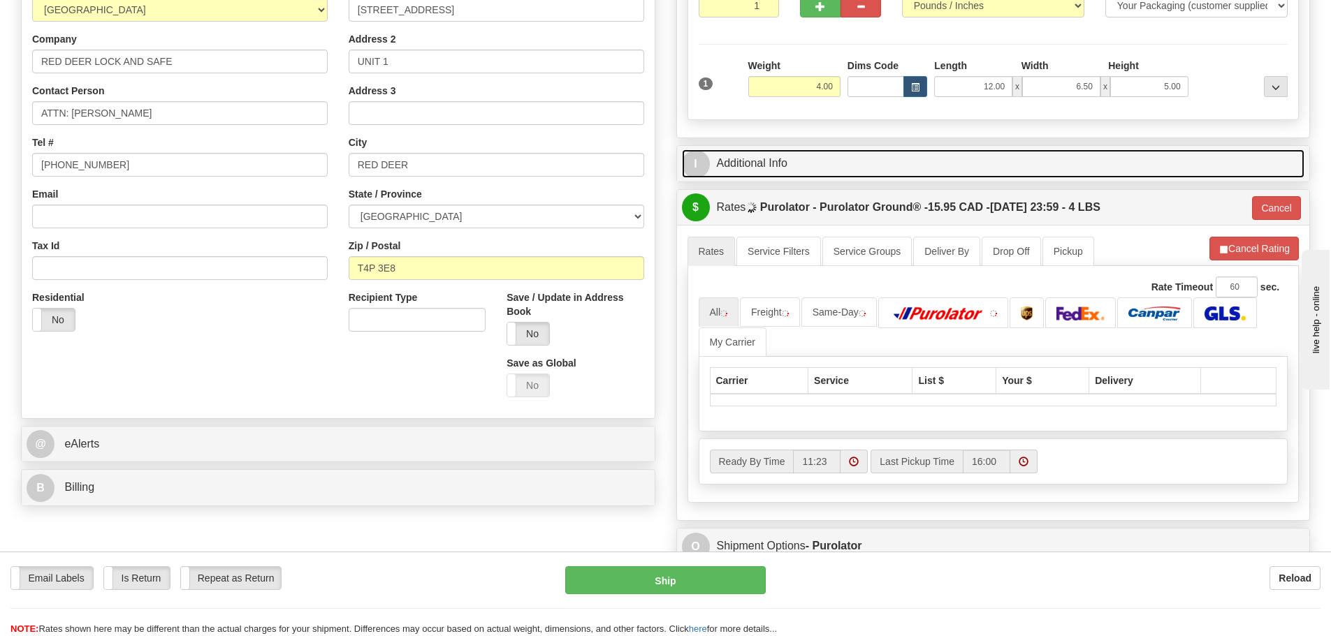
click at [1073, 167] on link "I Additional Info" at bounding box center [993, 163] width 623 height 29
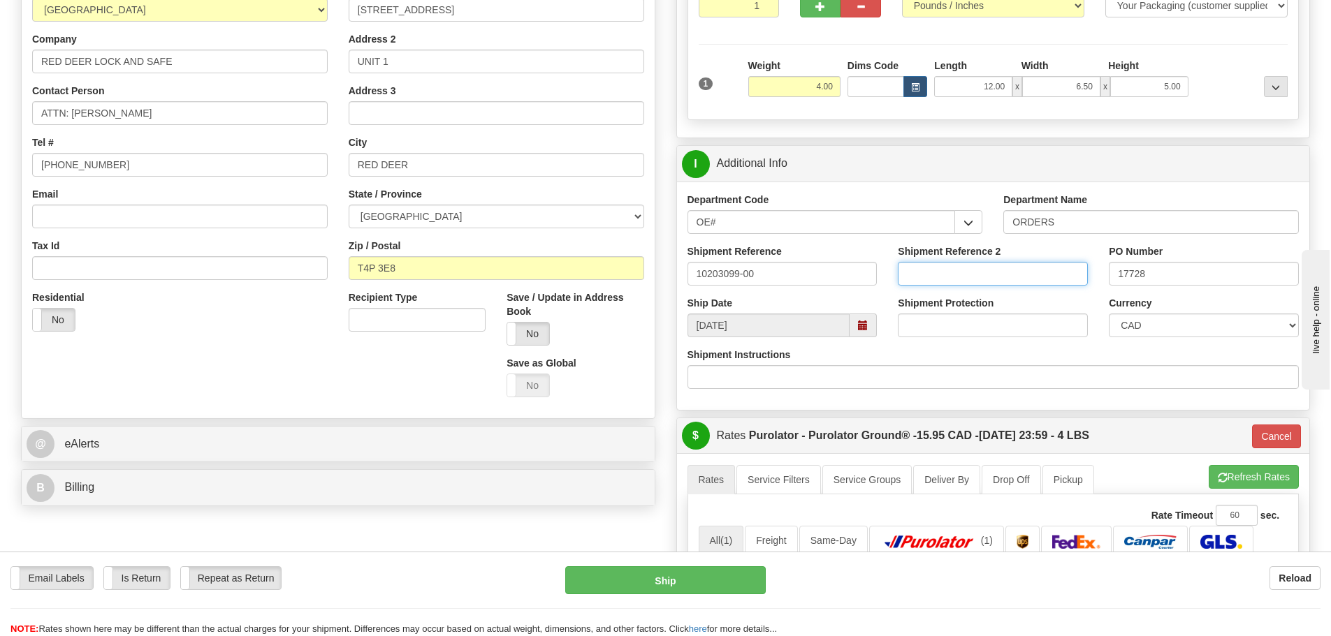
click at [951, 281] on input "Shipment Reference 2" at bounding box center [993, 274] width 190 height 24
type input "10203099-01"
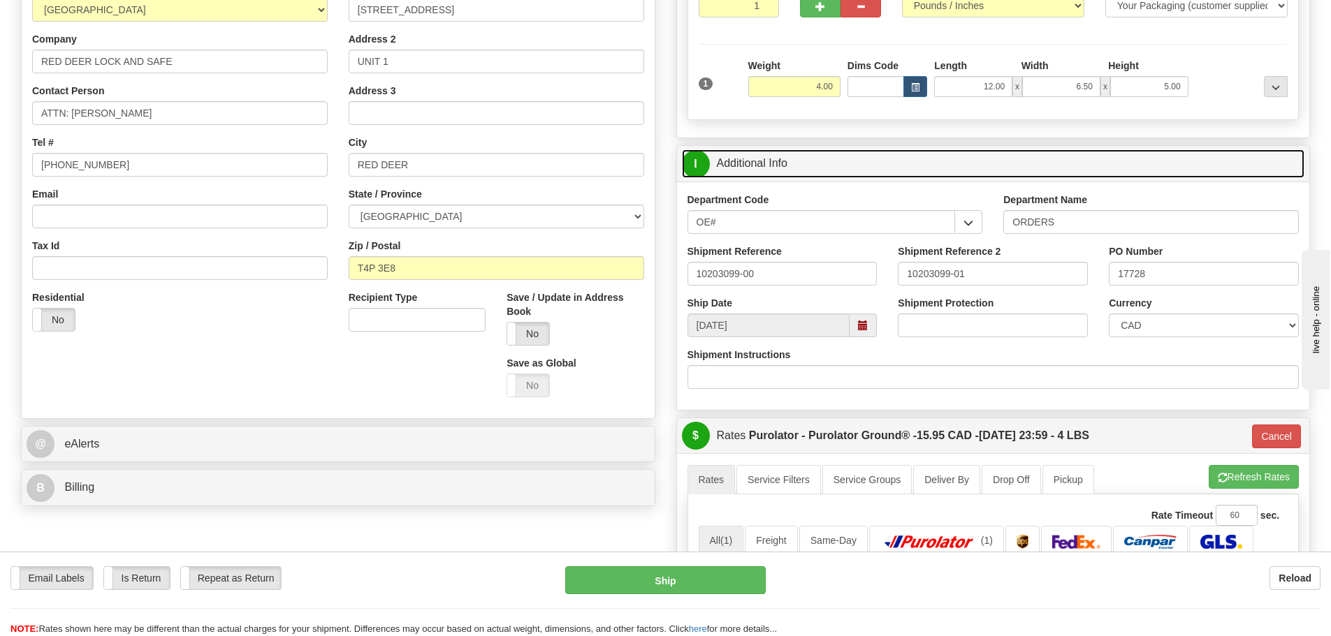
click at [1130, 172] on link "I Additional Info" at bounding box center [993, 163] width 623 height 29
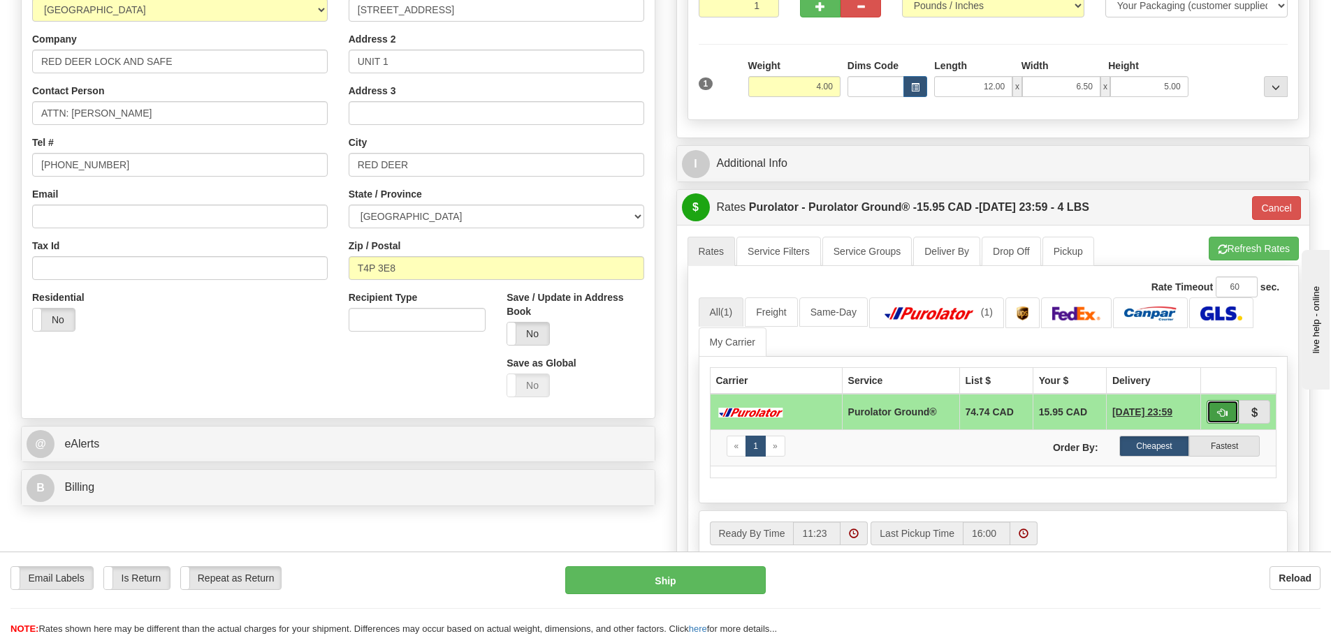
click at [1211, 409] on button "button" at bounding box center [1222, 412] width 32 height 24
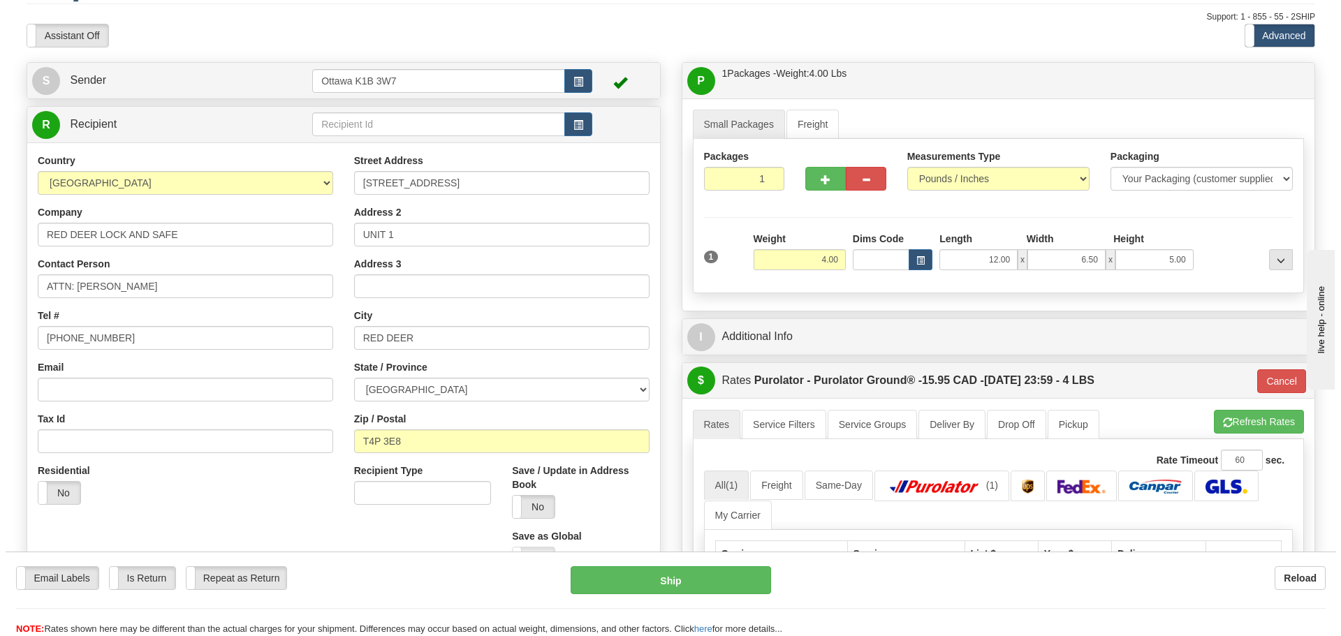
scroll to position [70, 0]
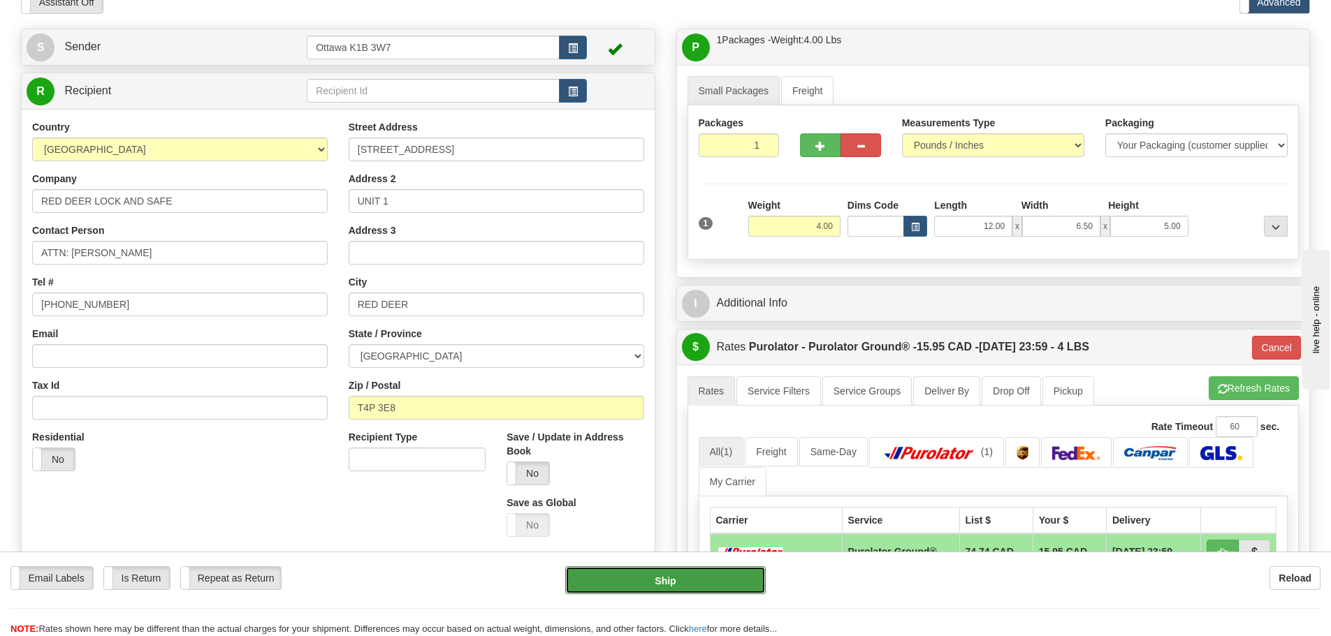
click at [686, 589] on button "Ship" at bounding box center [665, 581] width 200 height 28
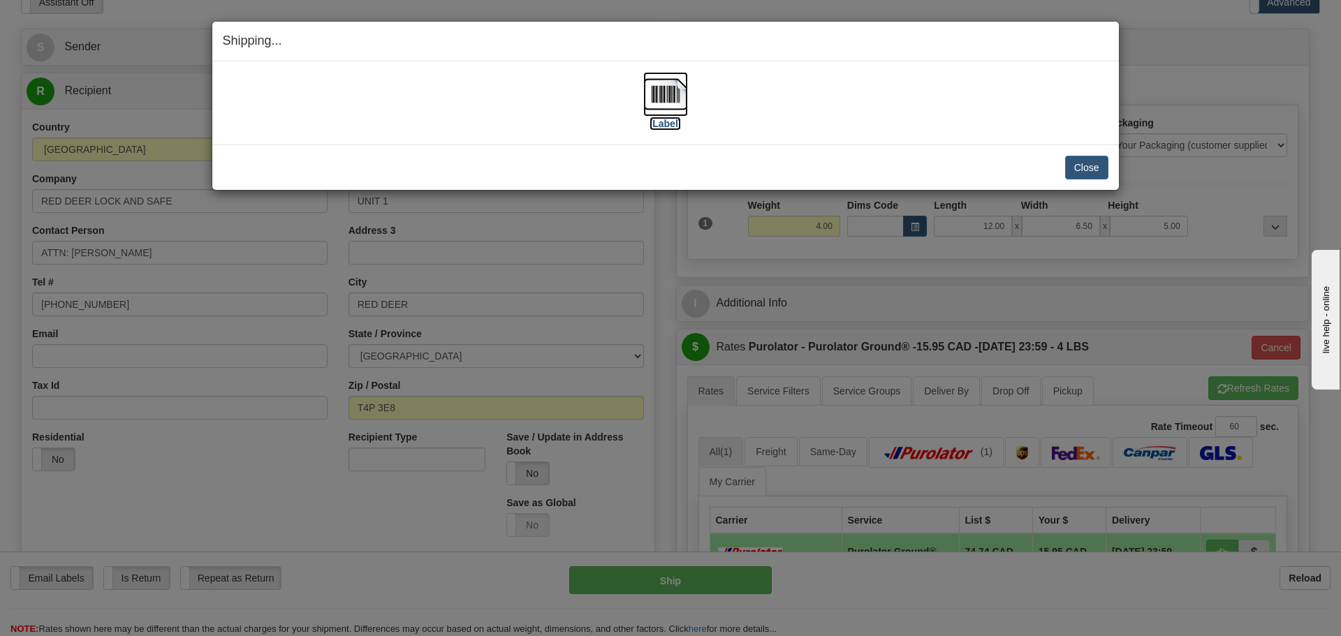
click at [659, 118] on label "[Label]" at bounding box center [666, 124] width 32 height 14
click at [1089, 173] on button "Close" at bounding box center [1086, 168] width 43 height 24
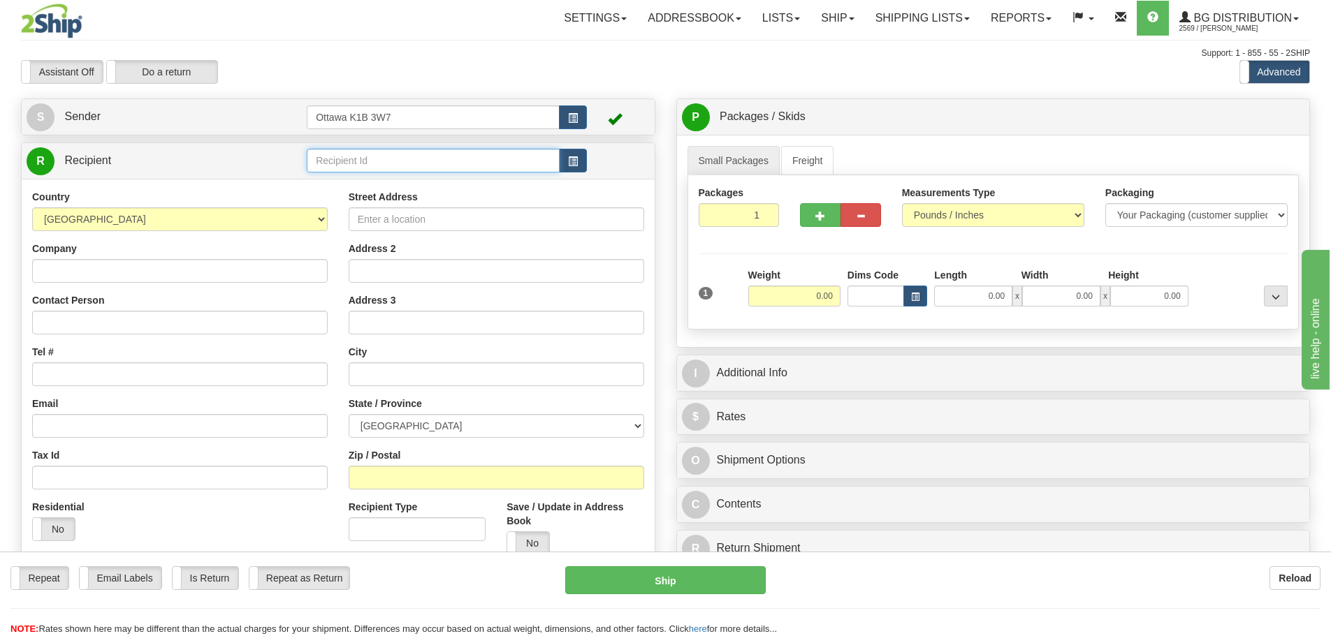
click at [407, 156] on input "text" at bounding box center [433, 161] width 253 height 24
type input "5561"
click at [423, 61] on div "Assistant On Assistant Off Do a return Do a return" at bounding box center [283, 72] width 546 height 24
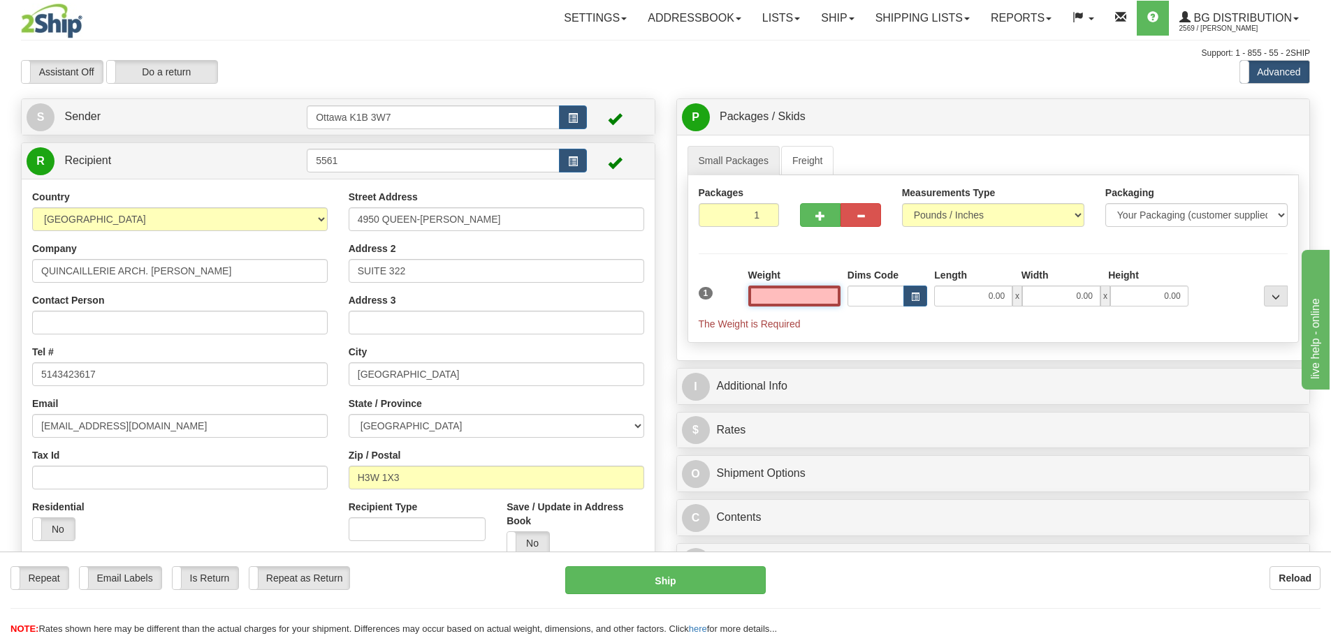
click at [755, 293] on input "text" at bounding box center [794, 296] width 92 height 21
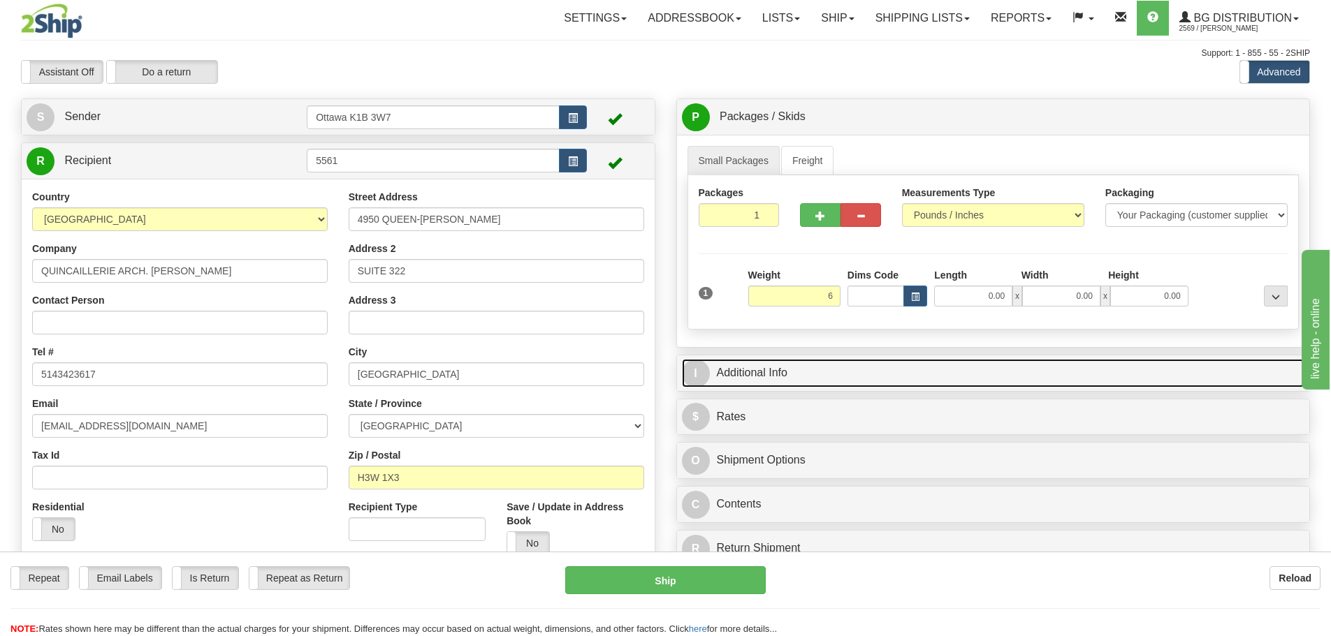
type input "6.00"
click at [871, 375] on link "I Additional Info" at bounding box center [993, 373] width 623 height 29
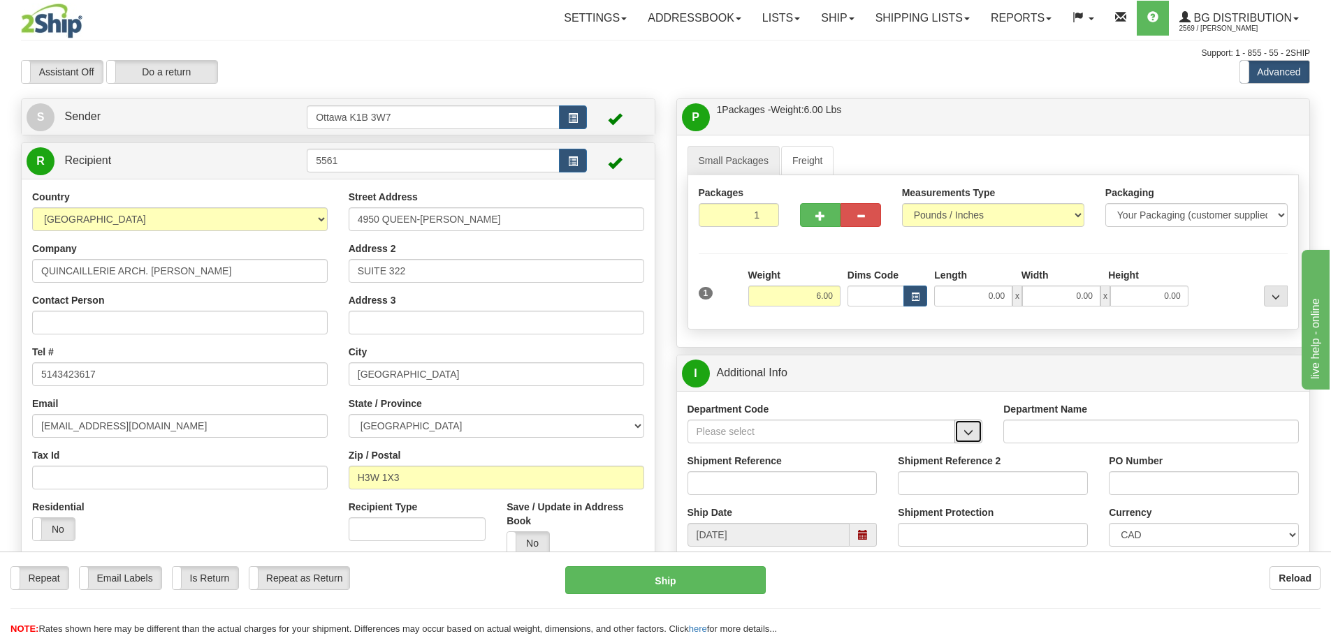
click at [970, 437] on span "button" at bounding box center [968, 432] width 10 height 9
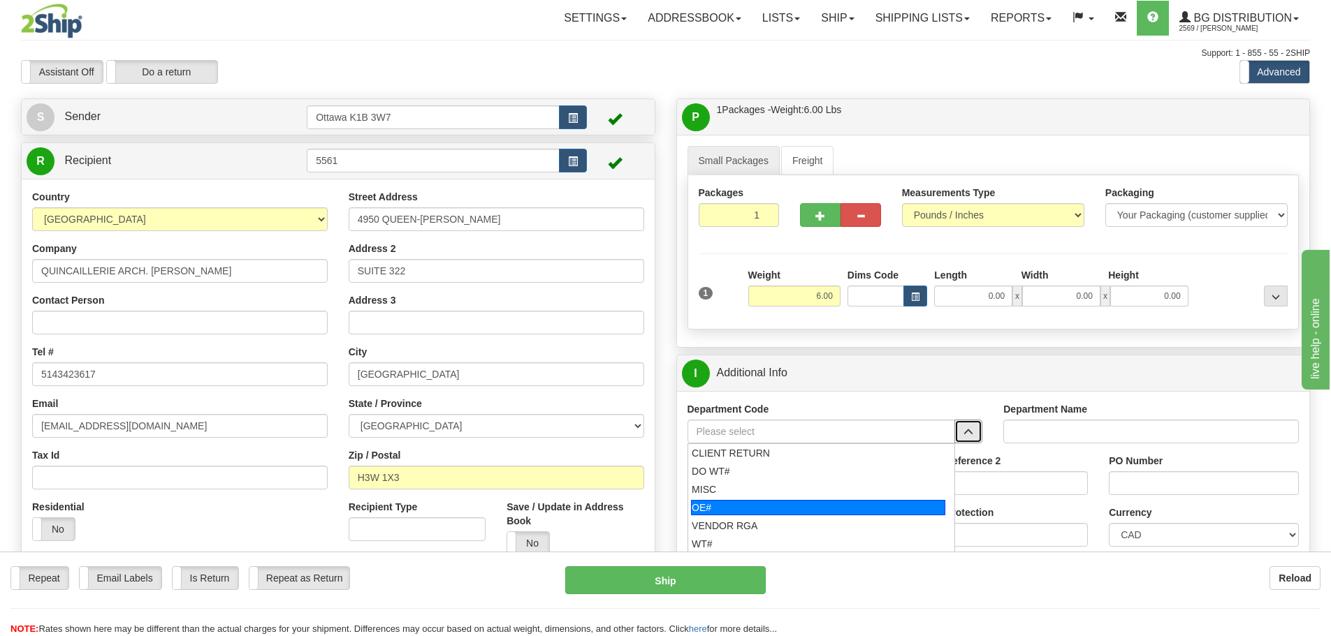
click at [808, 505] on div "OE#" at bounding box center [818, 507] width 254 height 15
type input "OE#"
type input "ORDERS"
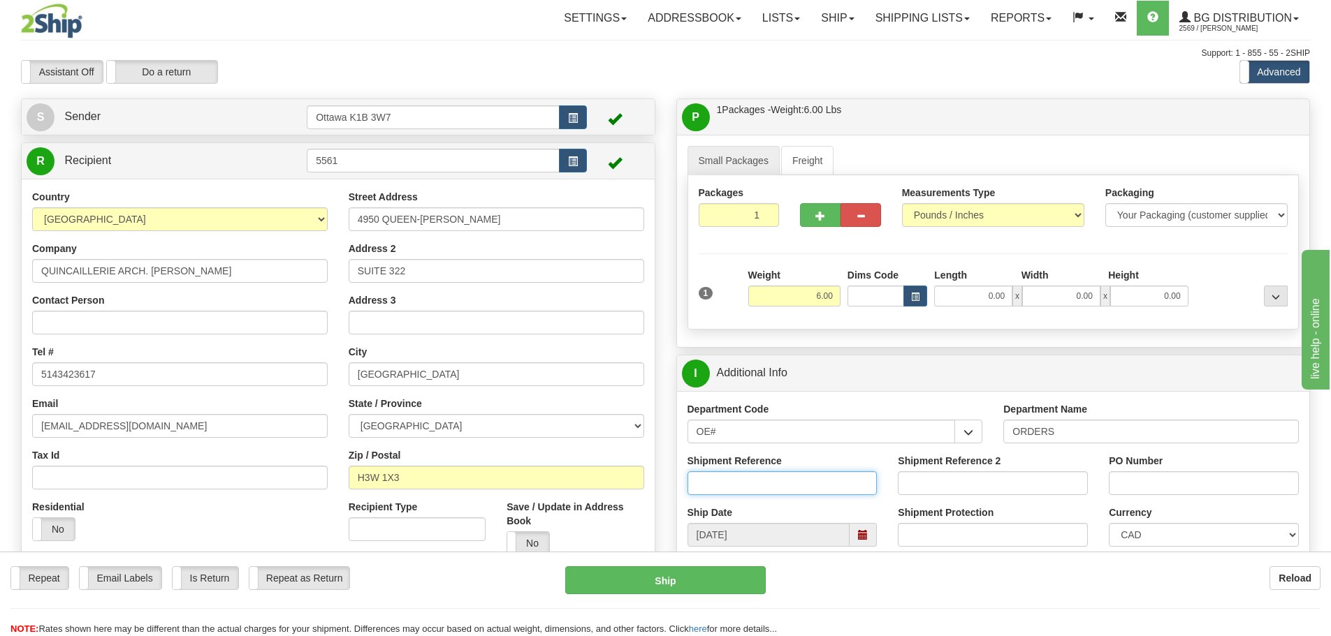
click at [787, 490] on input "Shipment Reference" at bounding box center [782, 484] width 190 height 24
type input "10203089-00"
click at [1129, 490] on input "PO Number" at bounding box center [1204, 484] width 190 height 24
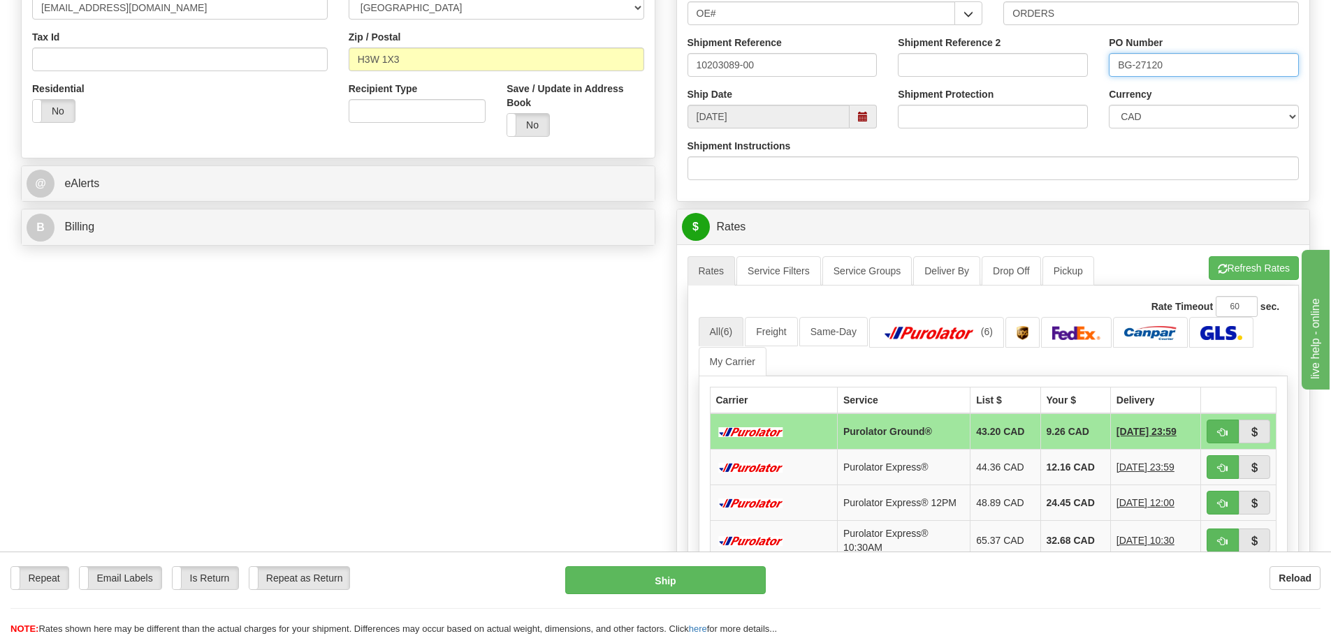
scroll to position [419, 0]
type input "BG-27120"
click at [1225, 431] on span "button" at bounding box center [1223, 432] width 10 height 9
type input "260"
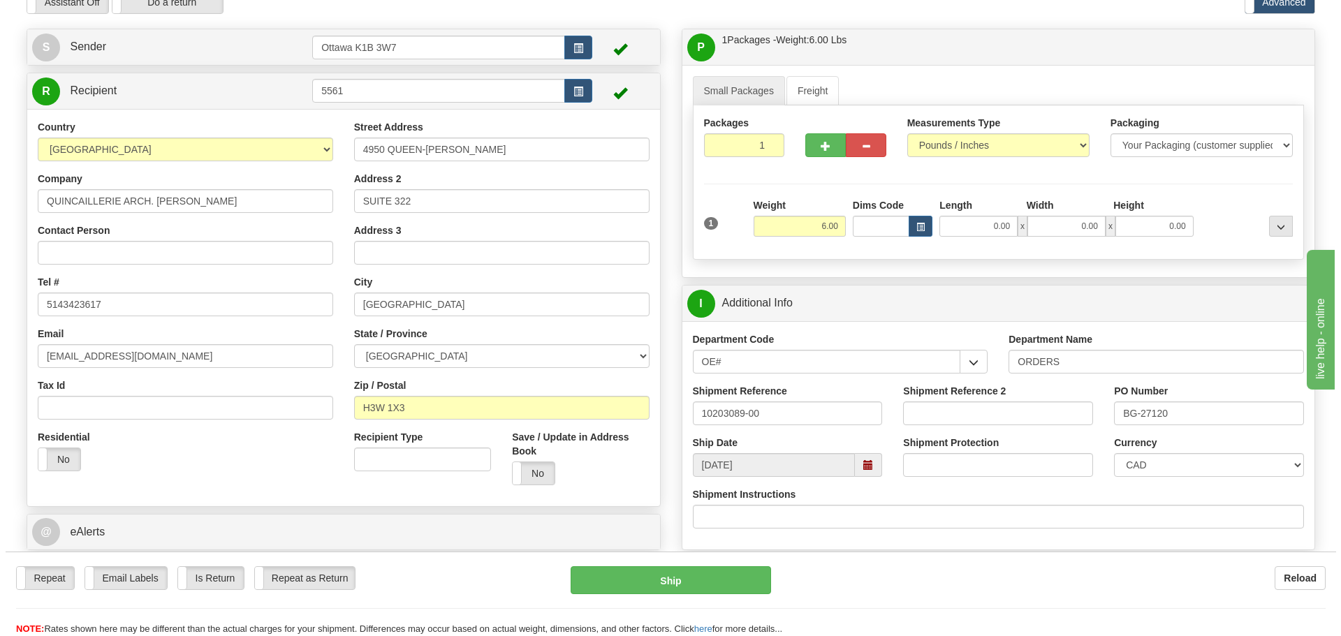
scroll to position [140, 0]
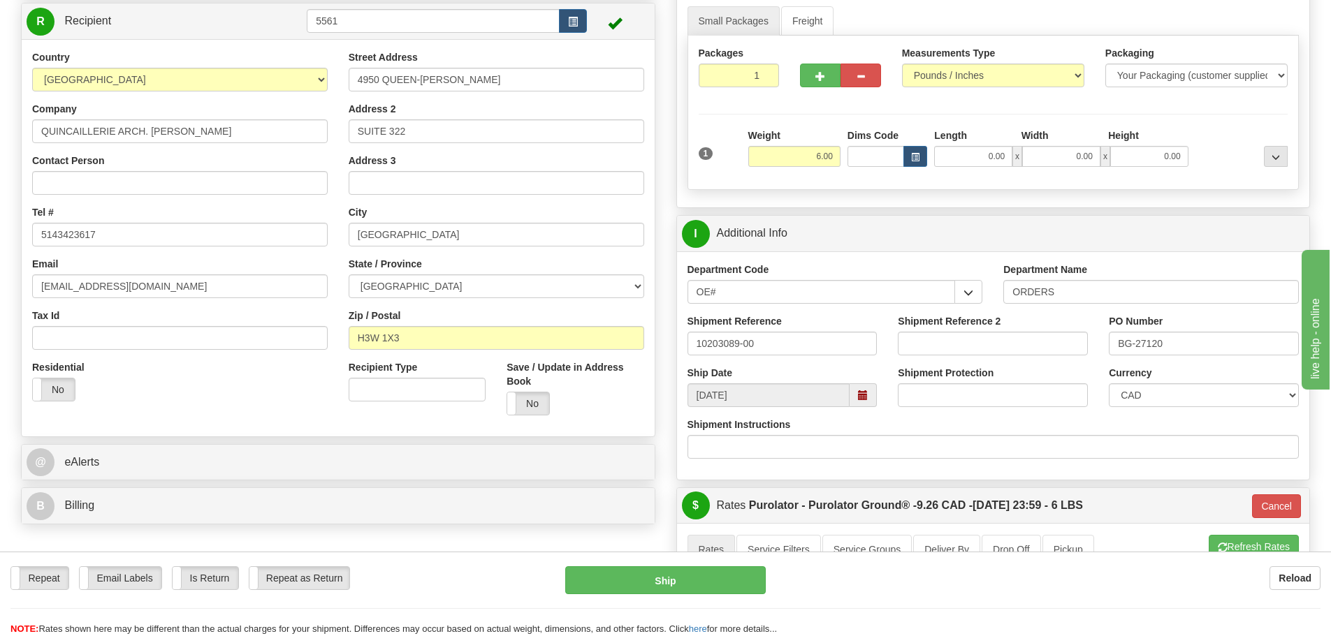
click at [692, 565] on div "Repeat Repeat Email Labels Email Labels Edit Is Return Is Return Repeat as Retu…" at bounding box center [665, 594] width 1331 height 85
click at [687, 573] on button "Ship" at bounding box center [665, 581] width 200 height 28
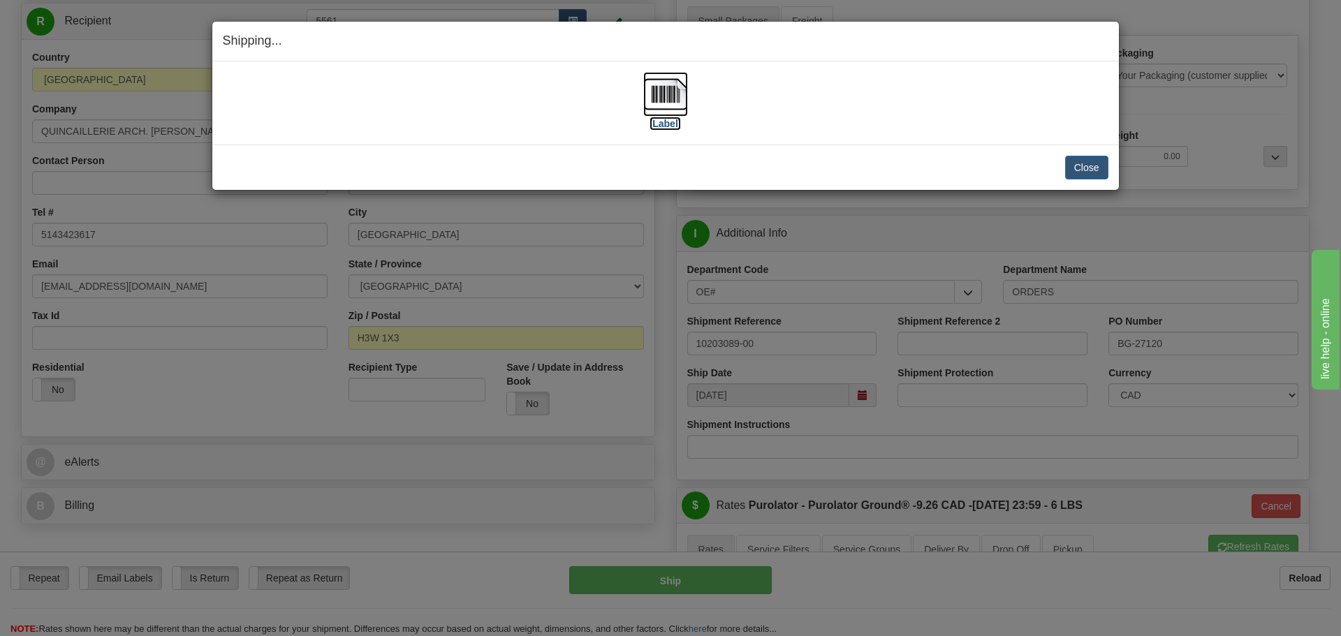
click at [679, 122] on label "[Label]" at bounding box center [666, 124] width 32 height 14
